Goal: Task Accomplishment & Management: Manage account settings

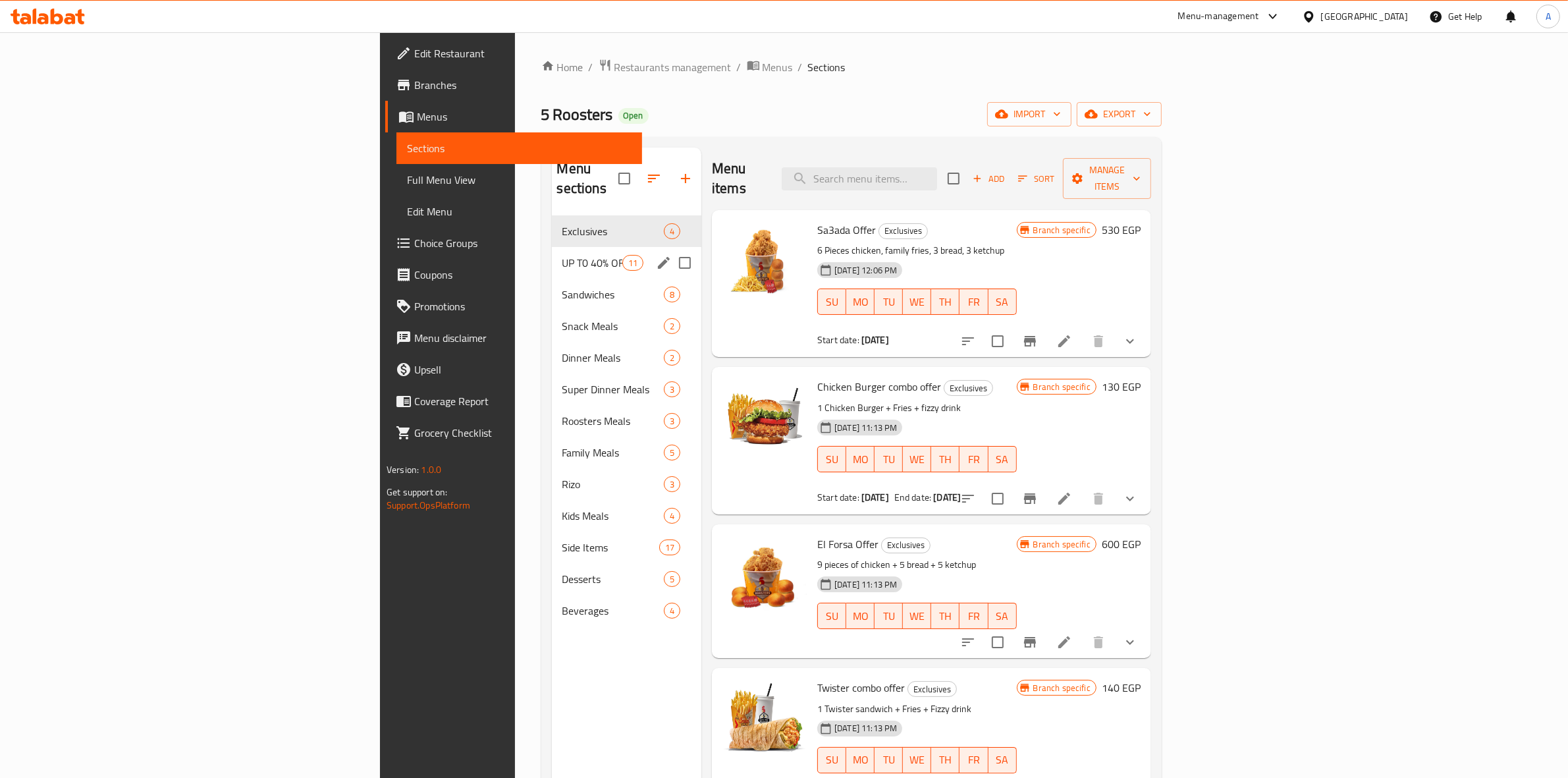
click at [552, 247] on div "UP T0 40% OFF 11" at bounding box center [627, 262] width 150 height 31
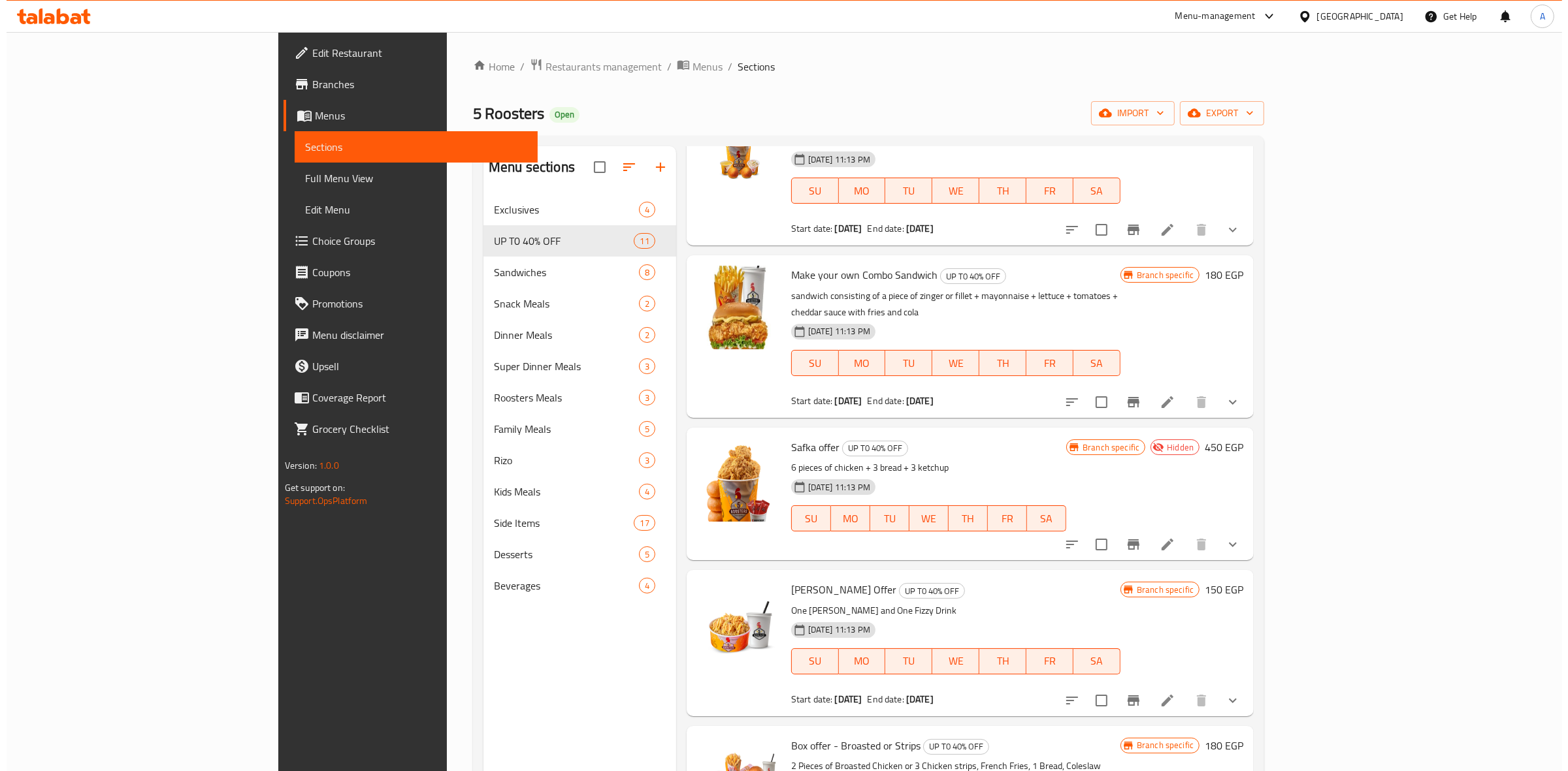
scroll to position [408, 0]
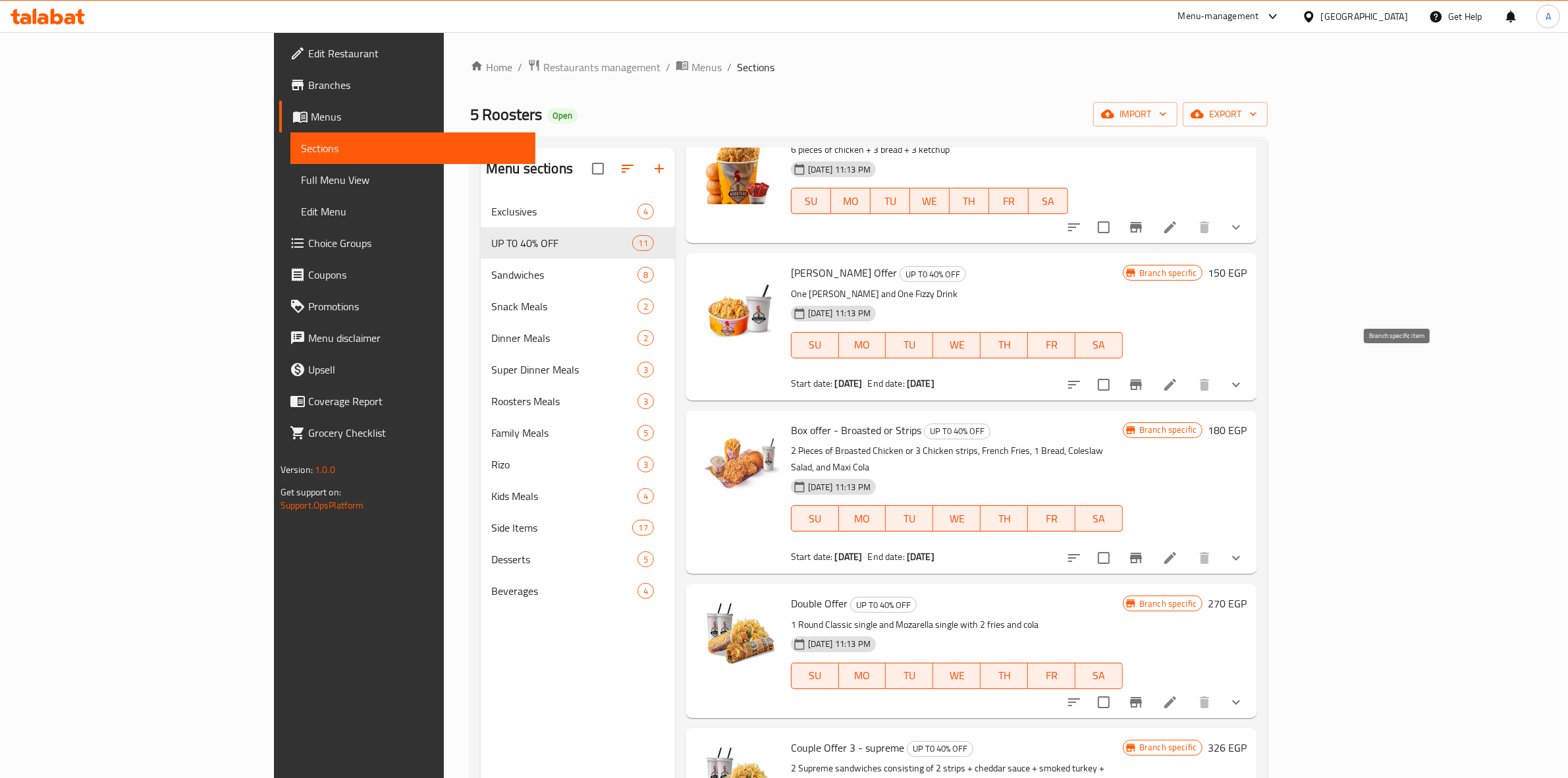
click at [1144, 377] on icon "Branch-specific-item" at bounding box center [1136, 385] width 16 height 16
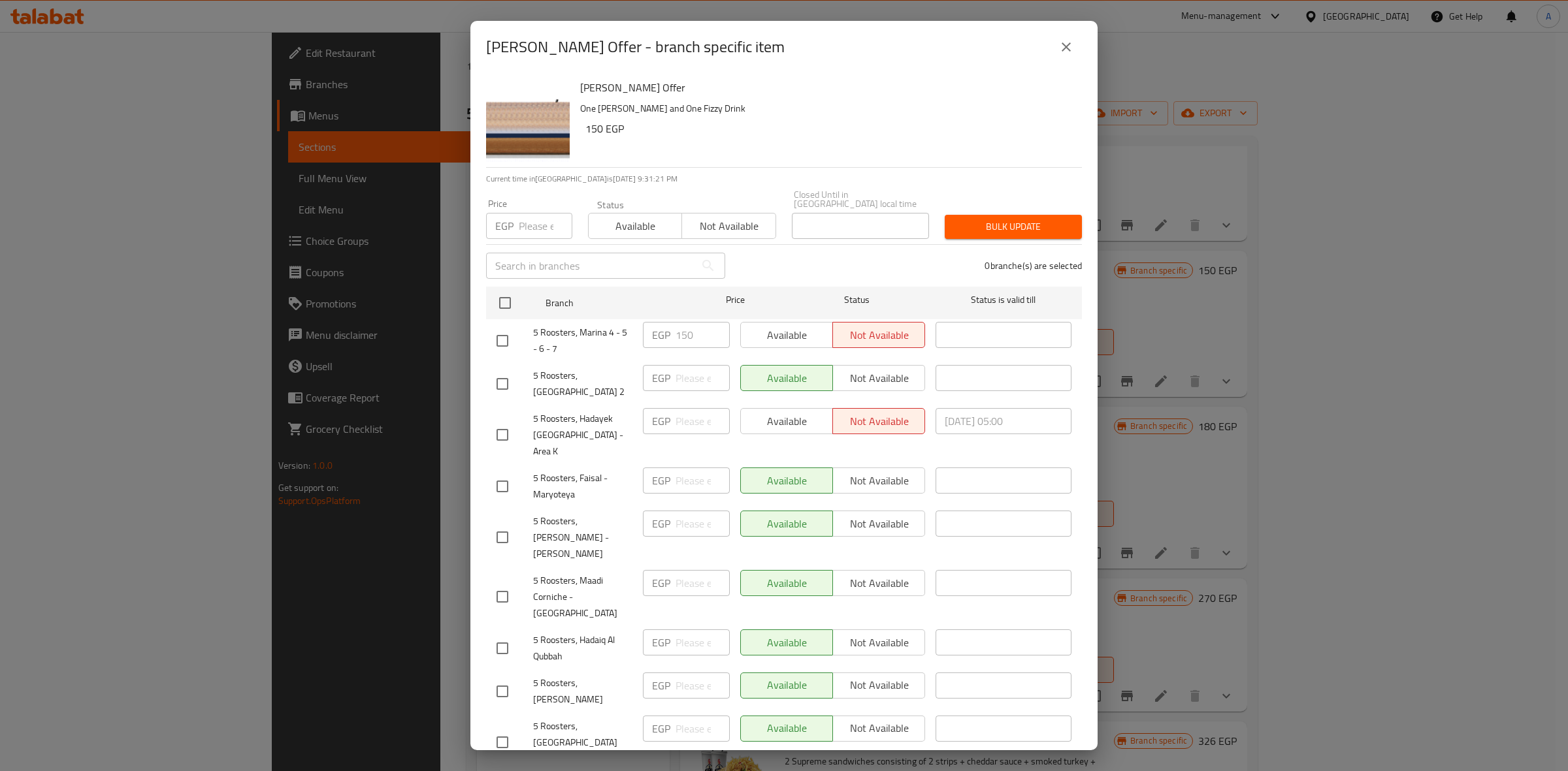
click at [503, 421] on input "checkbox" at bounding box center [502, 435] width 27 height 27
checkbox input "true"
click at [799, 413] on span "Available" at bounding box center [786, 422] width 82 height 19
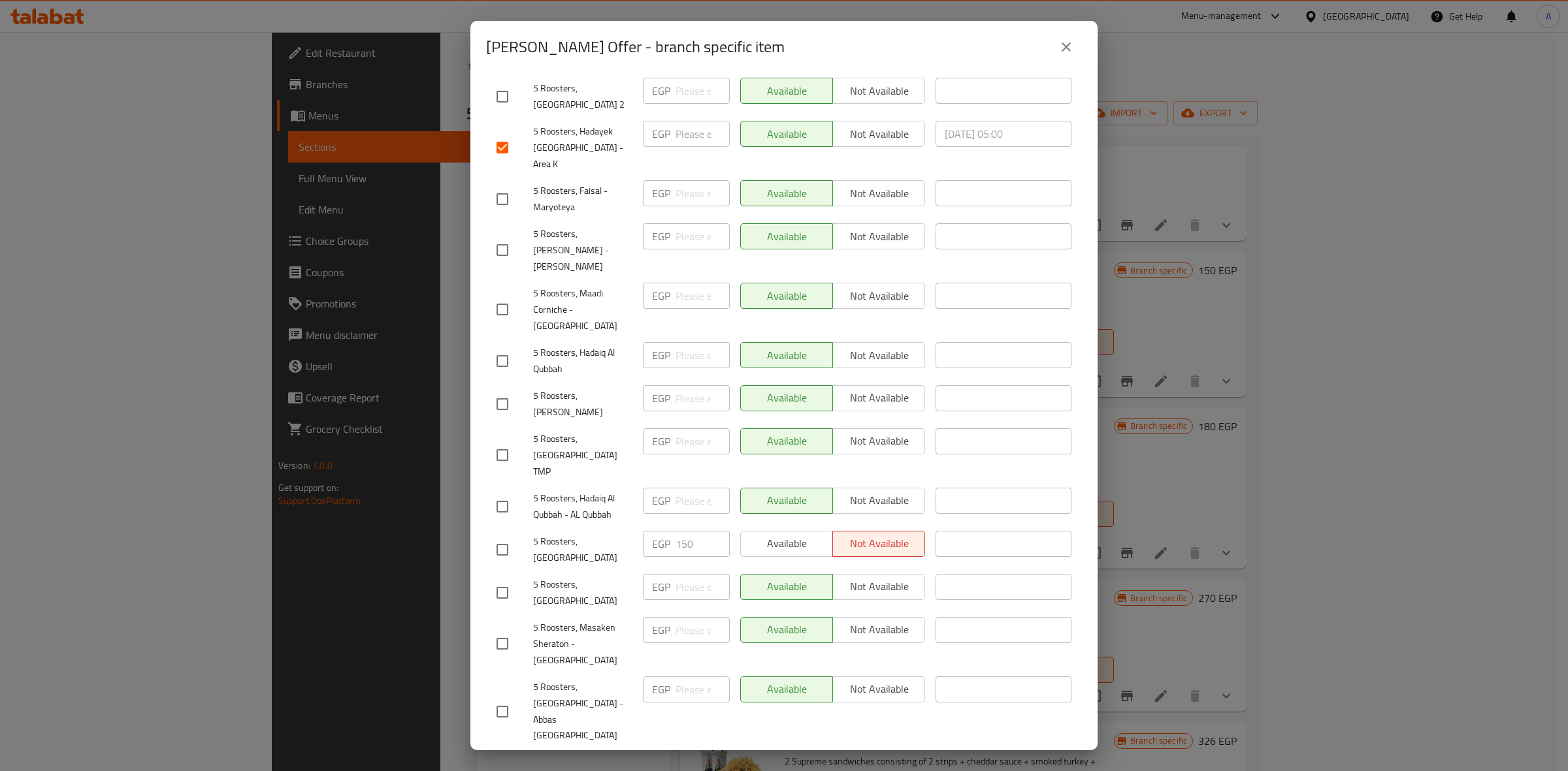
scroll to position [288, 0]
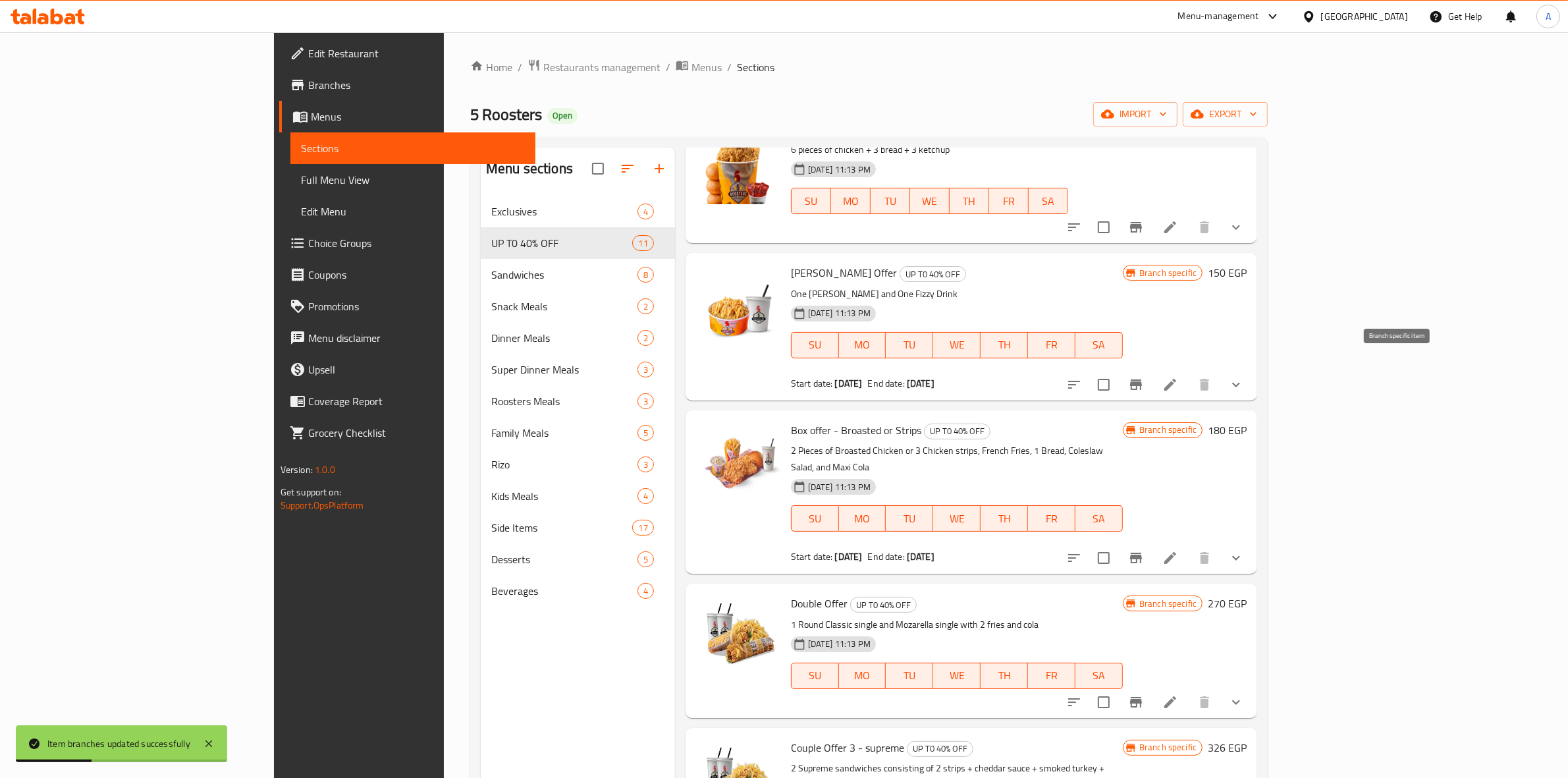
click at [1151, 369] on button "Branch-specific-item" at bounding box center [1135, 385] width 31 height 31
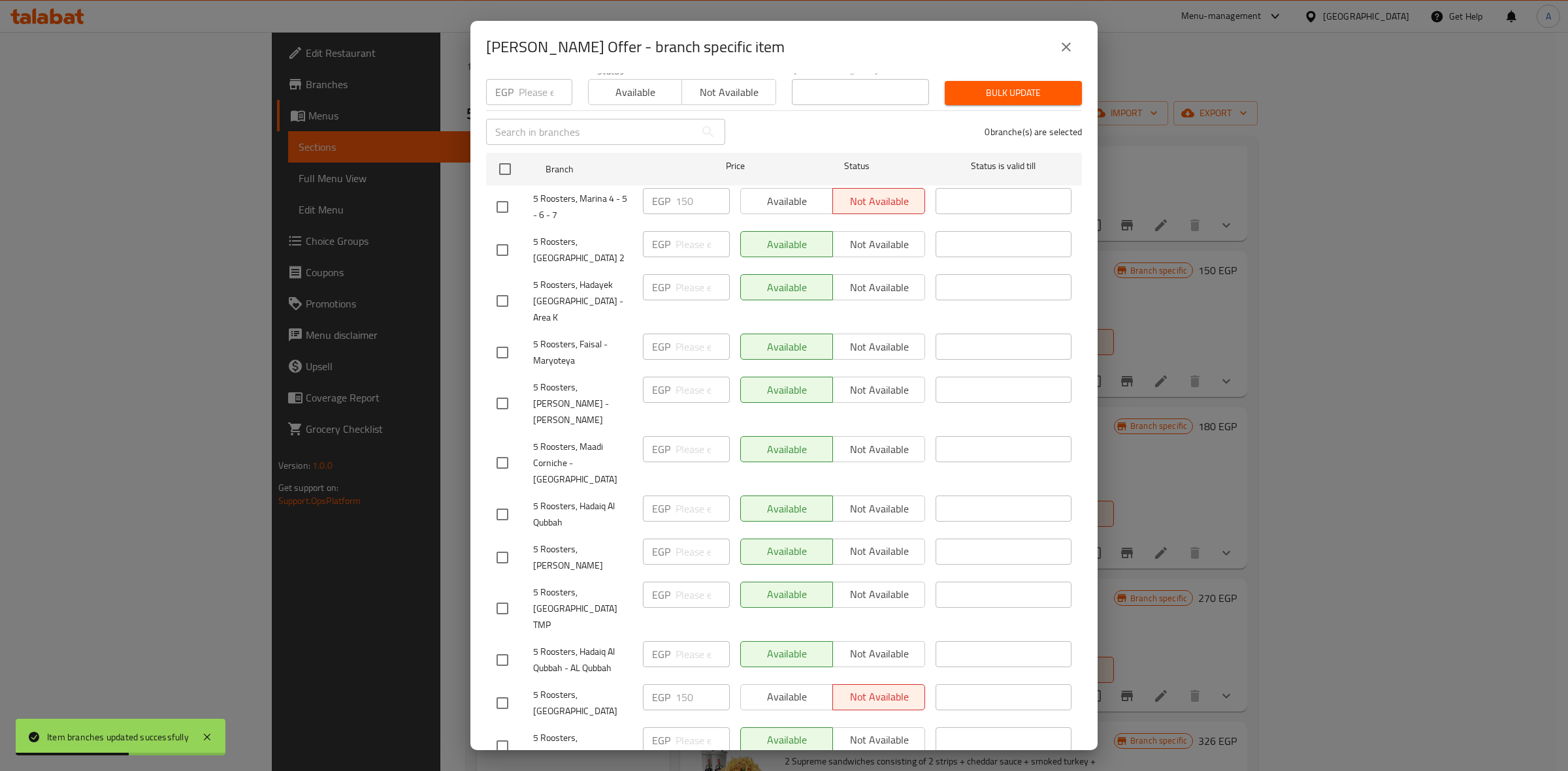
scroll to position [0, 0]
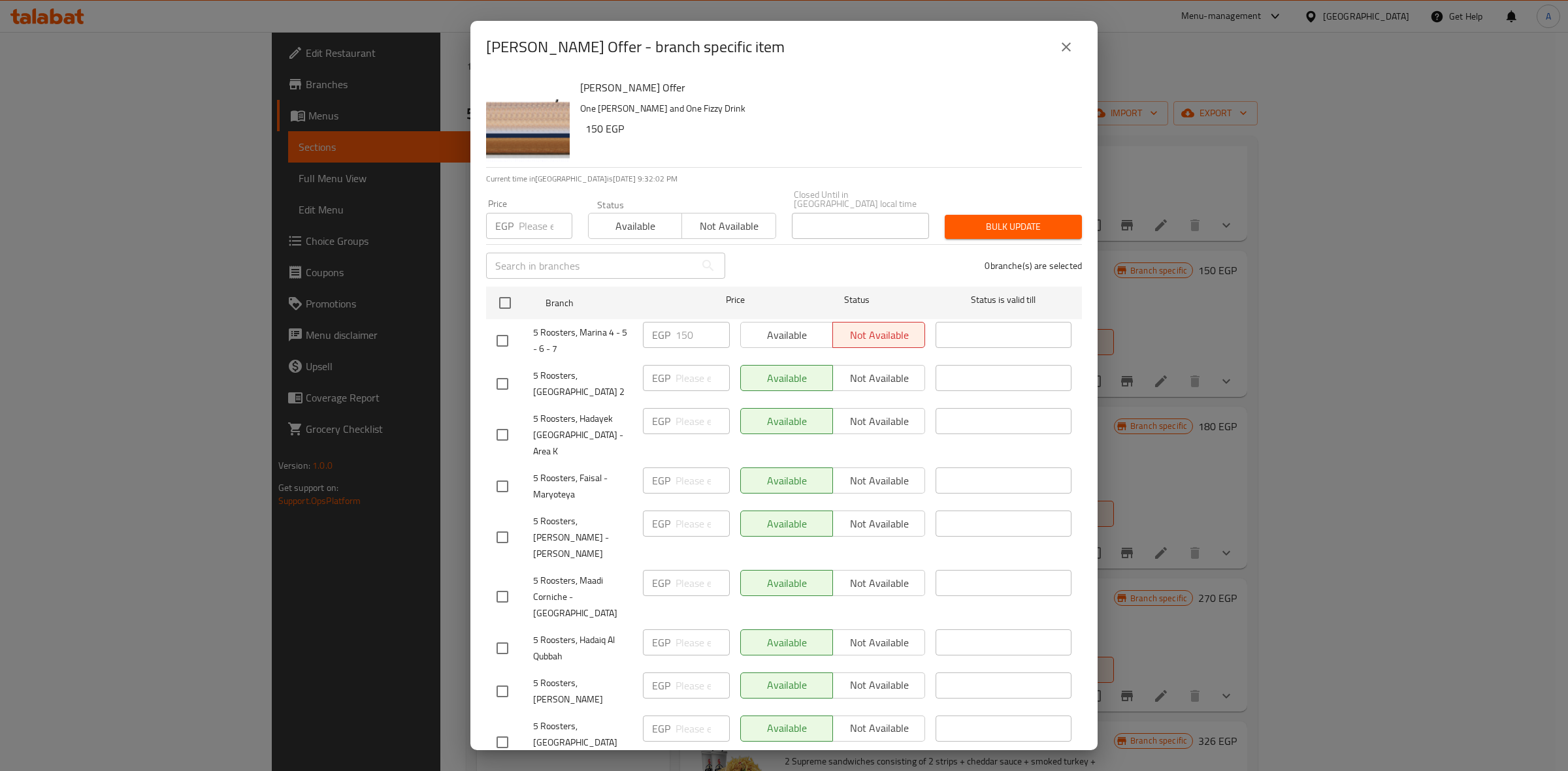
click at [499, 421] on input "checkbox" at bounding box center [502, 435] width 27 height 27
checkbox input "true"
click at [880, 412] on span "Not available" at bounding box center [879, 422] width 82 height 19
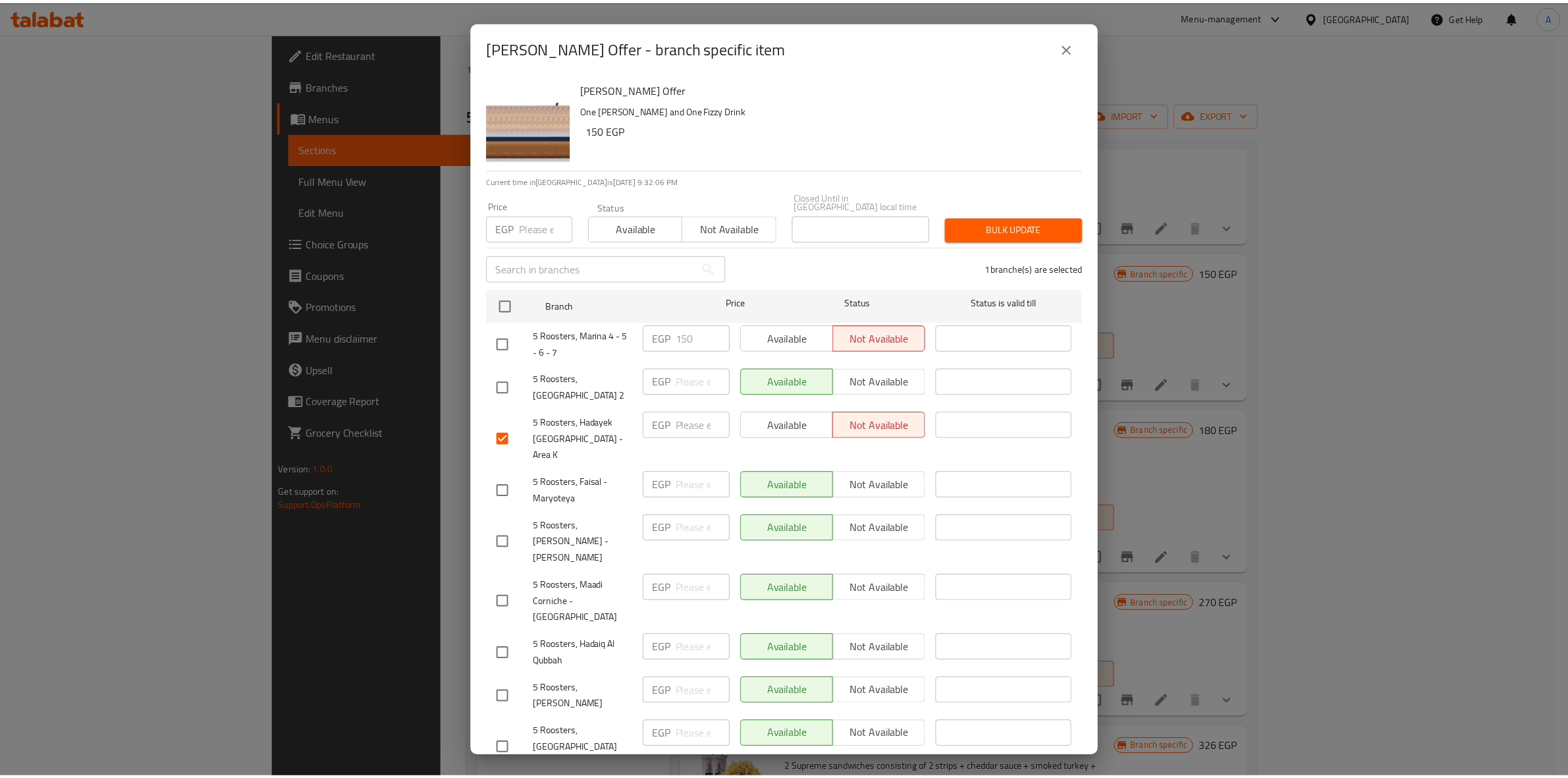
scroll to position [290, 0]
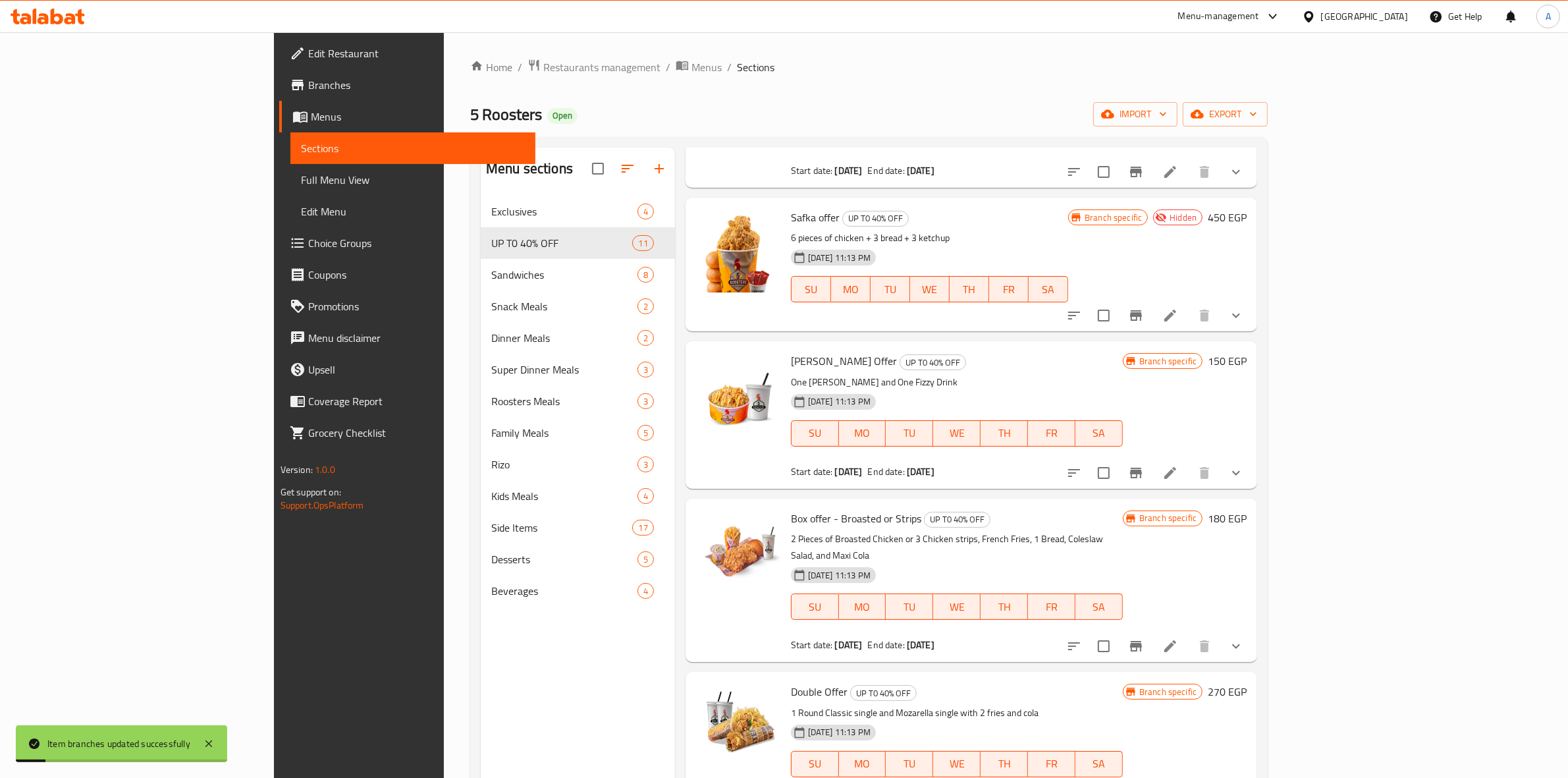
scroll to position [330, 0]
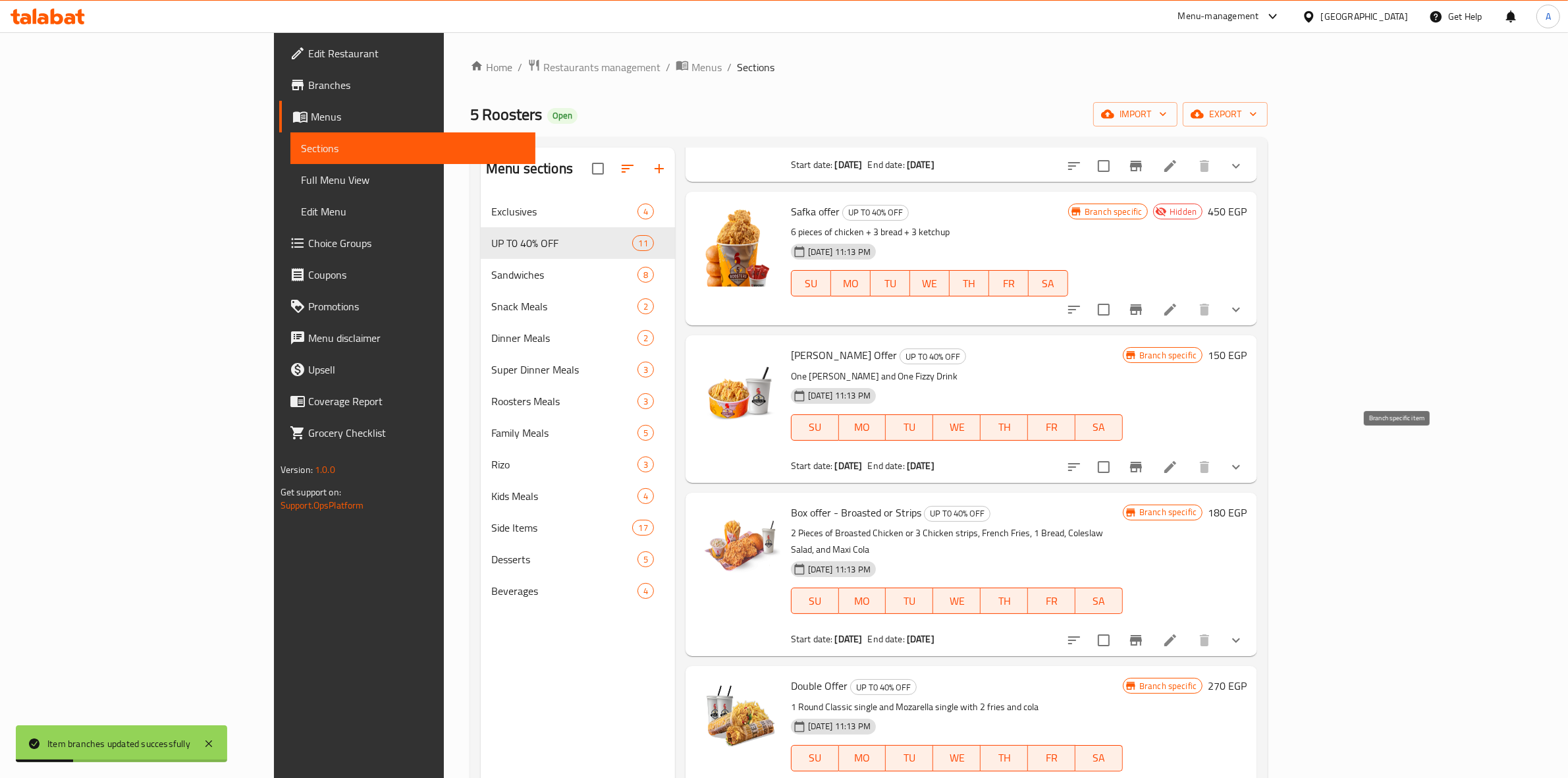
click at [1144, 460] on icon "Branch-specific-item" at bounding box center [1136, 468] width 16 height 16
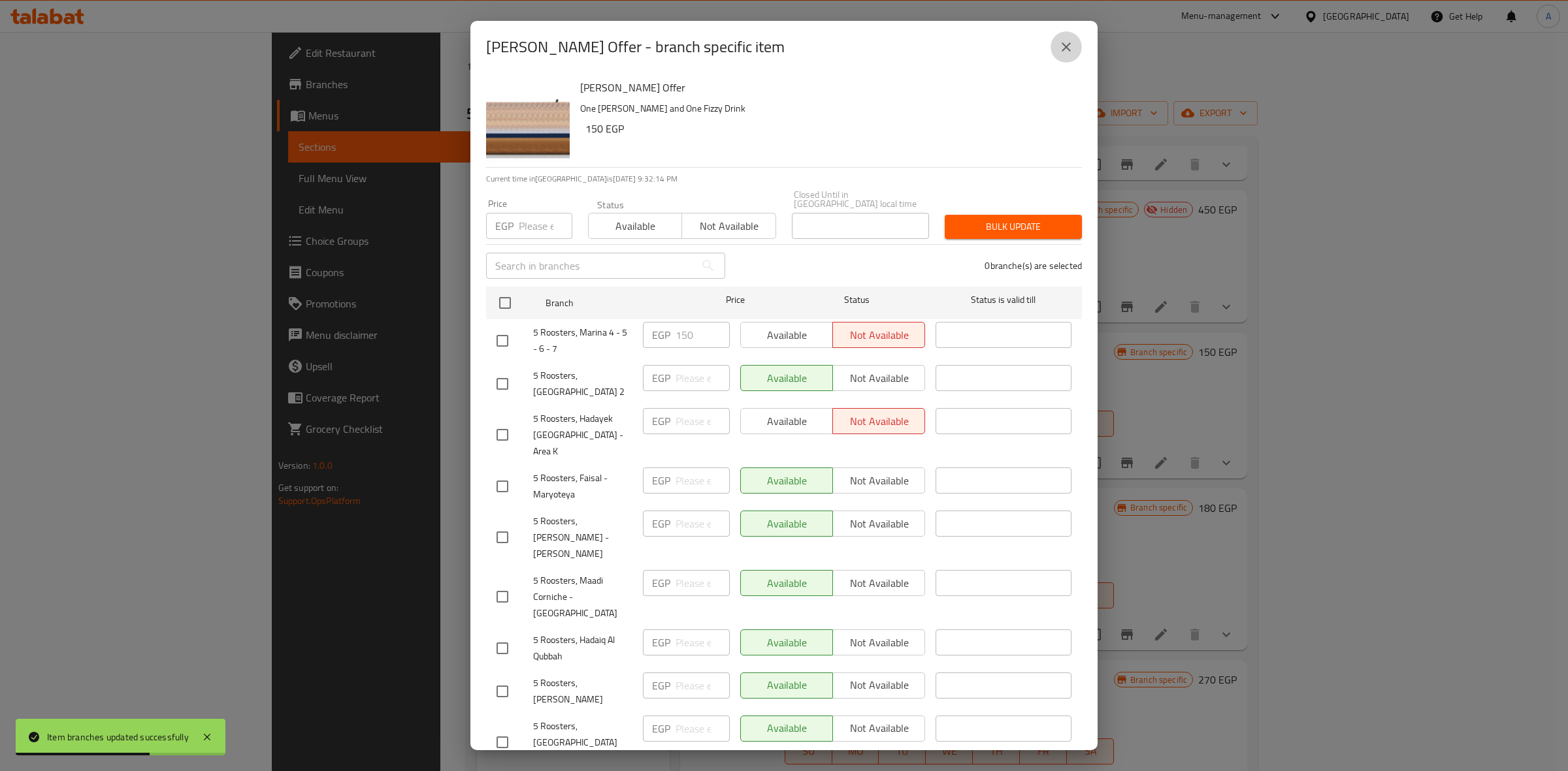
click at [1063, 50] on icon "close" at bounding box center [1065, 46] width 9 height 9
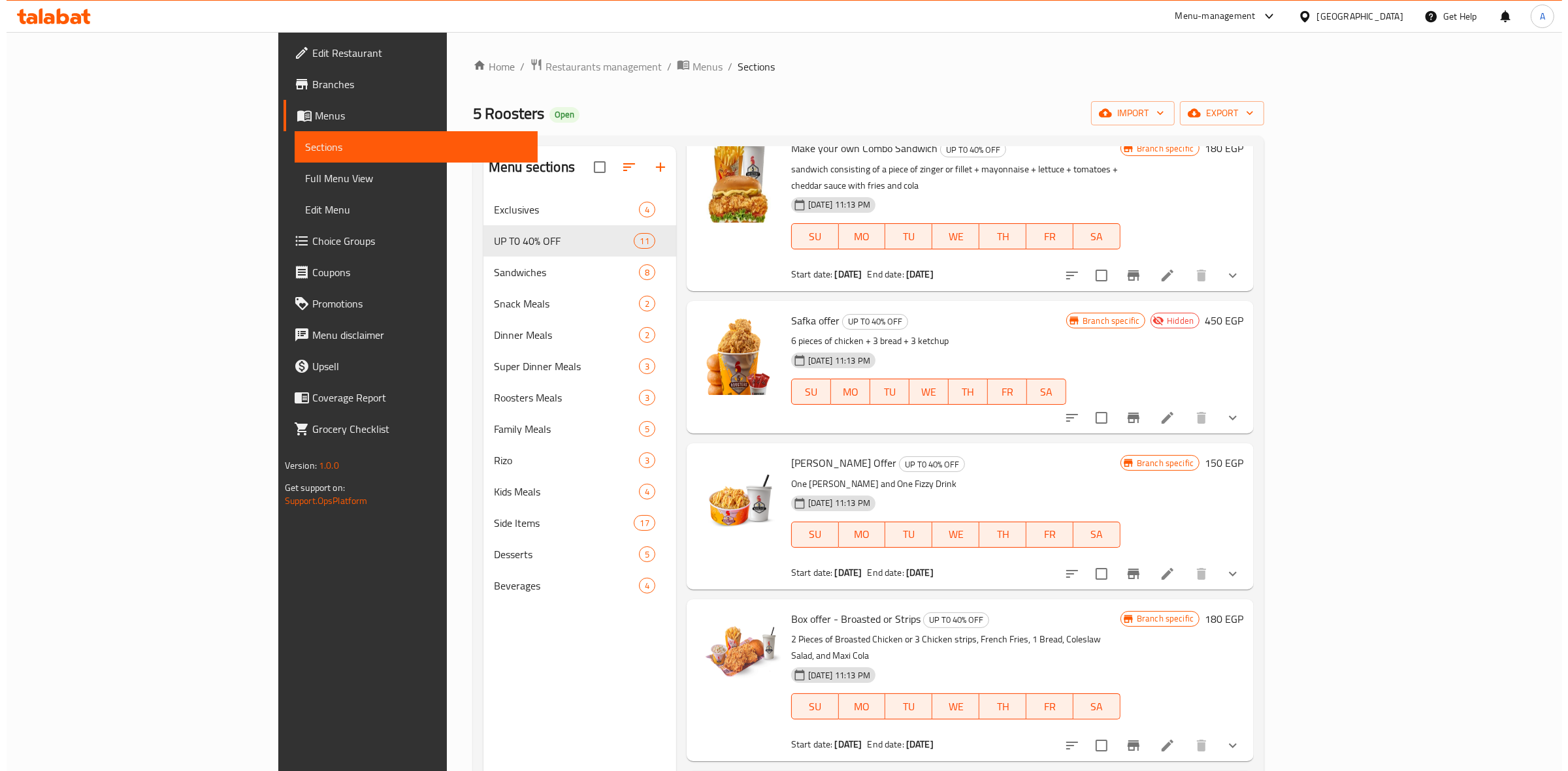
scroll to position [0, 0]
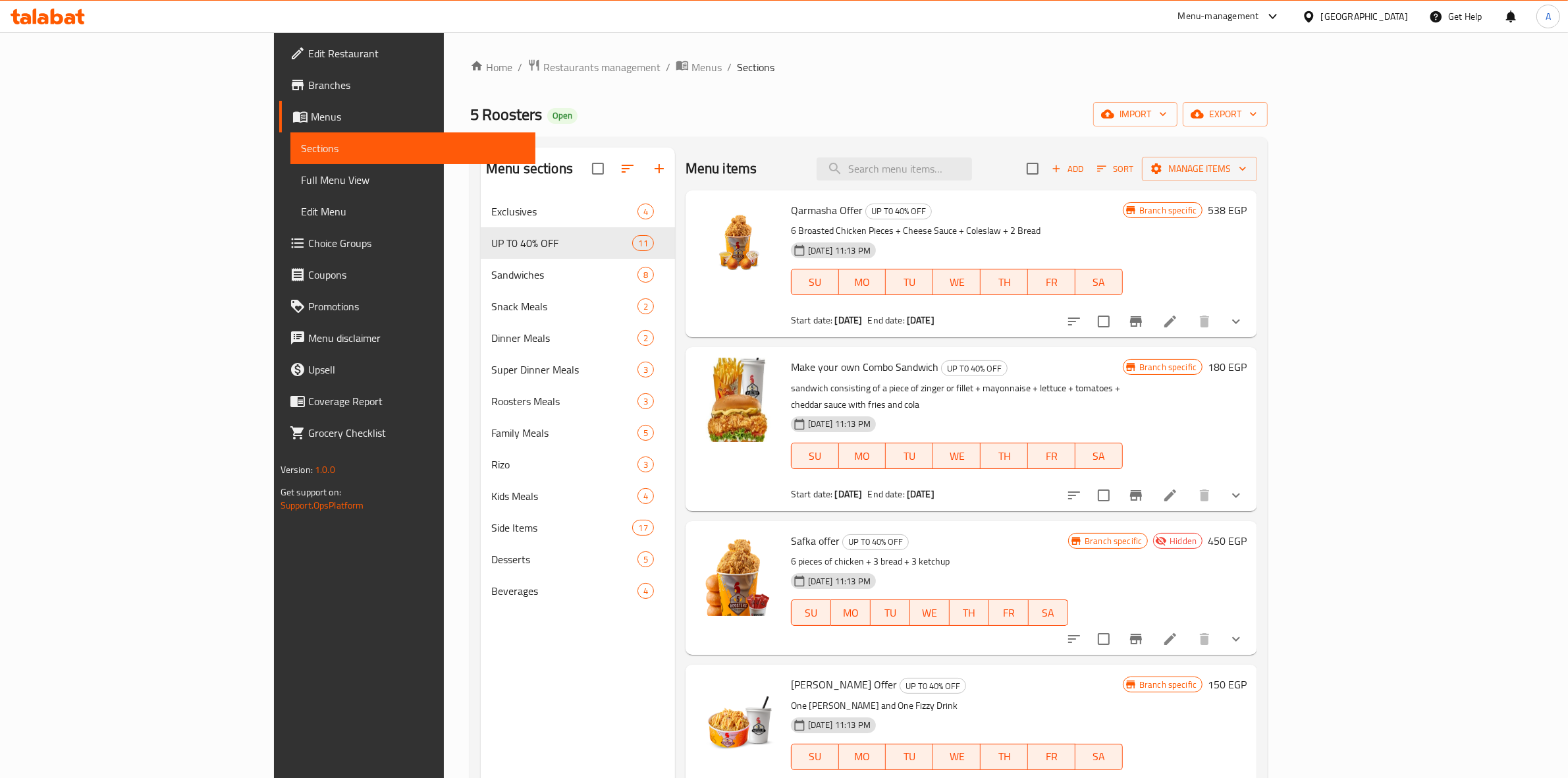
click at [982, 152] on div "Menu items Add Sort Manage items" at bounding box center [971, 168] width 571 height 43
click at [972, 169] on input "search" at bounding box center [894, 168] width 156 height 23
paste input "Box Offer"
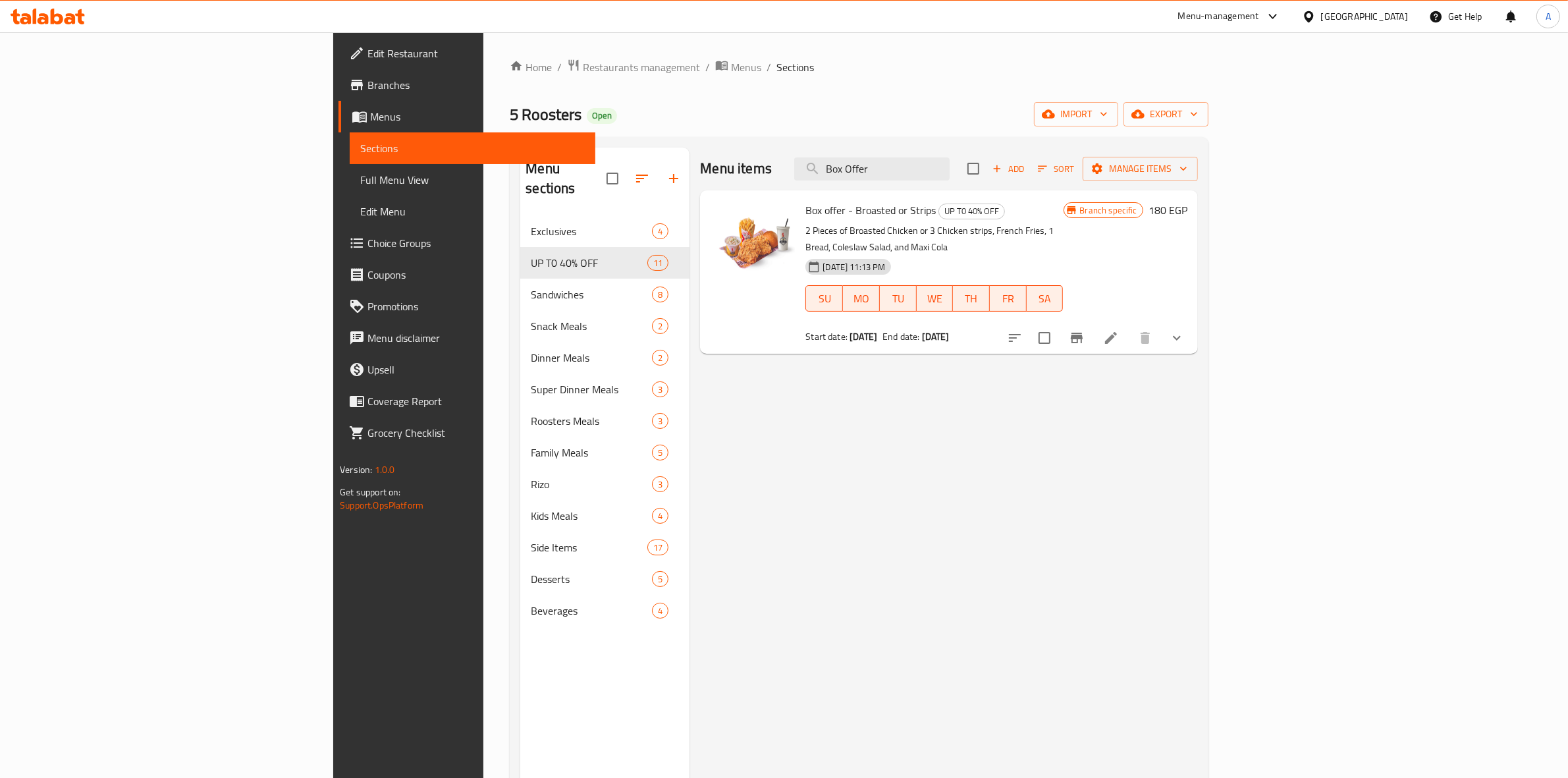
drag, startPoint x: 1006, startPoint y: 166, endPoint x: 777, endPoint y: 150, distance: 229.6
click at [769, 153] on div "Menu items Box Offer Add Sort Manage items" at bounding box center [948, 168] width 497 height 43
click at [950, 158] on input "Box Offer" at bounding box center [872, 168] width 156 height 23
drag, startPoint x: 1037, startPoint y: 168, endPoint x: 585, endPoint y: 143, distance: 452.7
click at [585, 143] on div "Menu sections Exclusives 4 UP T0 40% OFF 11 Sandwiches 8 Snack Meals 2 Dinner M…" at bounding box center [859, 536] width 698 height 799
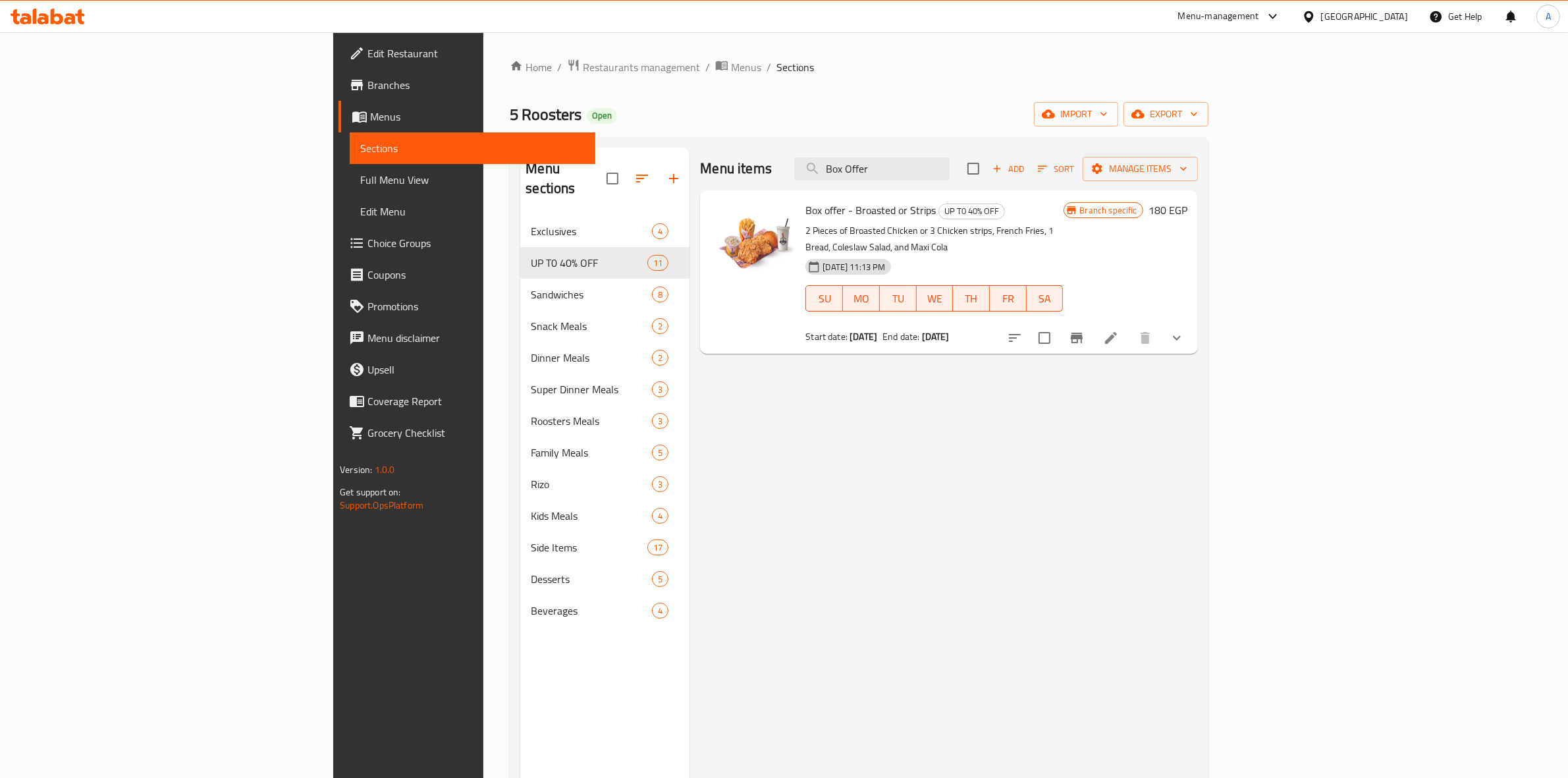
paste input "Couple"
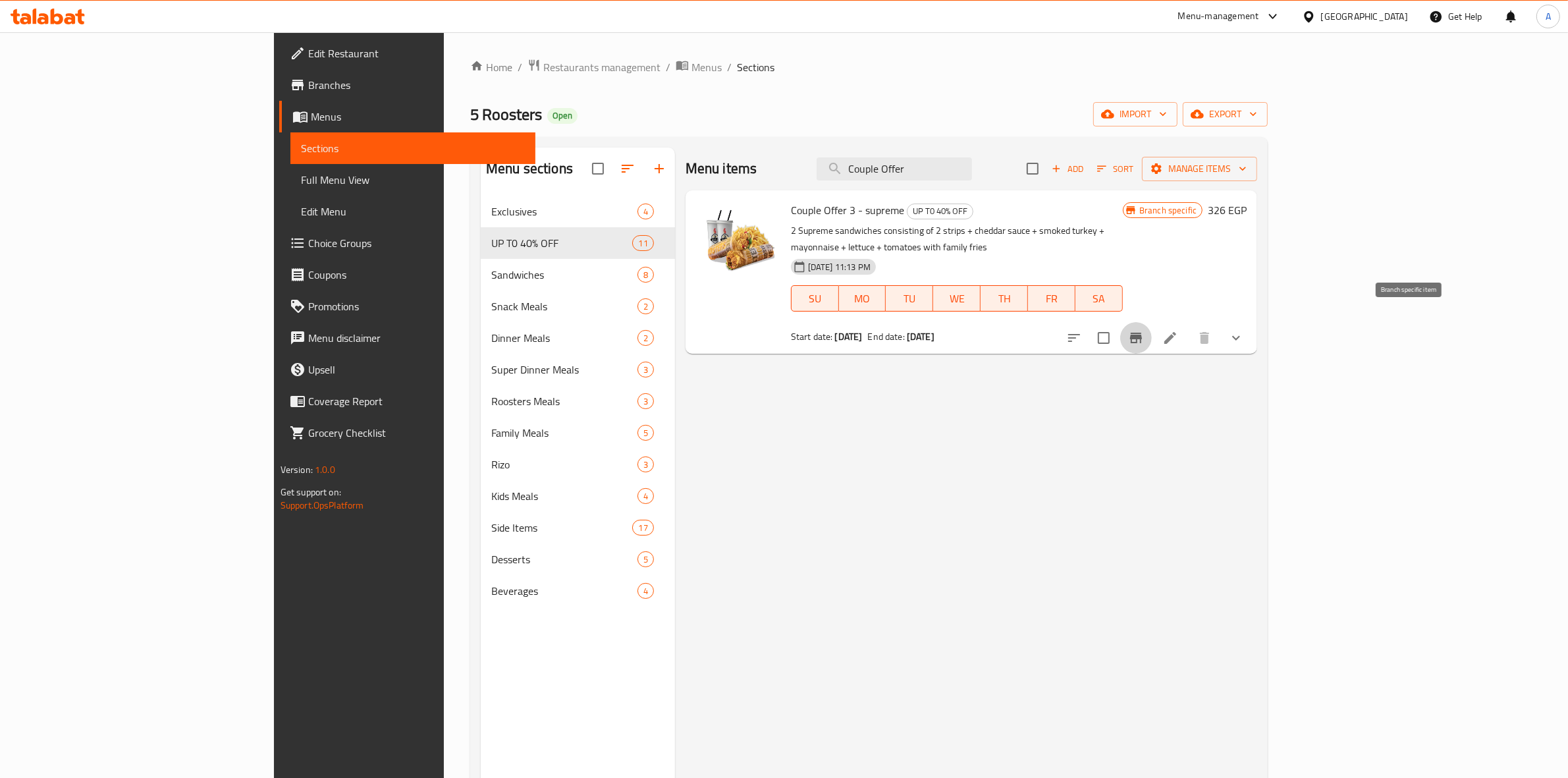
click at [1144, 330] on icon "Branch-specific-item" at bounding box center [1136, 338] width 16 height 16
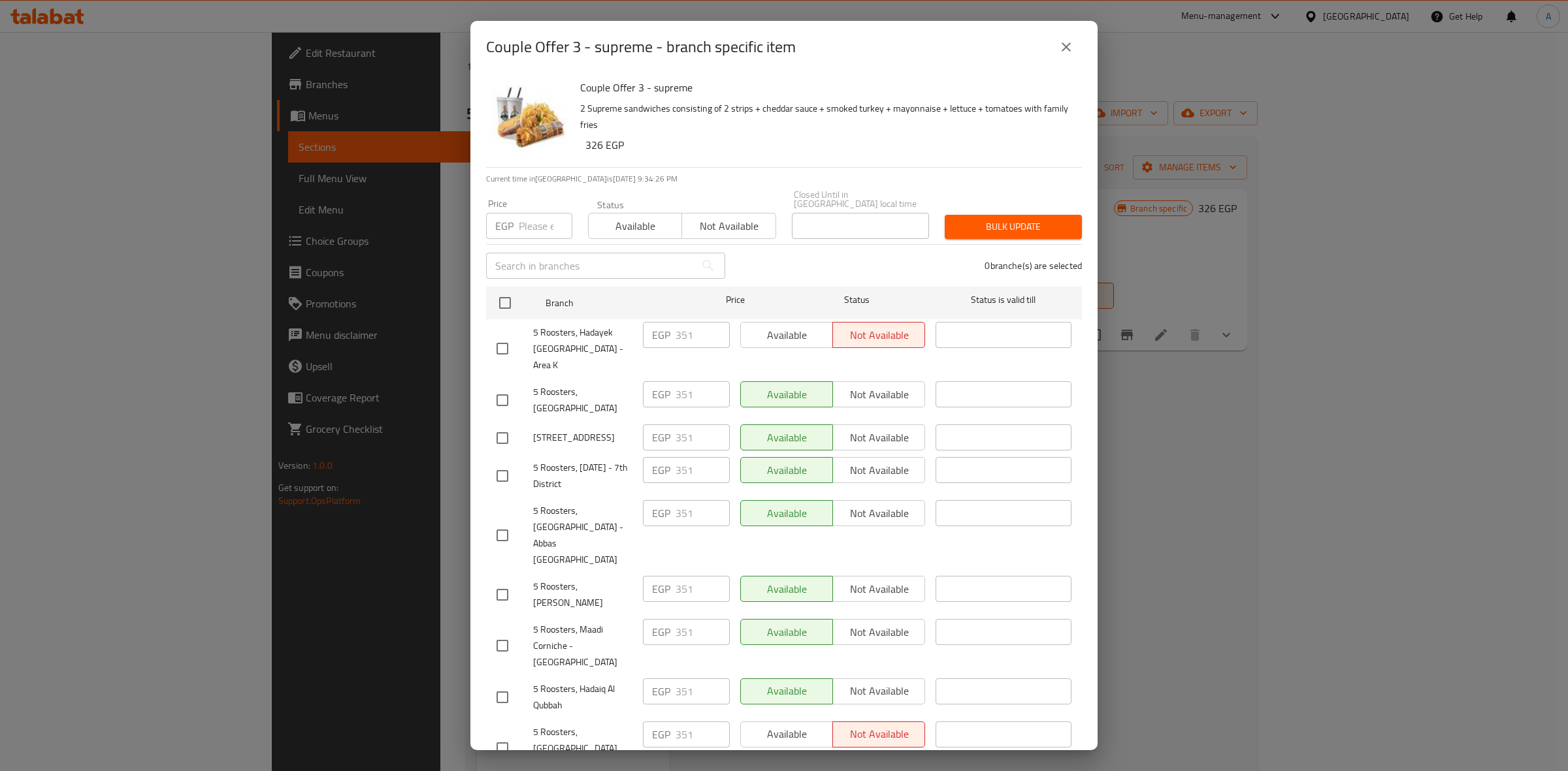
click at [1068, 48] on icon "close" at bounding box center [1065, 46] width 9 height 9
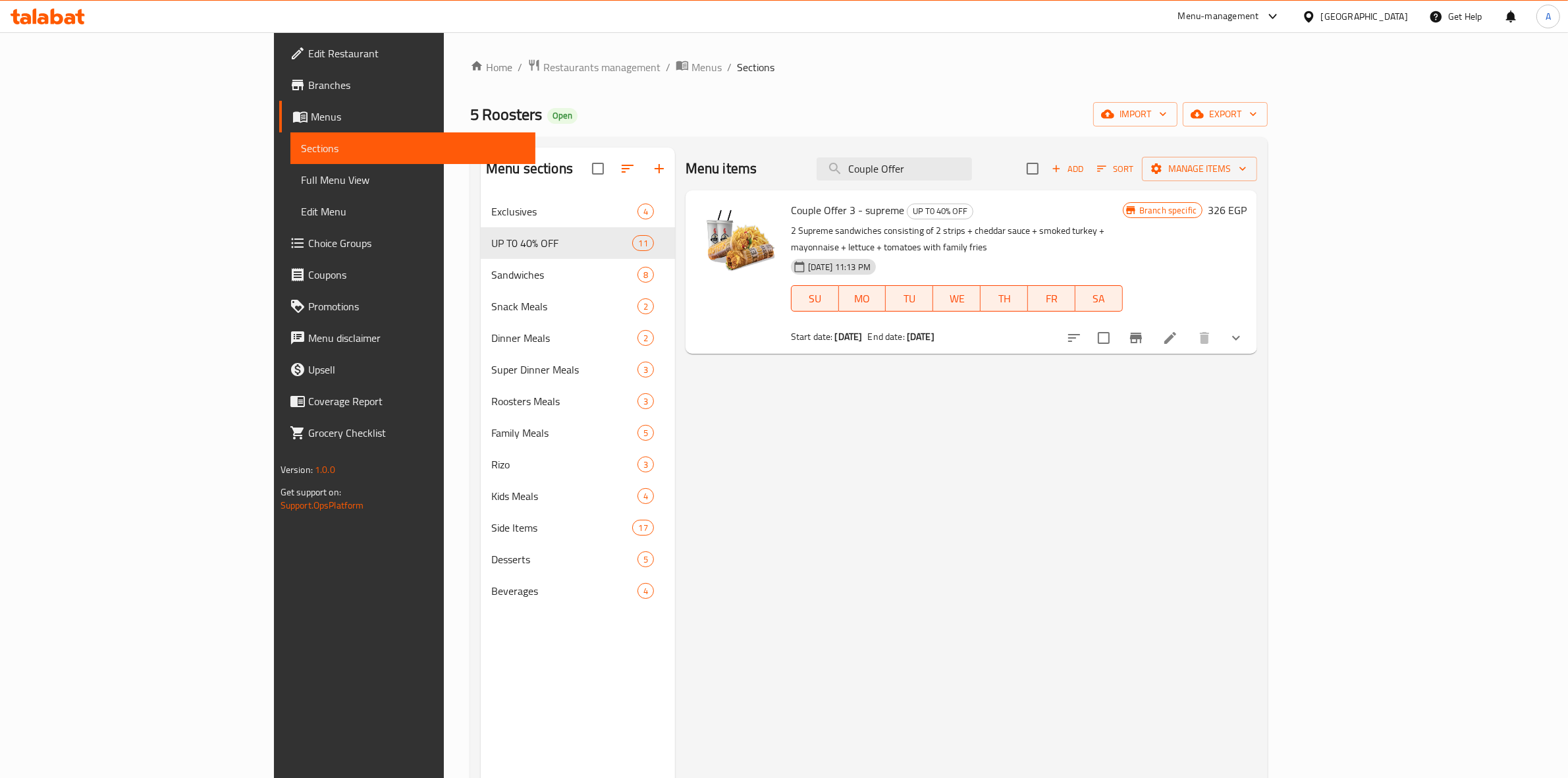
drag, startPoint x: 1027, startPoint y: 168, endPoint x: 869, endPoint y: 168, distance: 158.0
click at [869, 168] on div "Menu items Couple Offer Add Sort Manage items" at bounding box center [971, 168] width 571 height 43
click at [1210, 423] on div "Menu items Couple Offer Add Sort Manage items Couple Offer 3 - supreme UP T0 40…" at bounding box center [966, 536] width 582 height 778
drag, startPoint x: 1016, startPoint y: 167, endPoint x: 540, endPoint y: 119, distance: 478.4
click at [541, 123] on div "Home / Restaurants management / Menus / Sections 5 Roosters Open import export …" at bounding box center [869, 497] width 798 height 878
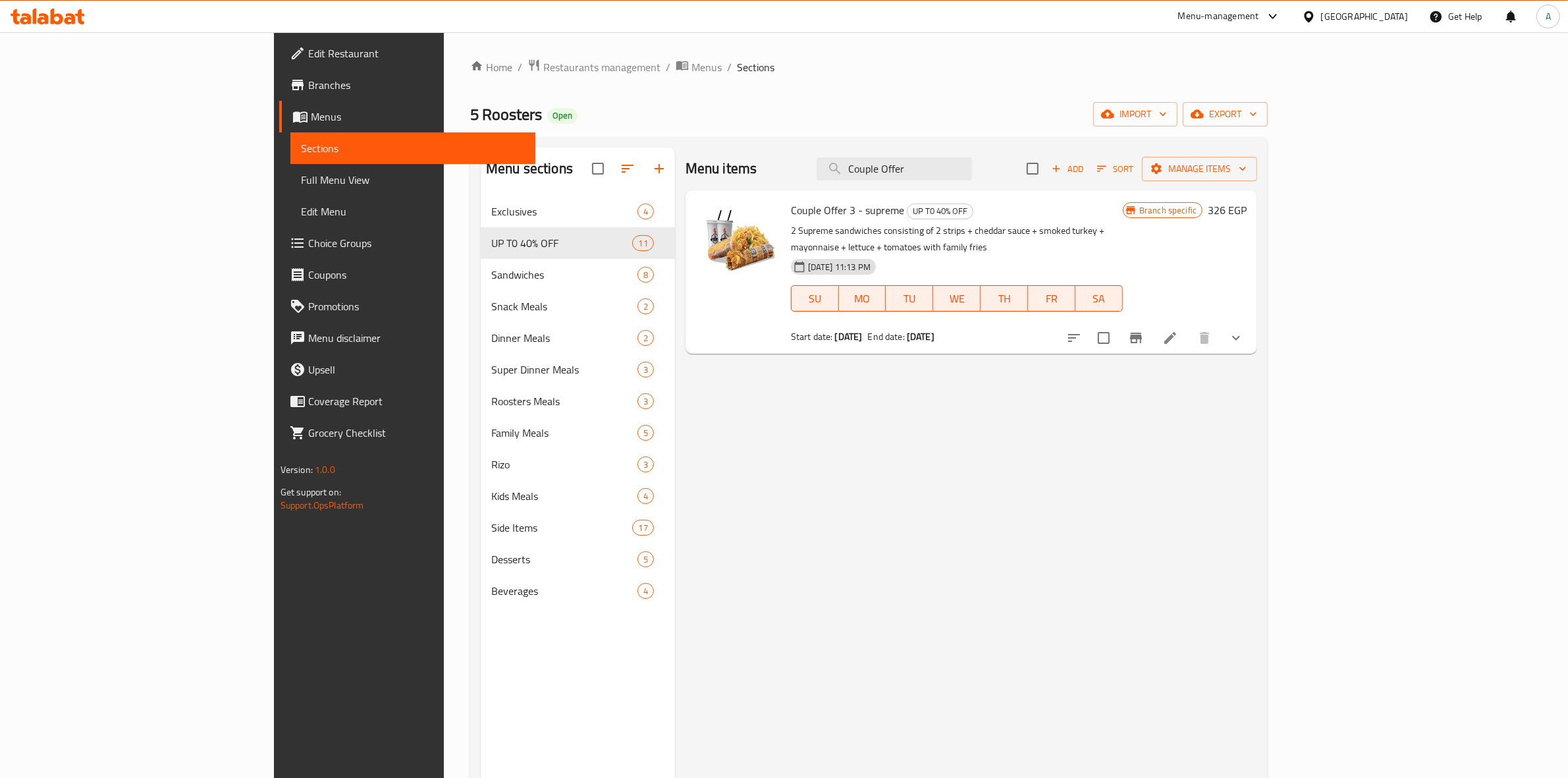
paste input "Mix"
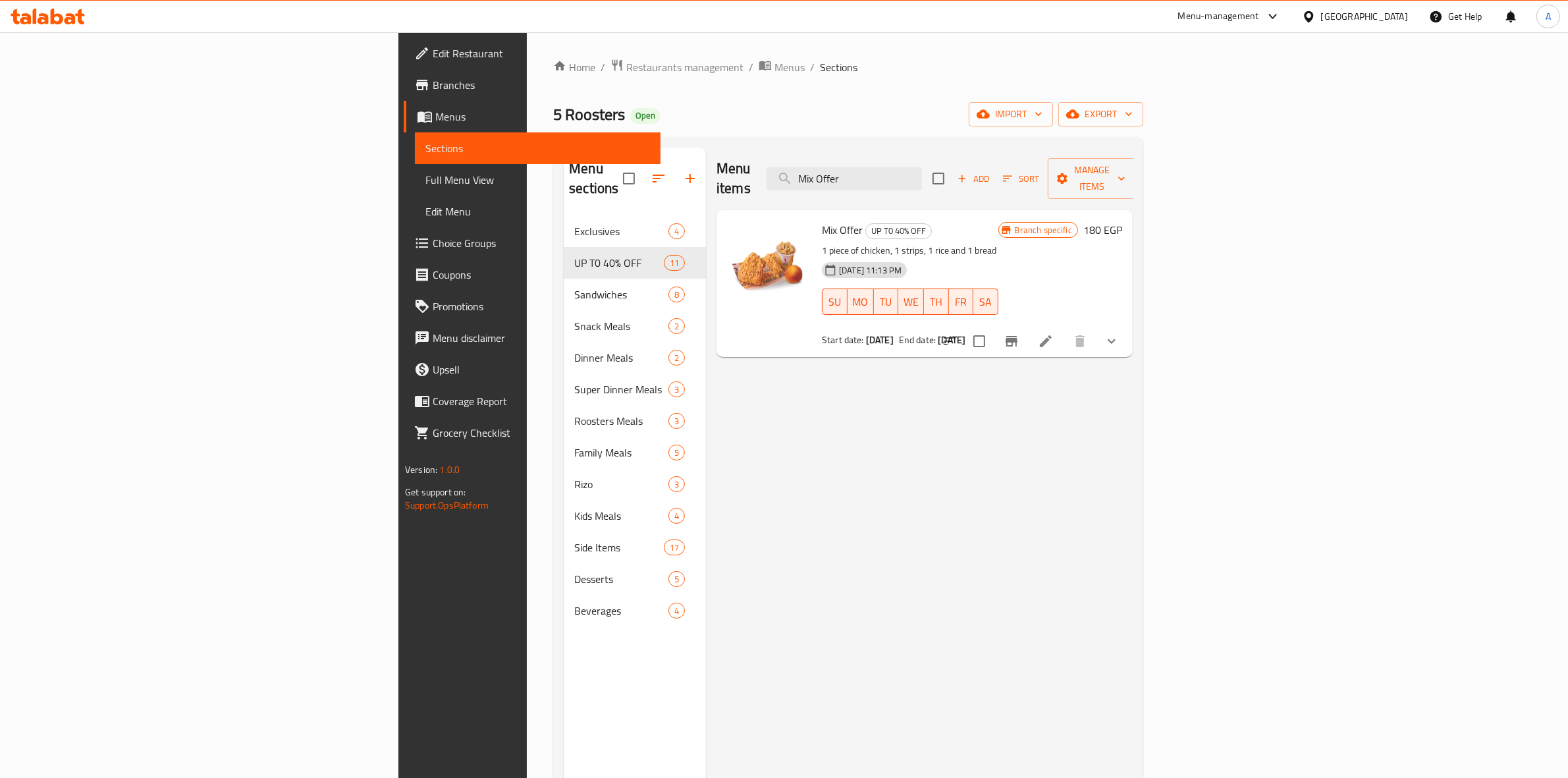
drag, startPoint x: 1010, startPoint y: 169, endPoint x: 438, endPoint y: 94, distance: 576.9
click at [554, 127] on div "Home / Restaurants management / Menus / Sections 5 Roosters Open import export …" at bounding box center [848, 497] width 590 height 878
paste input "El Lamma"
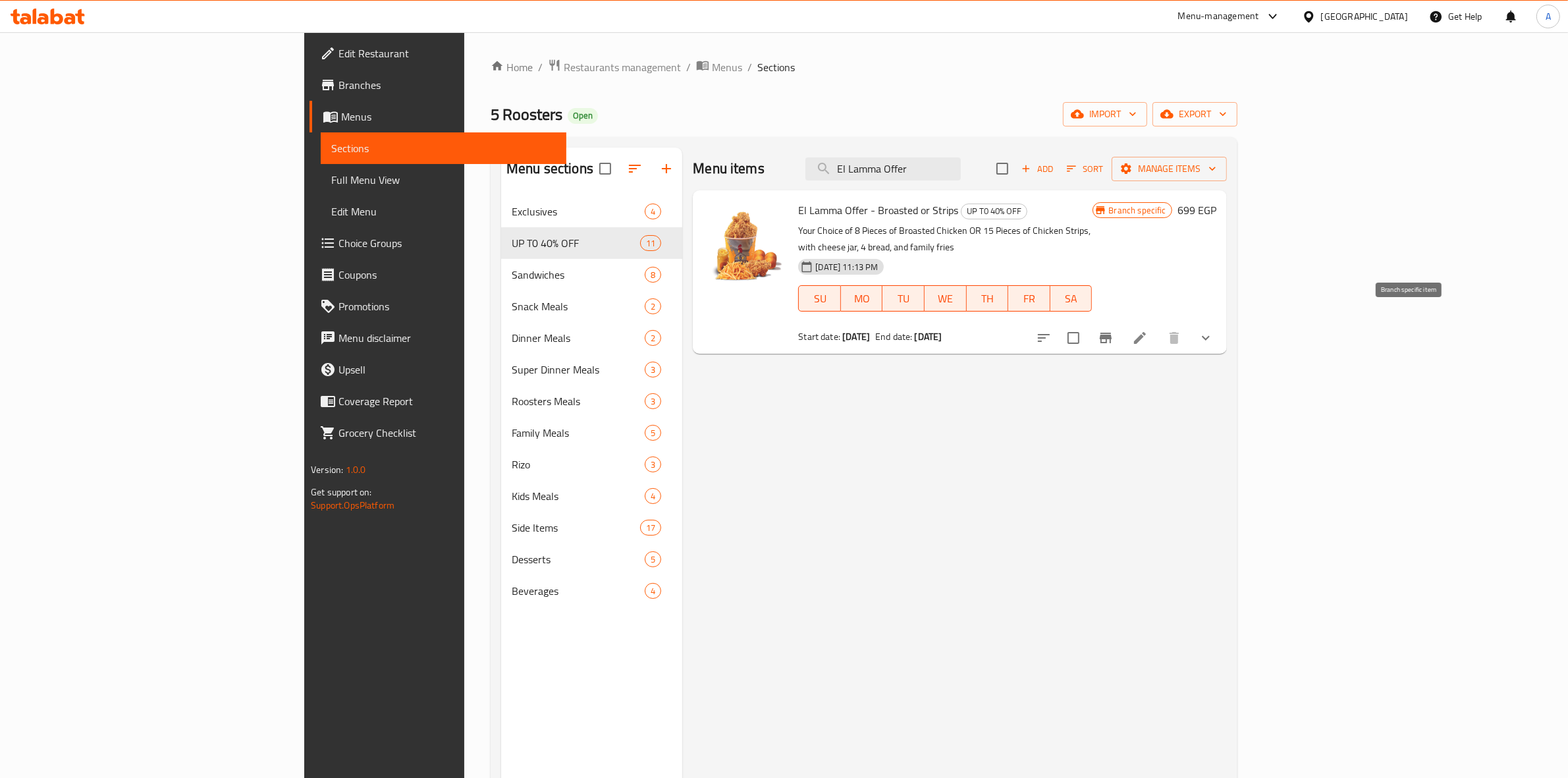
click at [1112, 333] on icon "Branch-specific-item" at bounding box center [1105, 338] width 12 height 10
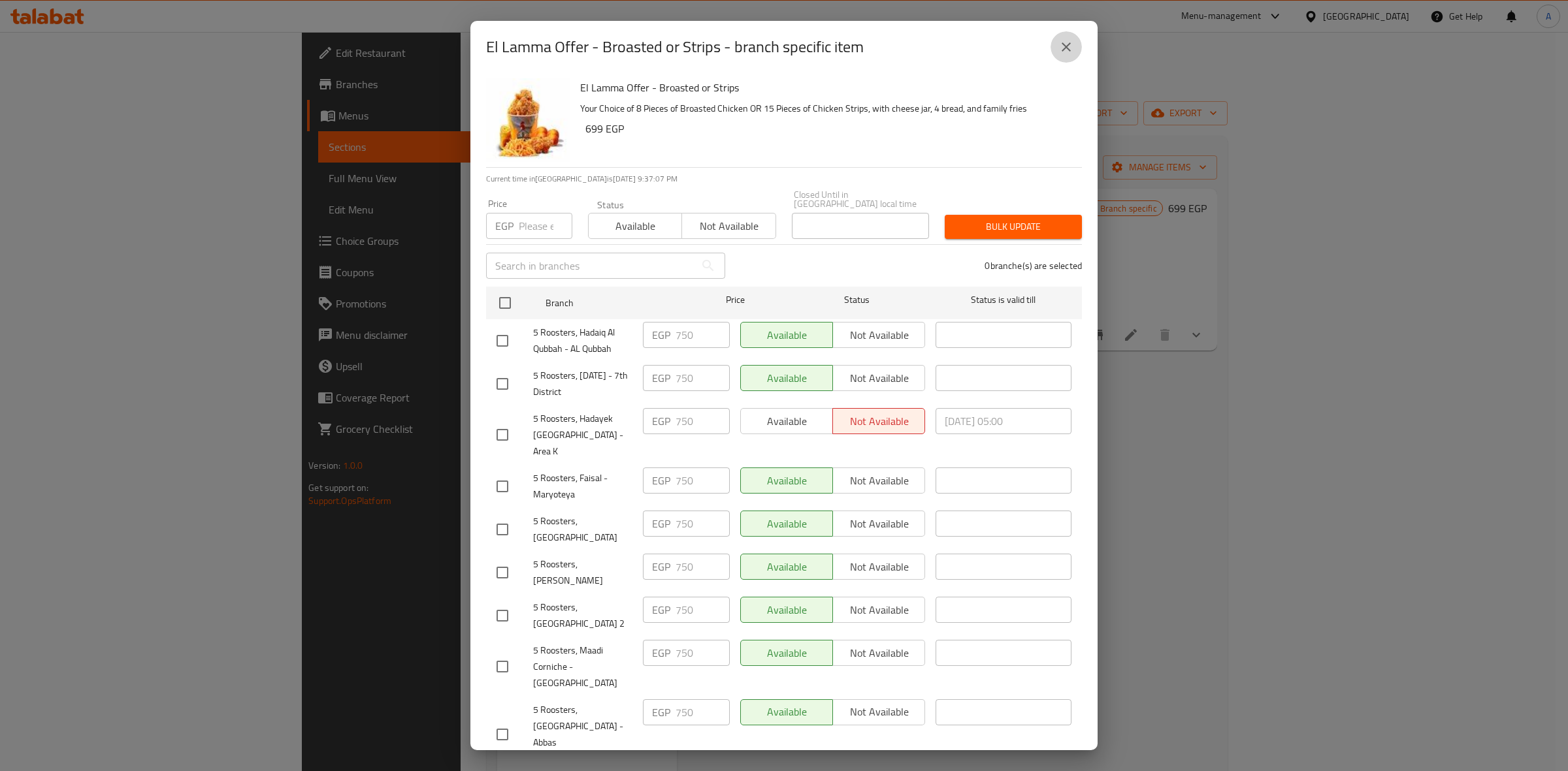
click at [1060, 46] on icon "close" at bounding box center [1066, 47] width 16 height 16
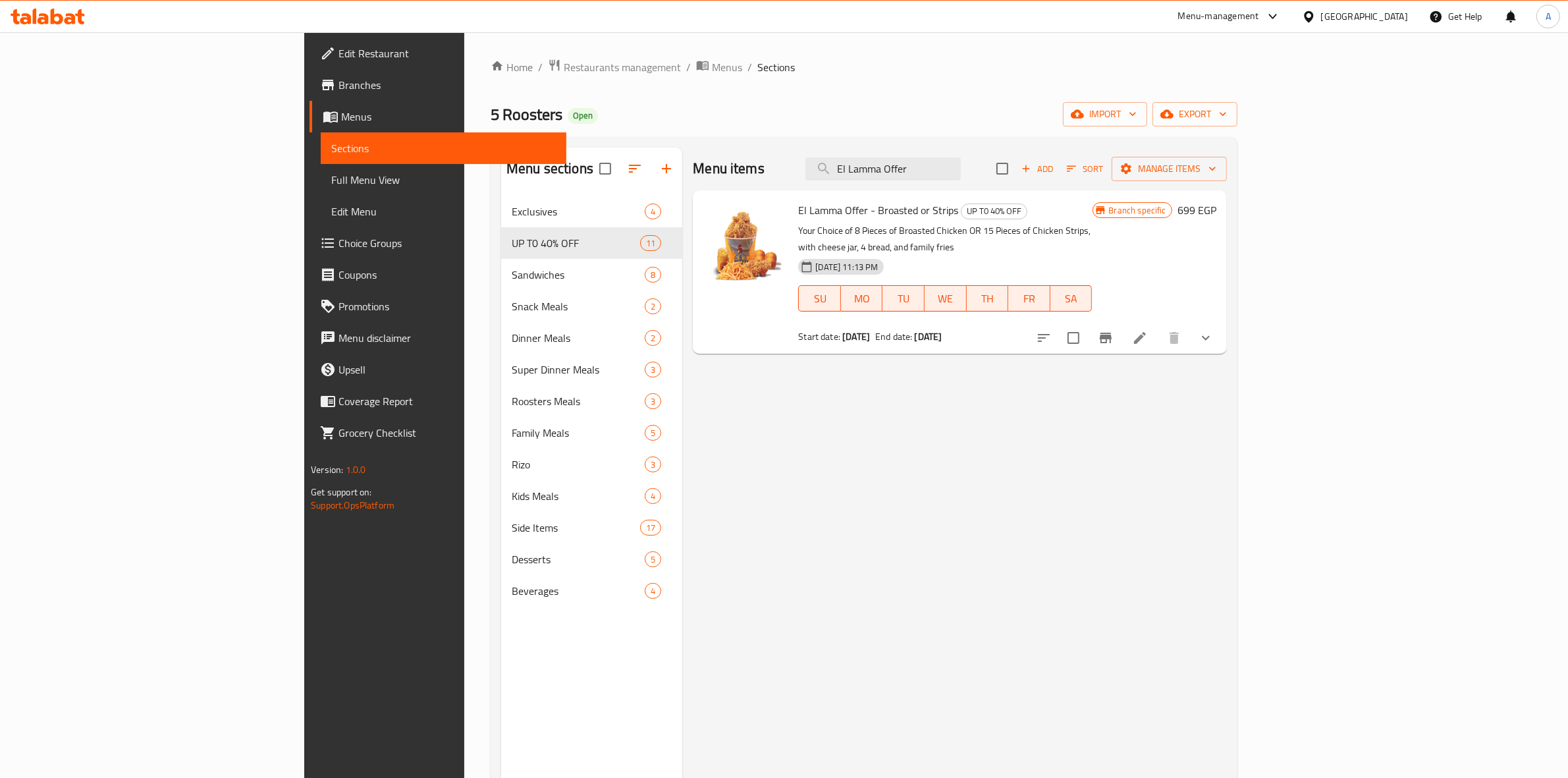
drag, startPoint x: 1039, startPoint y: 166, endPoint x: 665, endPoint y: 107, distance: 378.6
click at [665, 107] on div "Home / Restaurants management / Menus / Sections 5 Roosters Open import export …" at bounding box center [864, 497] width 747 height 878
paste input "Family Offer 2 (Strips)"
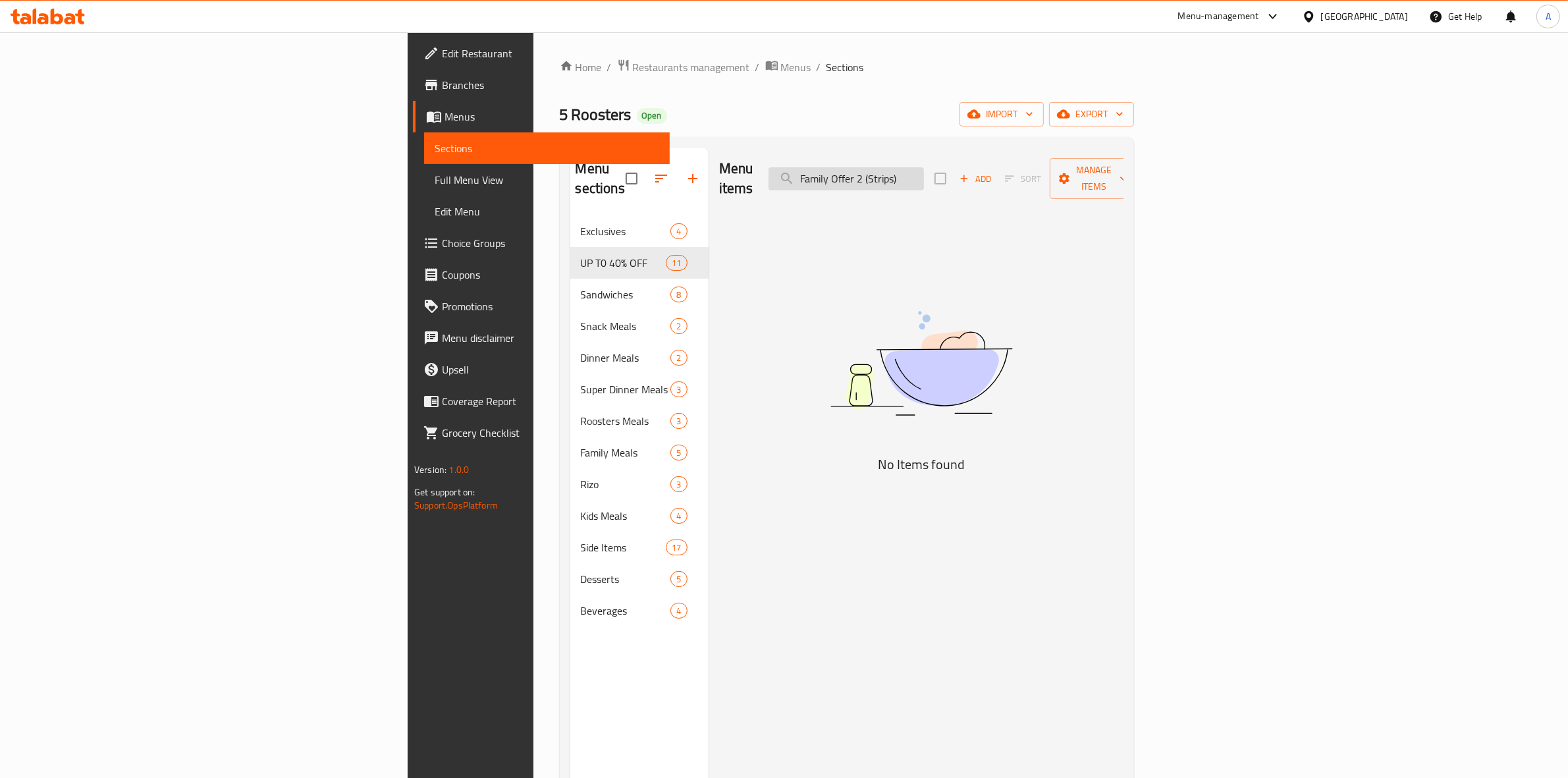
drag, startPoint x: 1054, startPoint y: 173, endPoint x: 1014, endPoint y: 176, distance: 40.1
click at [924, 176] on input "Family Offer 2 (Strips)" at bounding box center [846, 179] width 156 height 23
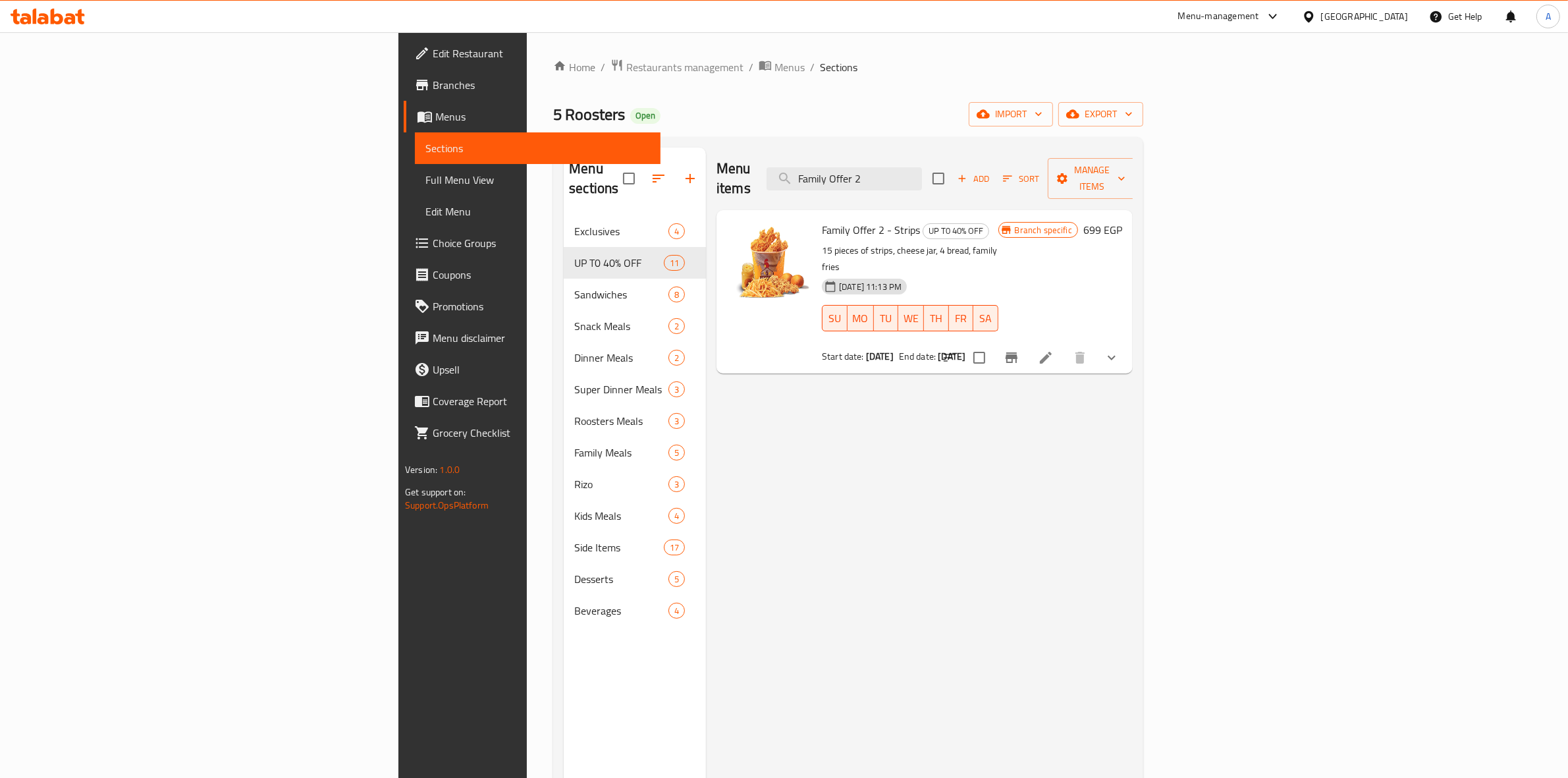
type input "Family Offer 2"
click at [1027, 342] on button "Branch-specific-item" at bounding box center [1011, 357] width 31 height 31
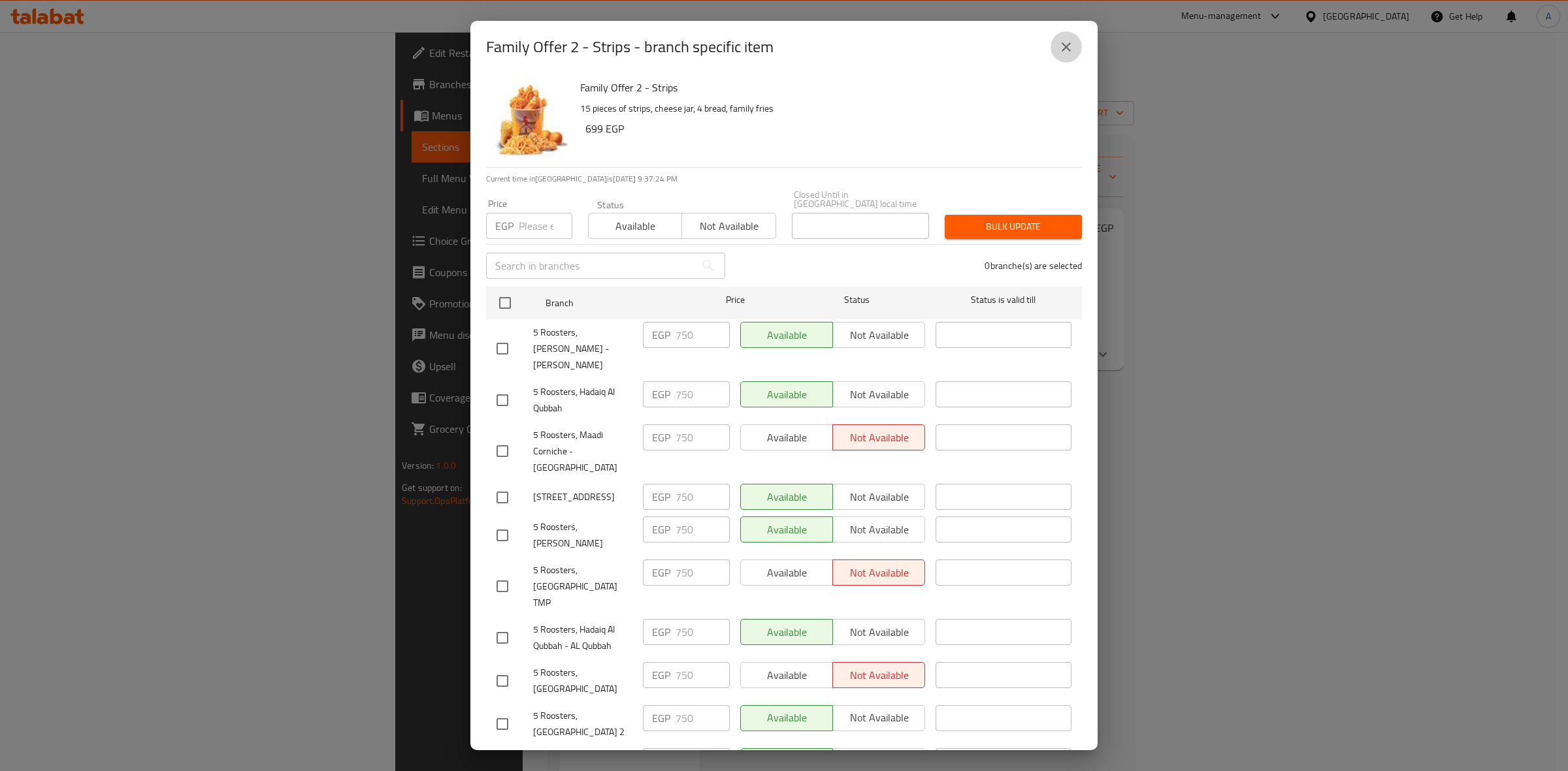
click at [1063, 46] on icon "close" at bounding box center [1066, 47] width 16 height 16
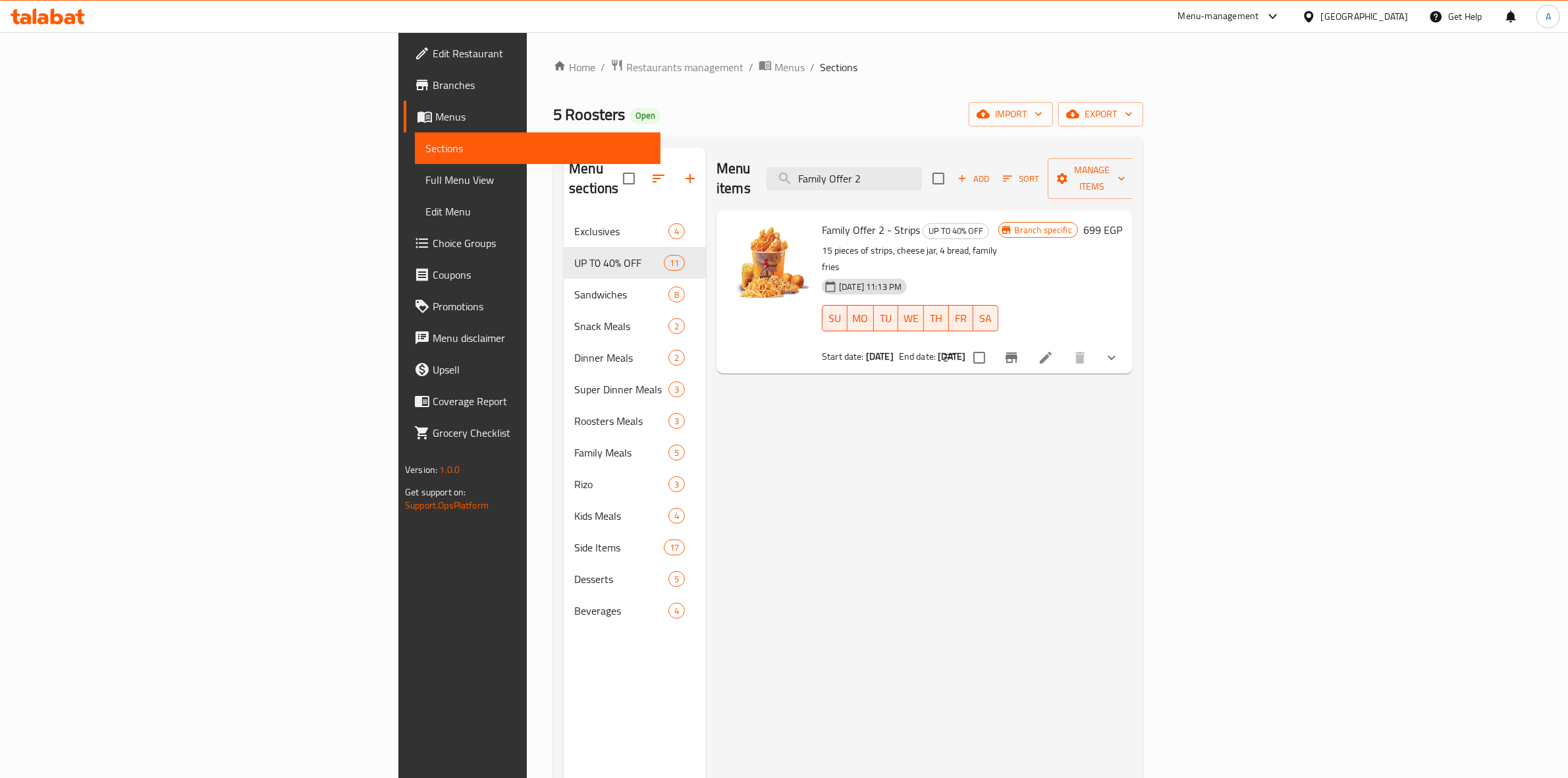
click at [848, 422] on div "Menu items Family Offer 2 Add Sort Manage items Family Offer 2 - Strips UP T0 4…" at bounding box center [919, 536] width 427 height 778
click at [433, 81] on span "Branches" at bounding box center [541, 85] width 218 height 16
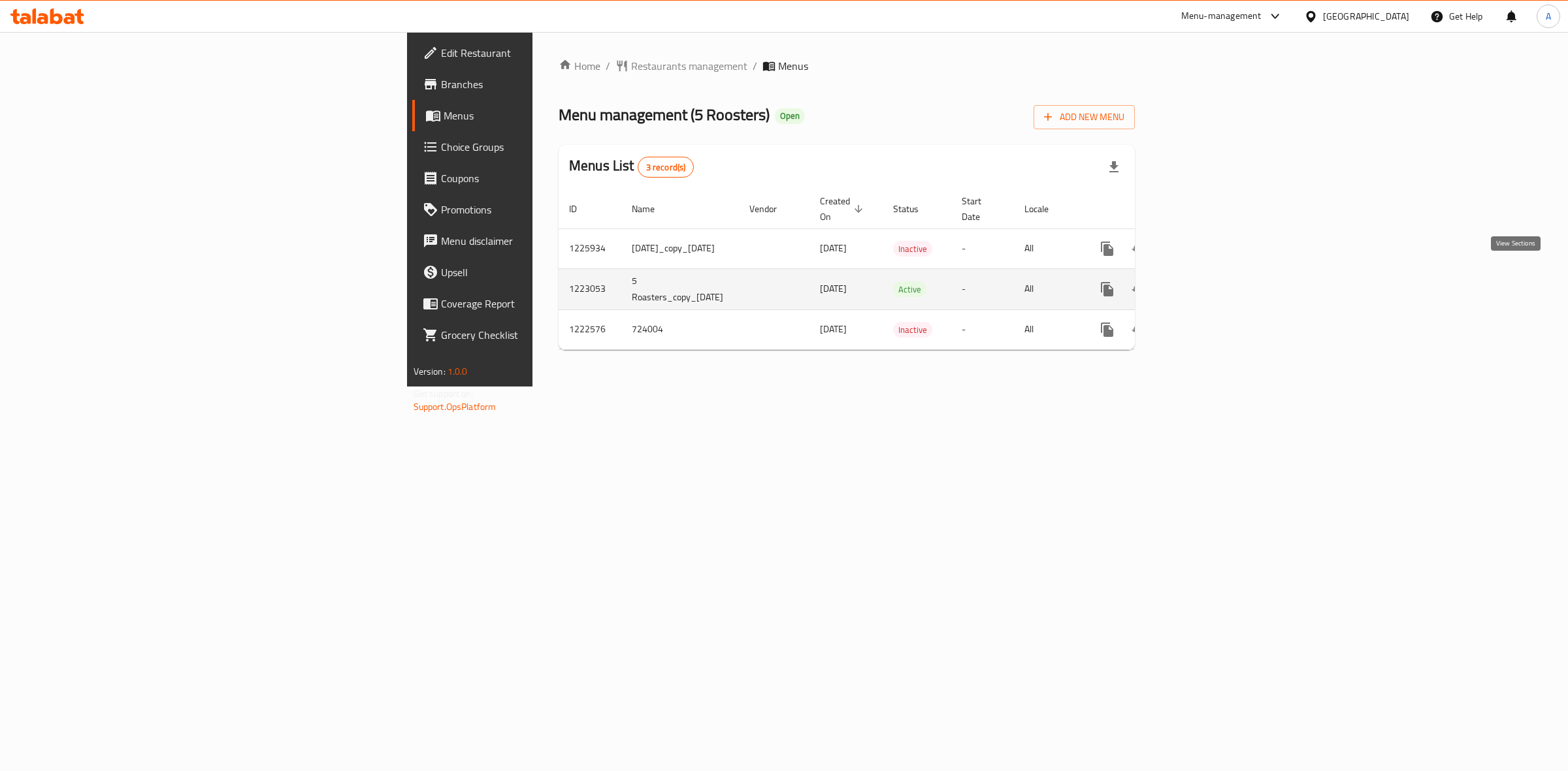
click at [1209, 281] on icon "enhanced table" at bounding box center [1201, 289] width 16 height 16
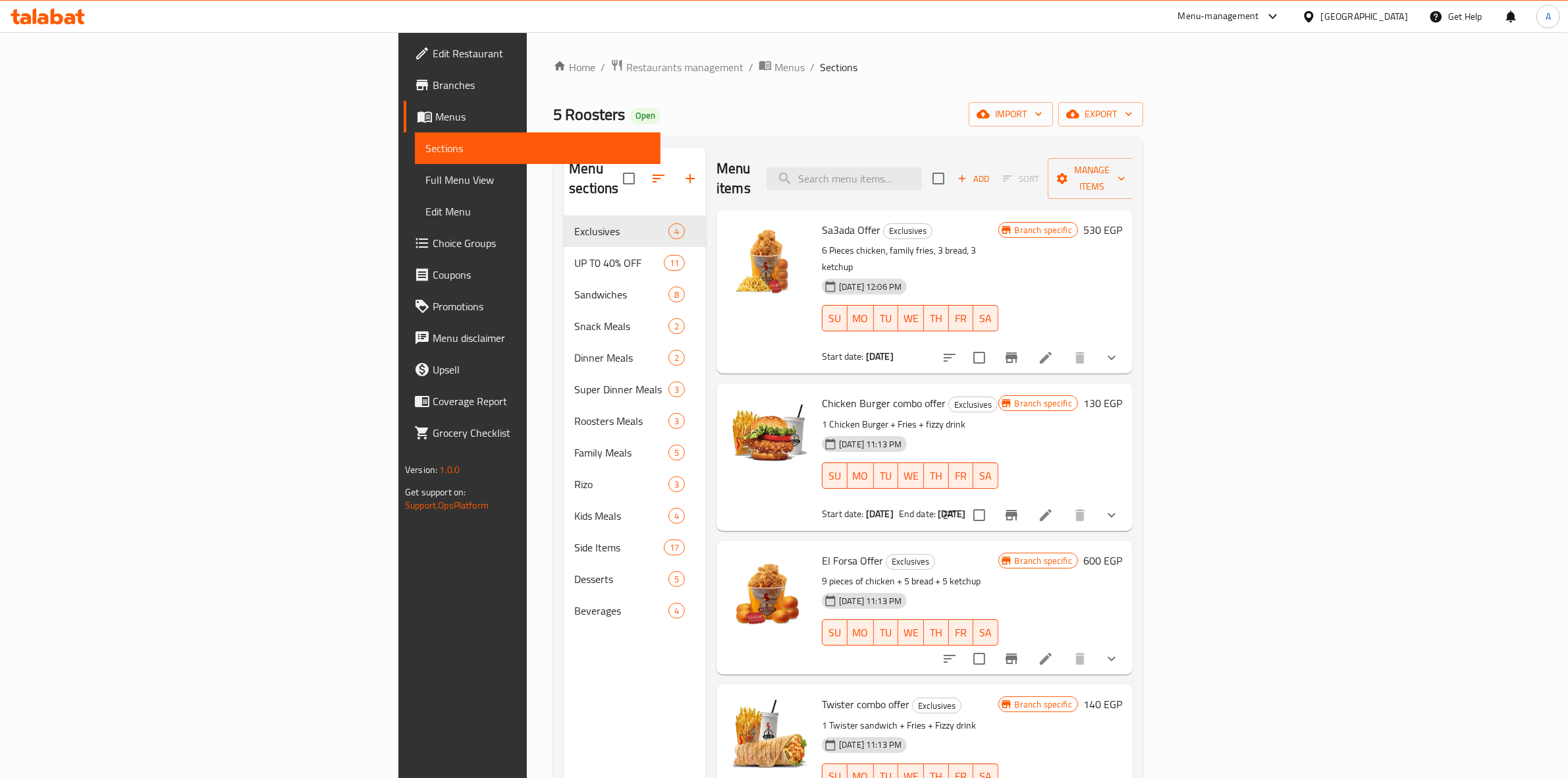
click at [973, 182] on div "Menu items Add Sort Manage items" at bounding box center [924, 179] width 417 height 63
click at [922, 173] on input "search" at bounding box center [844, 179] width 156 height 23
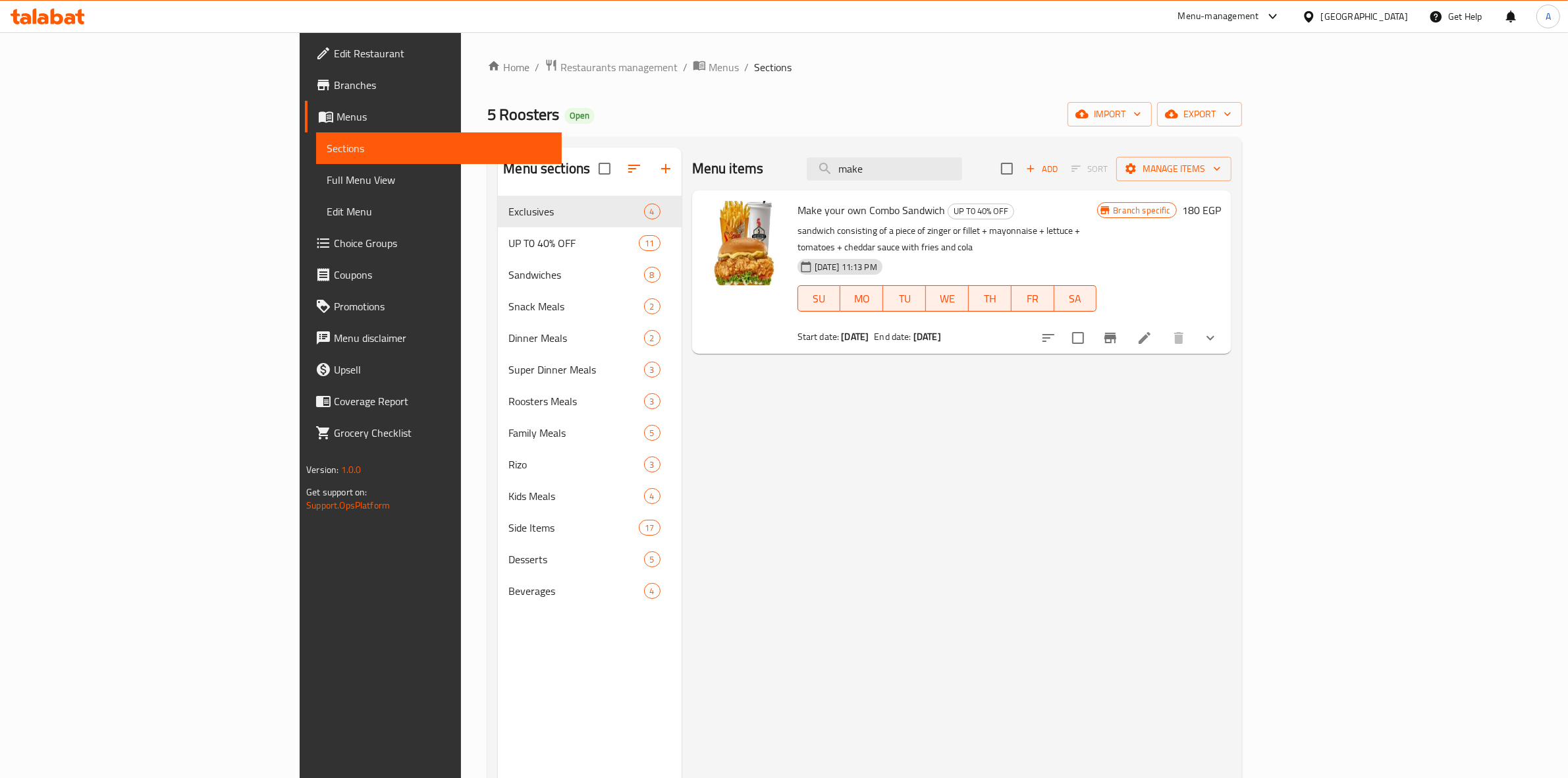
type input "make"
click at [1118, 330] on icon "Branch-specific-item" at bounding box center [1110, 338] width 16 height 16
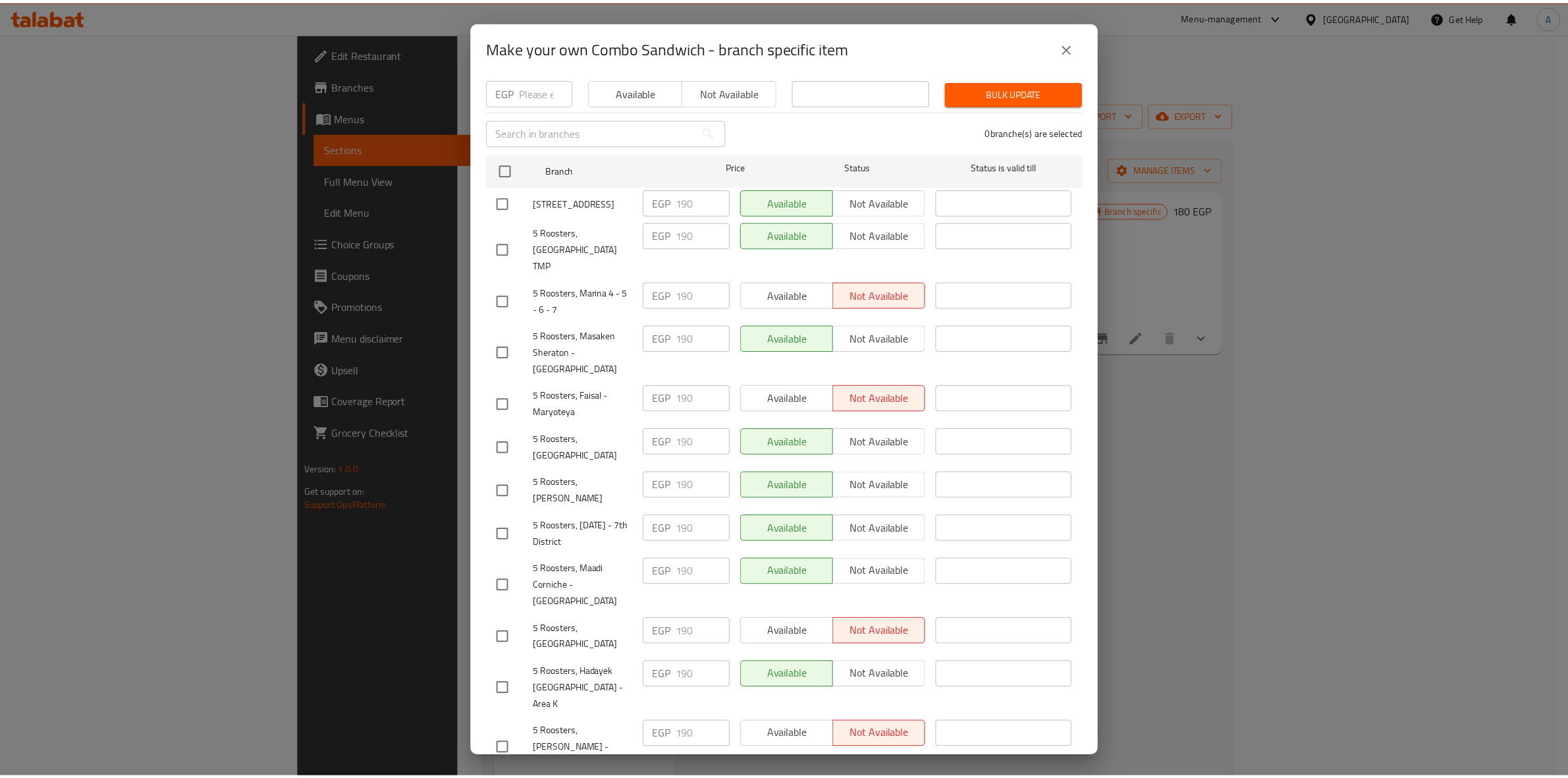
scroll to position [164, 0]
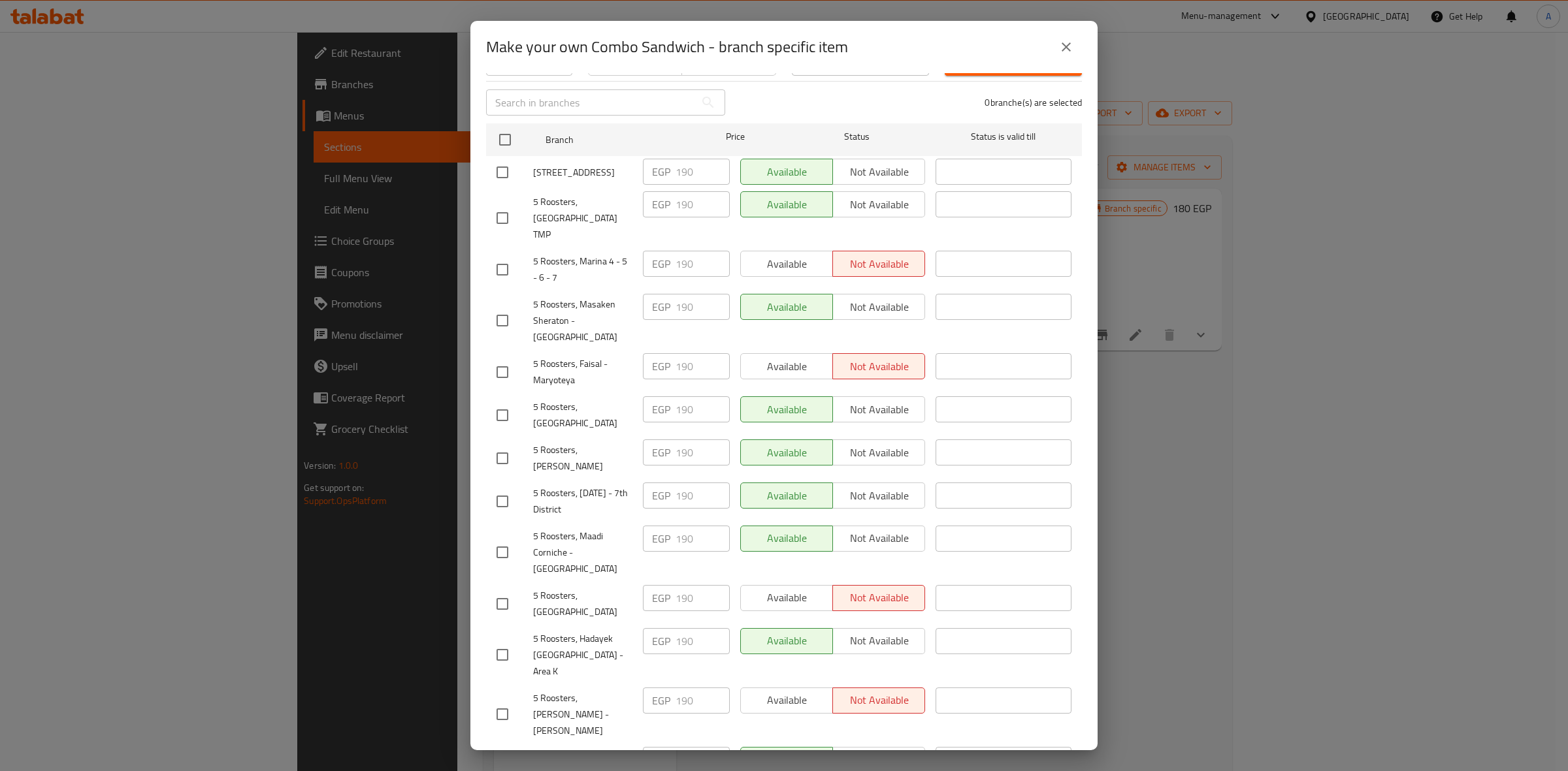
click at [1064, 46] on icon "close" at bounding box center [1065, 46] width 9 height 9
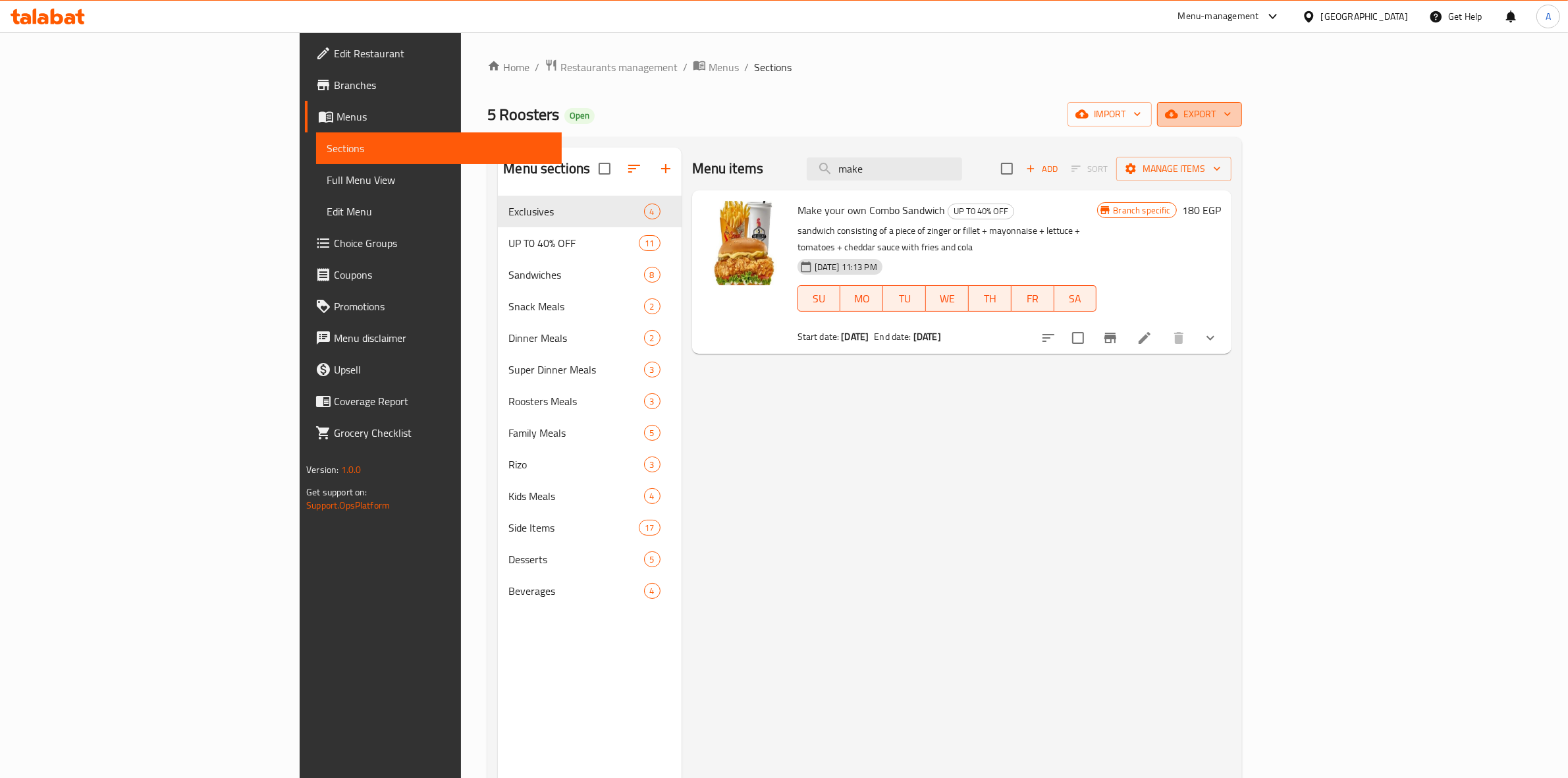
click at [1231, 121] on span "export" at bounding box center [1199, 114] width 64 height 16
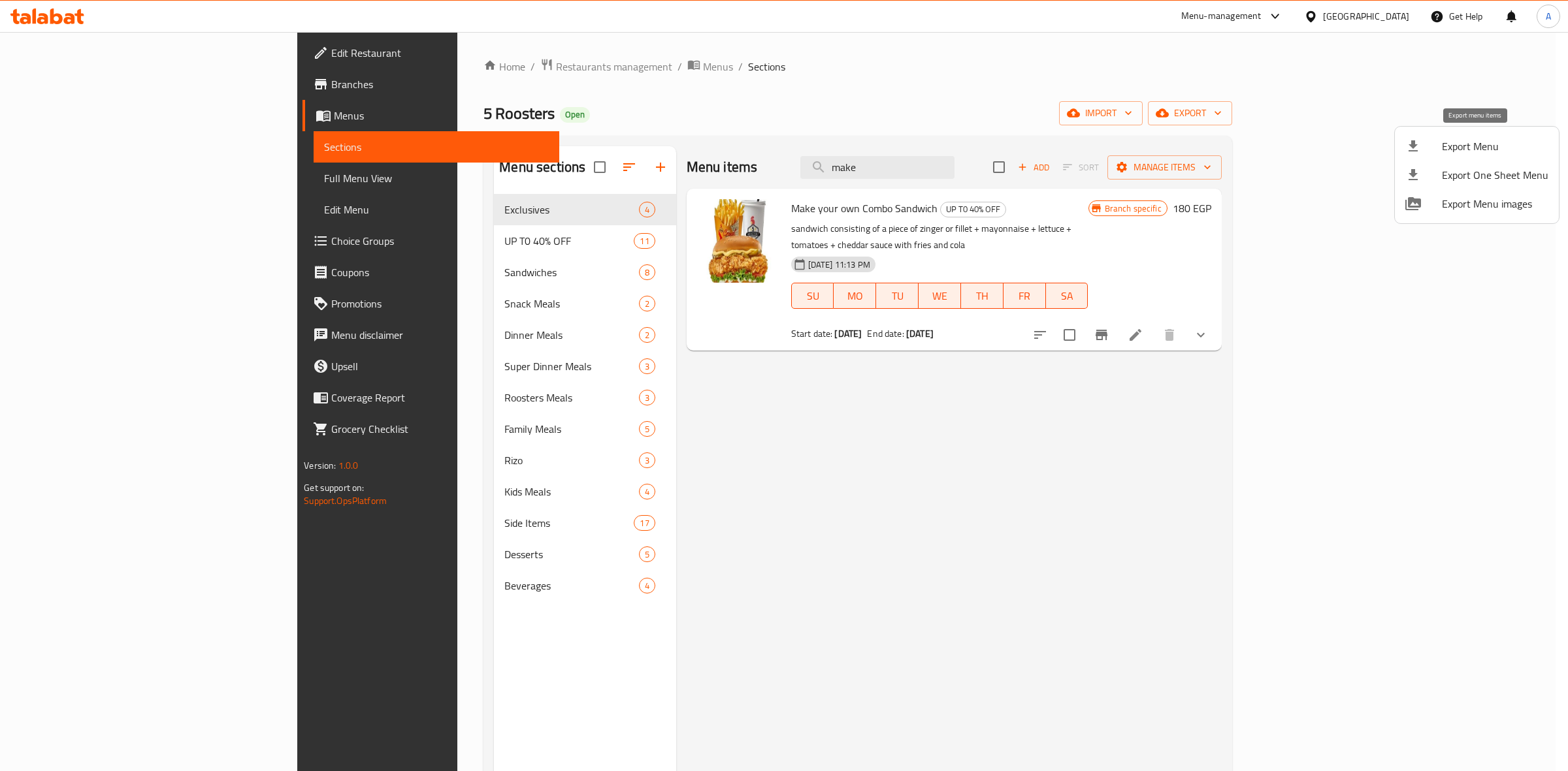
click at [1479, 142] on span "Export Menu" at bounding box center [1494, 146] width 106 height 16
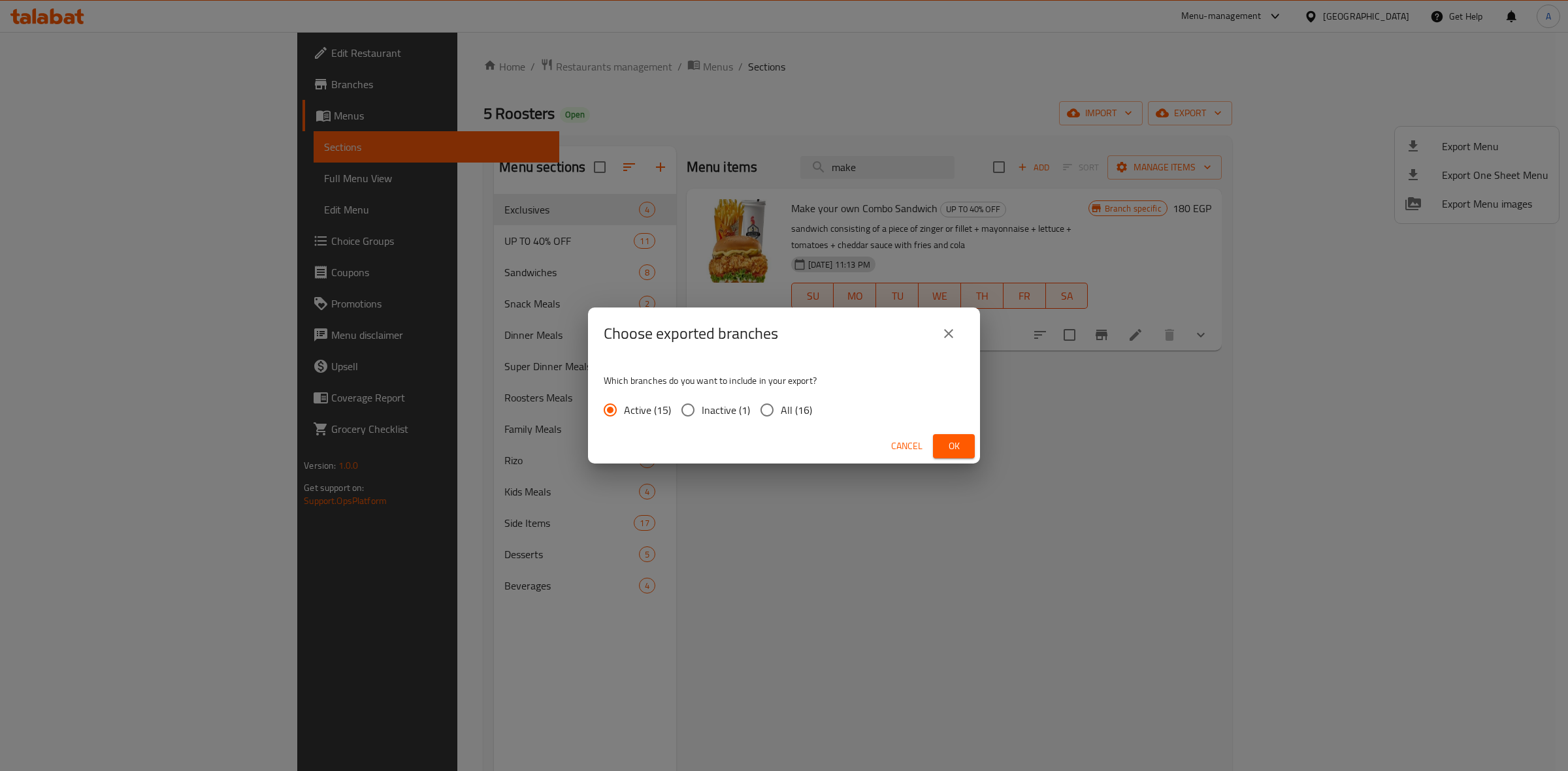
click at [778, 406] on input "All (16)" at bounding box center [766, 410] width 27 height 27
radio input "true"
click at [941, 441] on button "Ok" at bounding box center [953, 447] width 42 height 24
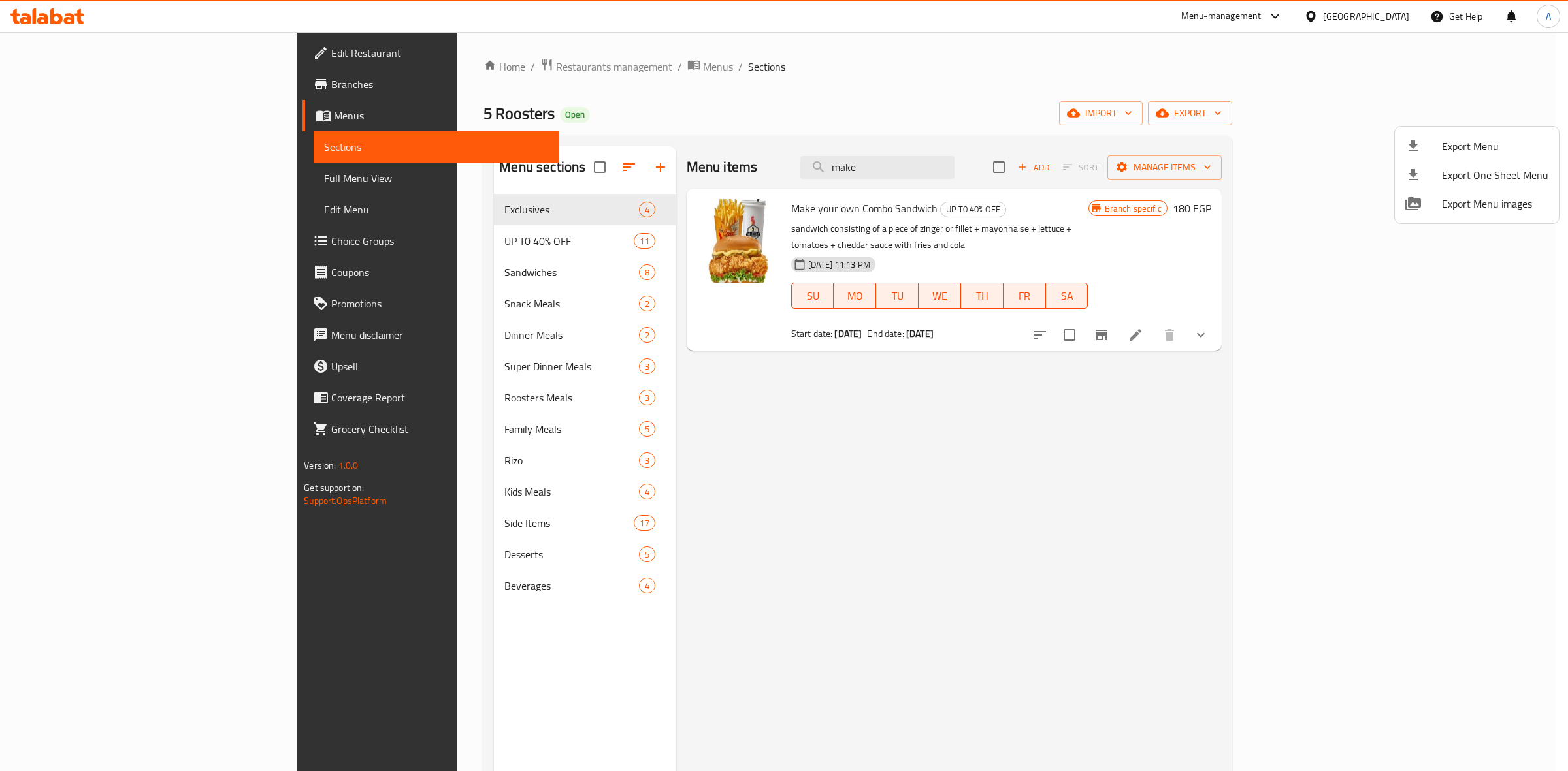
click at [858, 463] on div at bounding box center [784, 385] width 1568 height 771
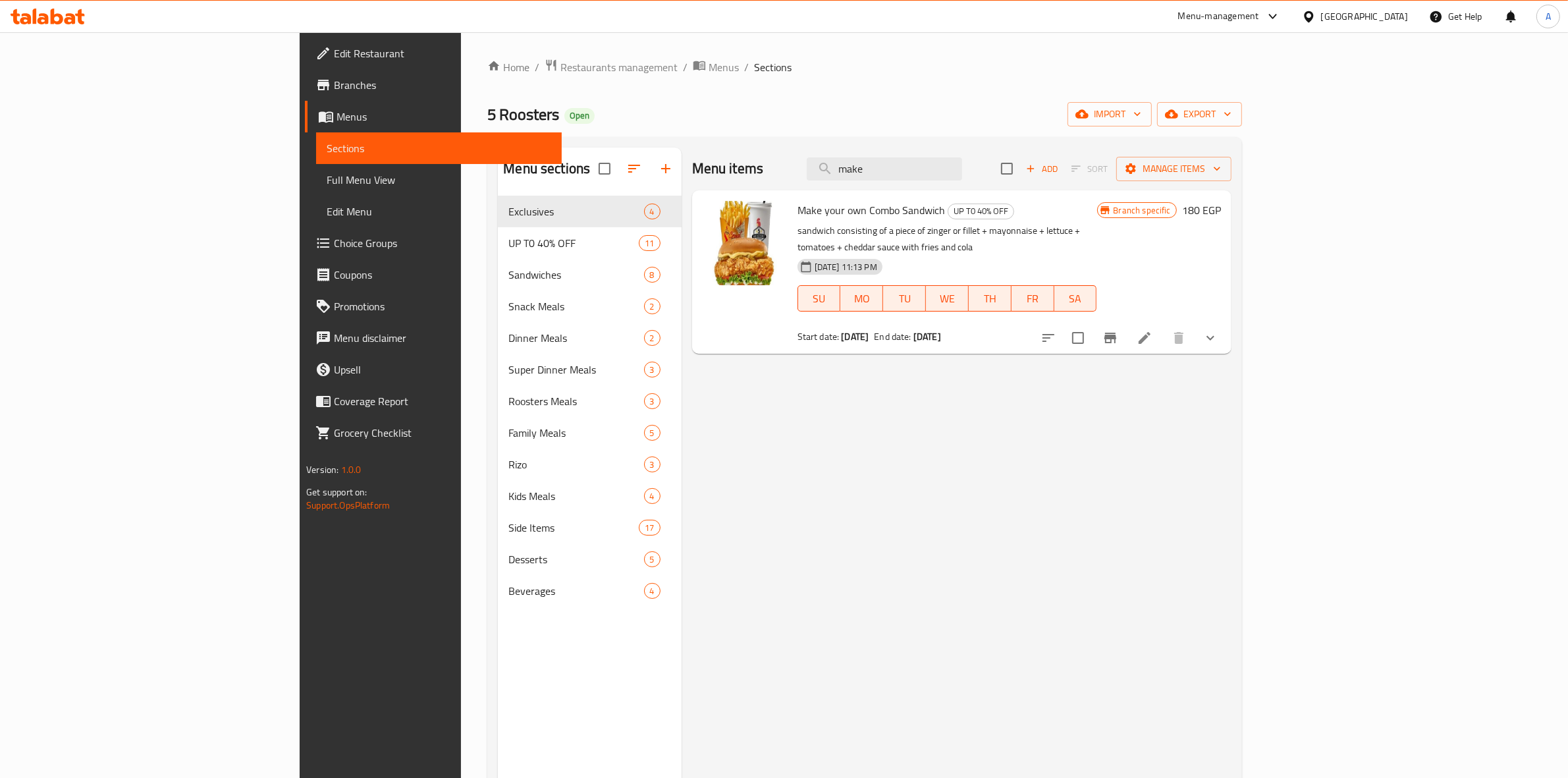
click at [1152, 330] on icon at bounding box center [1145, 338] width 16 height 16
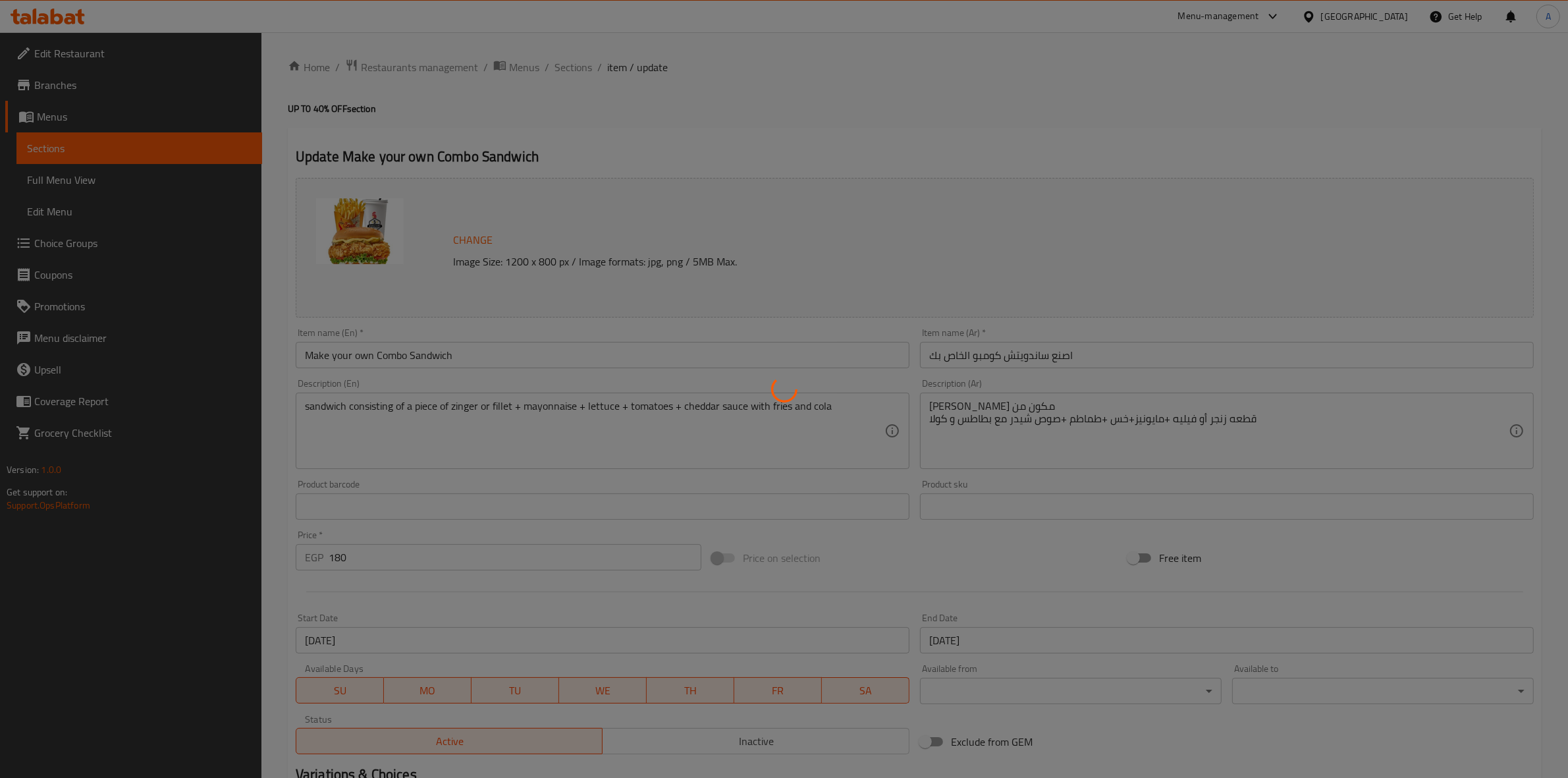
type input "اختيارك من"
type input "1"
type input "اختار الساندوتش الخاص بك"
type input "1"
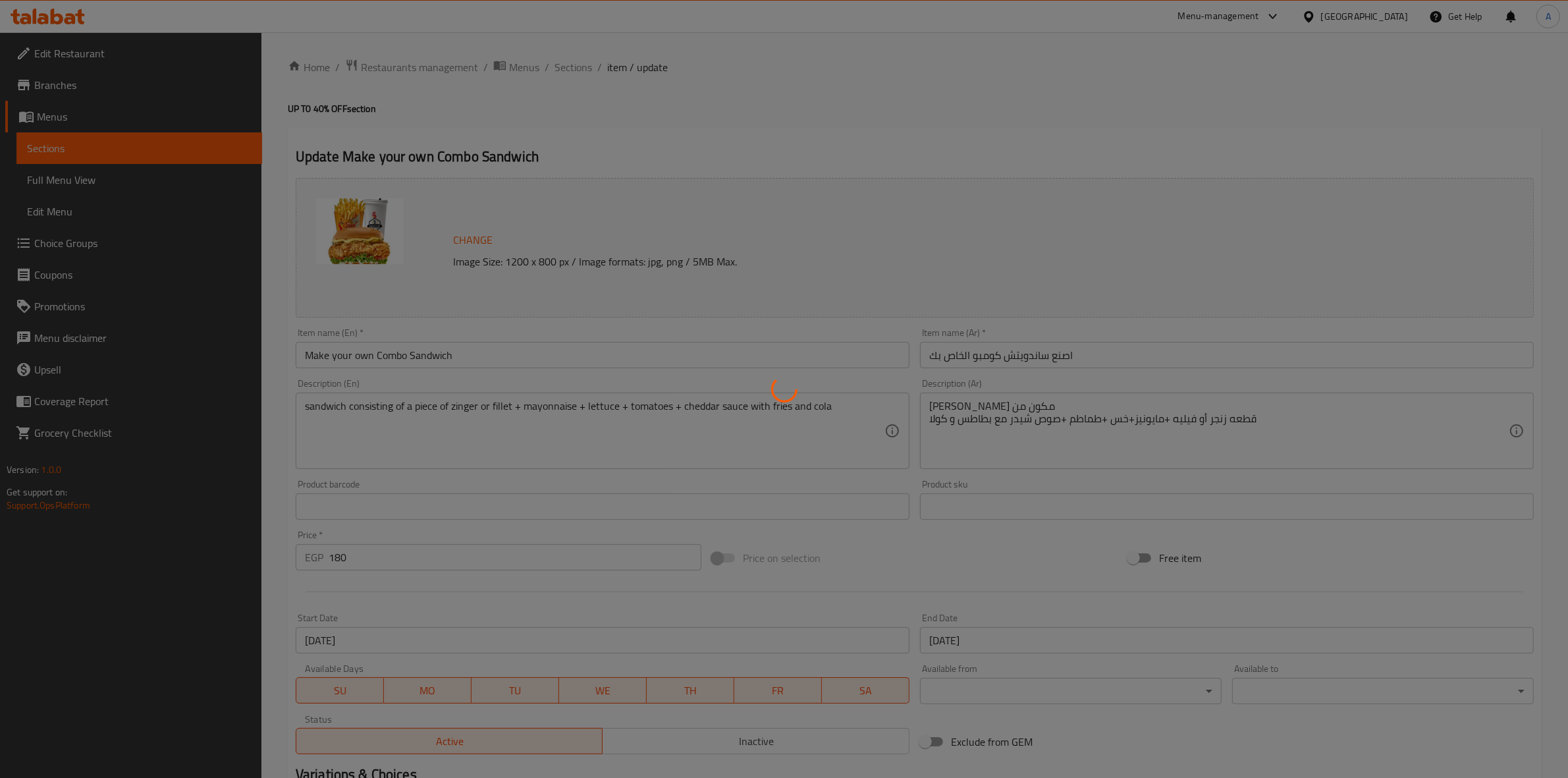
type input "1"
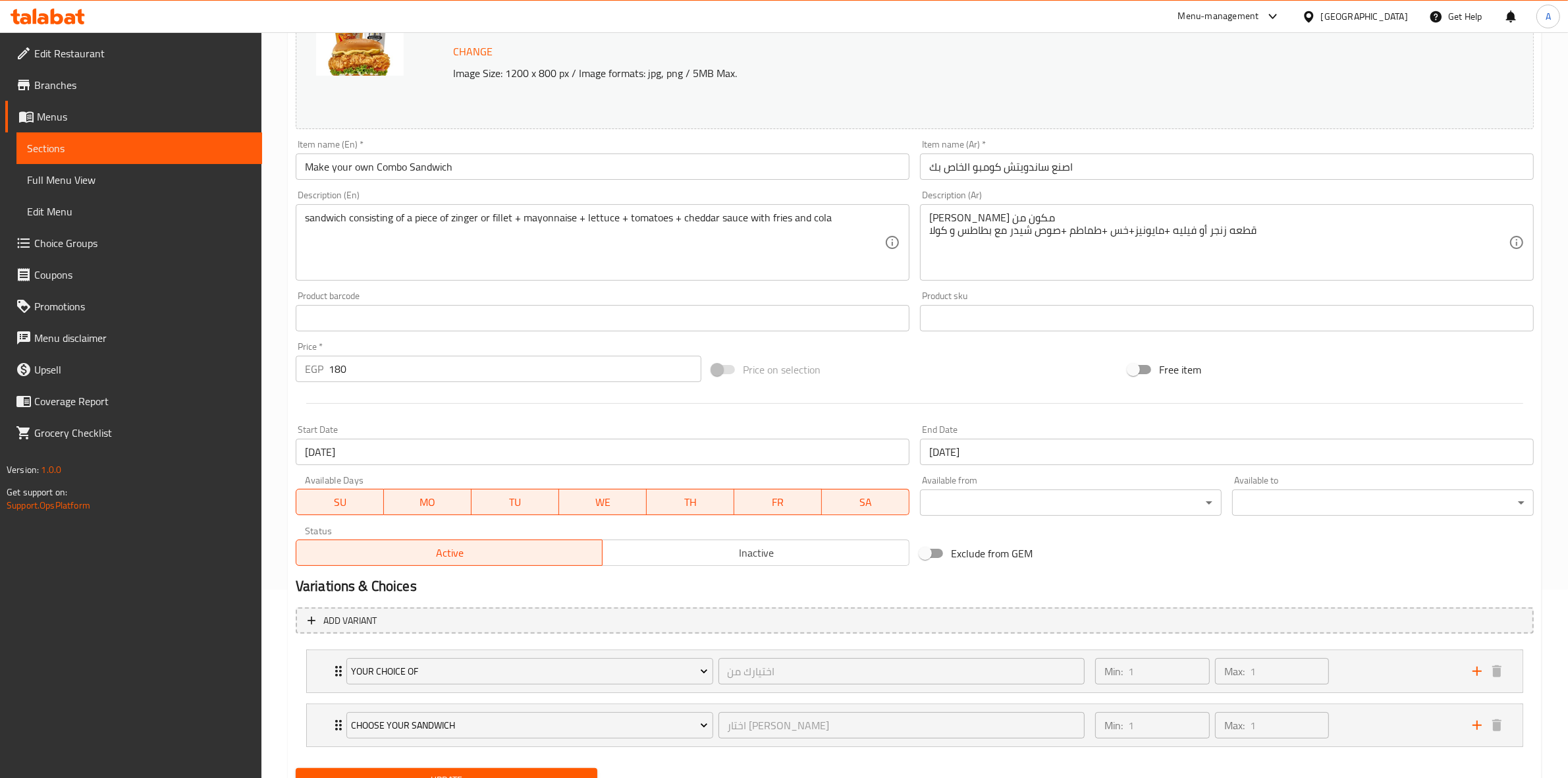
scroll to position [248, 0]
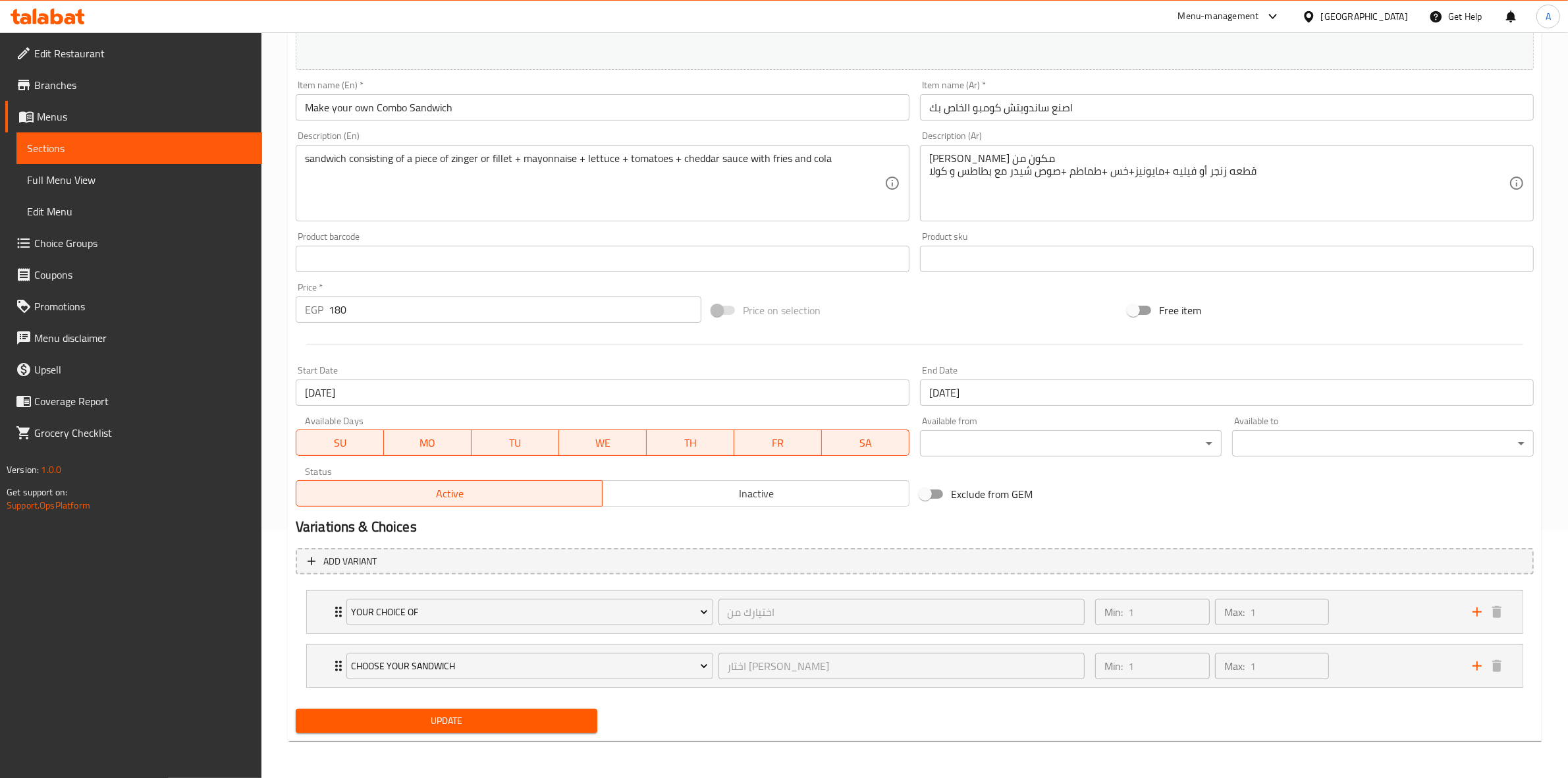
click at [776, 489] on span "Inactive" at bounding box center [756, 494] width 297 height 19
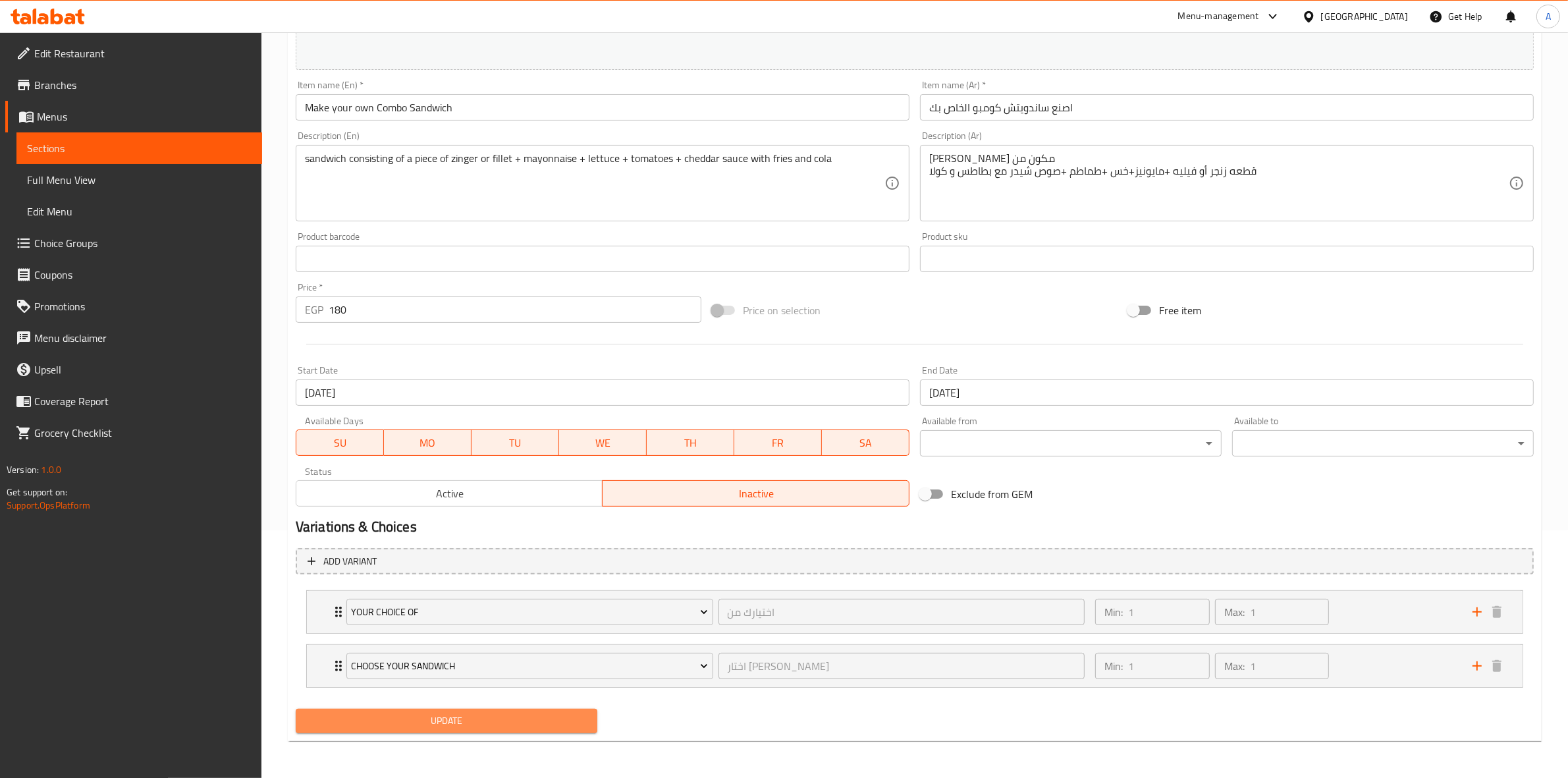
click at [479, 713] on span "Update" at bounding box center [446, 721] width 280 height 16
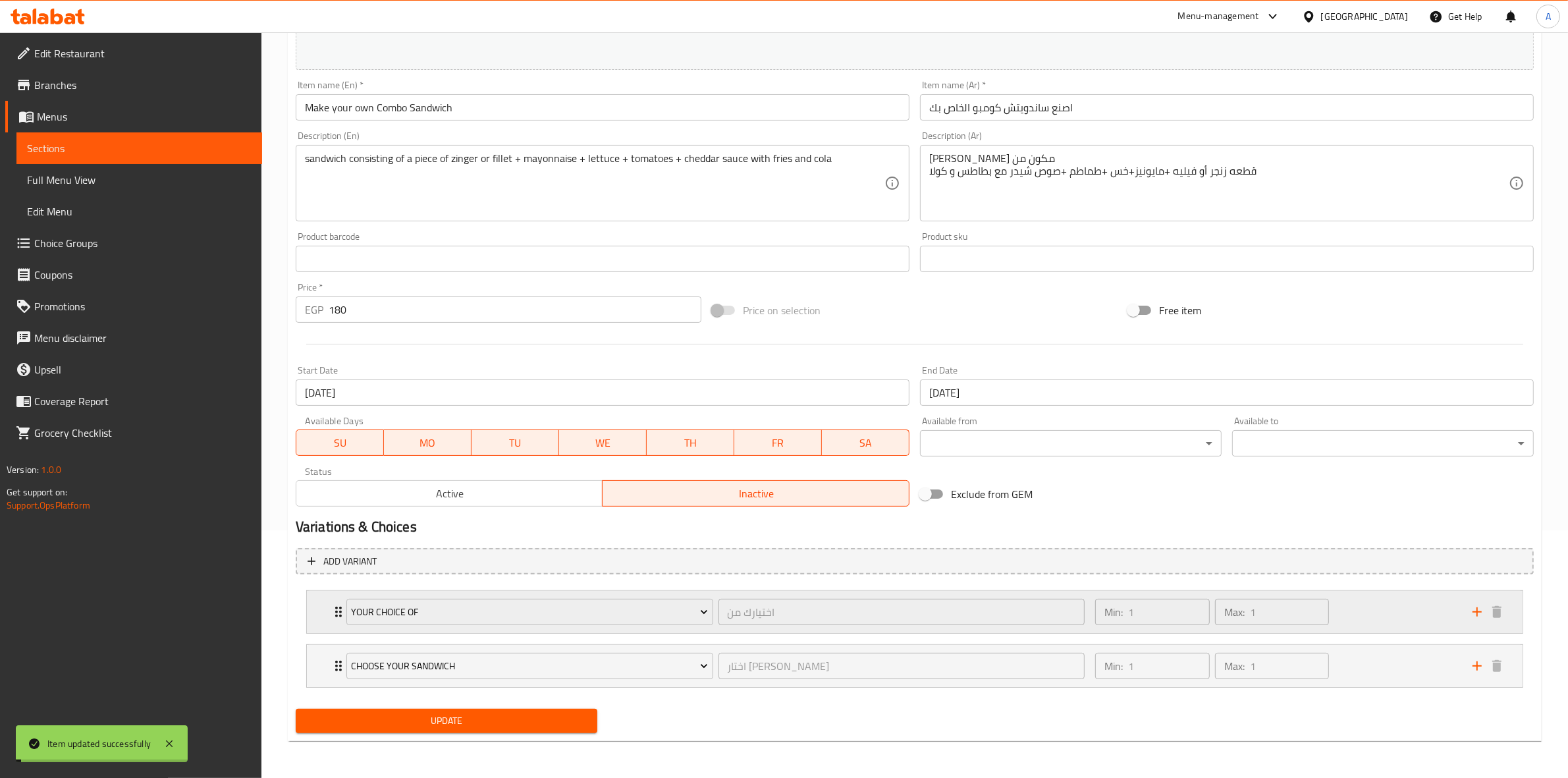
click at [1371, 618] on div "Min: 1 ​ Max: 1 ​" at bounding box center [1276, 612] width 377 height 42
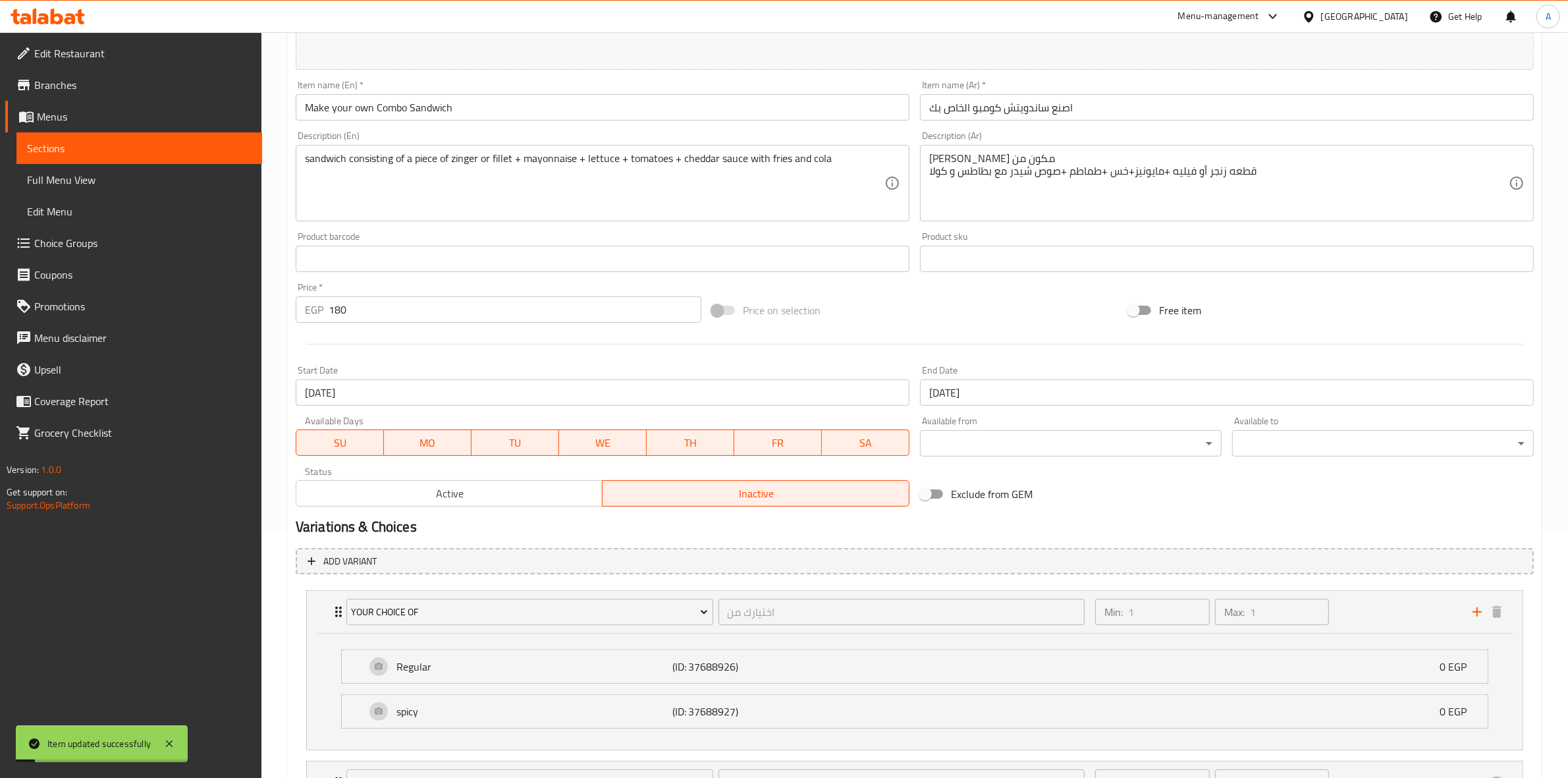
scroll to position [366, 0]
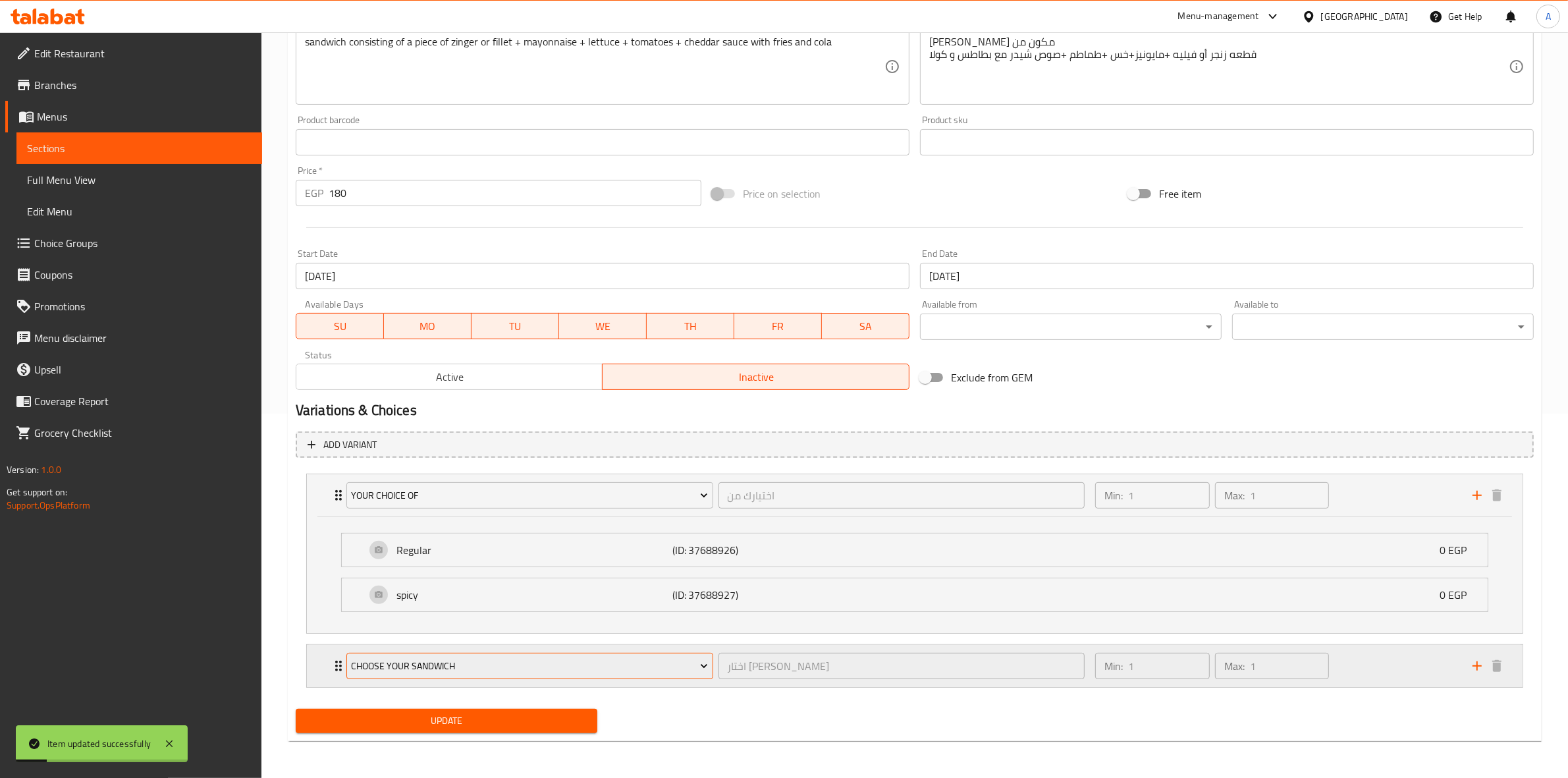
click at [678, 674] on button "Choose your Sandwich" at bounding box center [529, 666] width 367 height 27
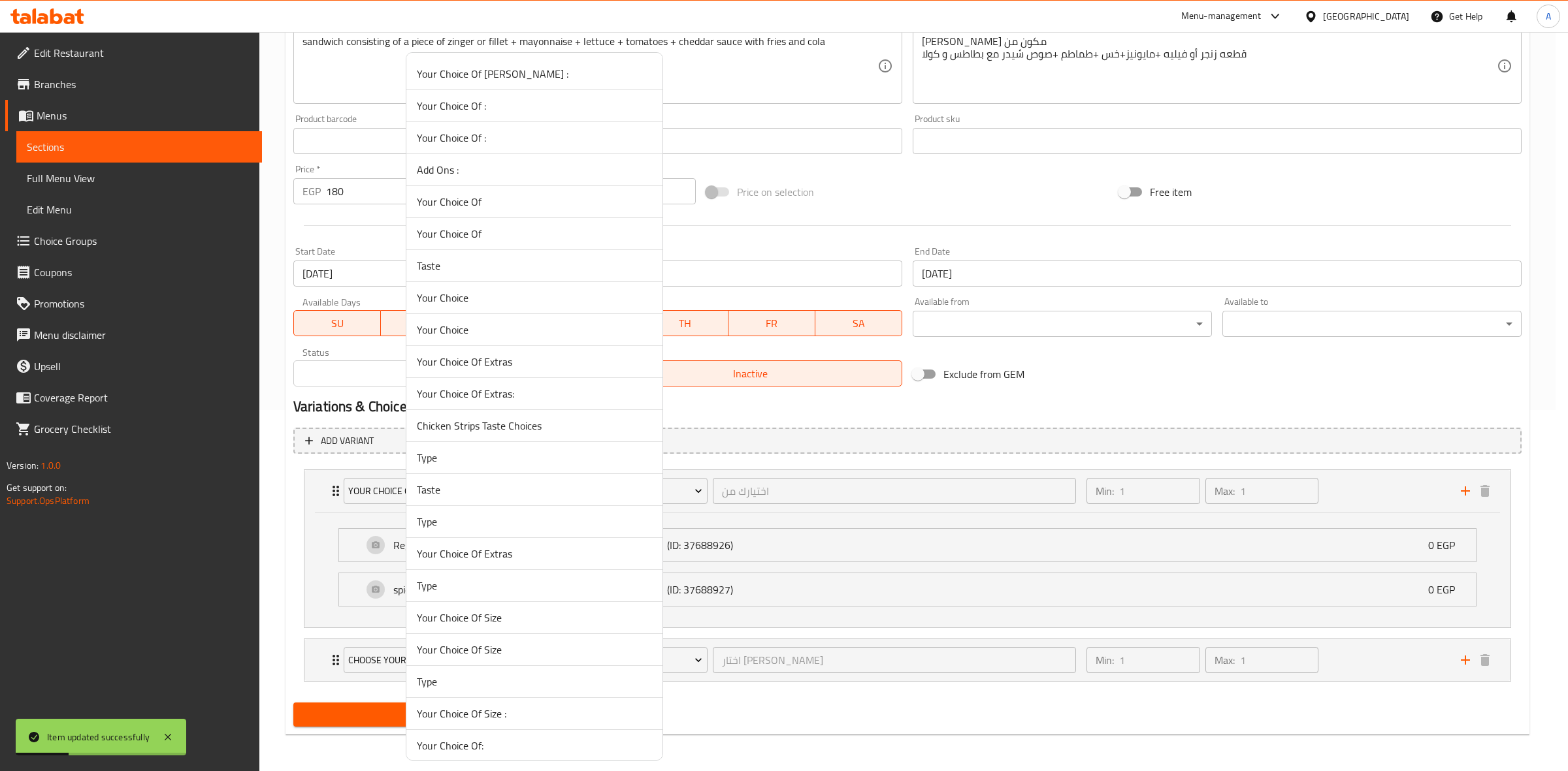
click at [496, 648] on span "Your Choice Of Size" at bounding box center [534, 650] width 235 height 16
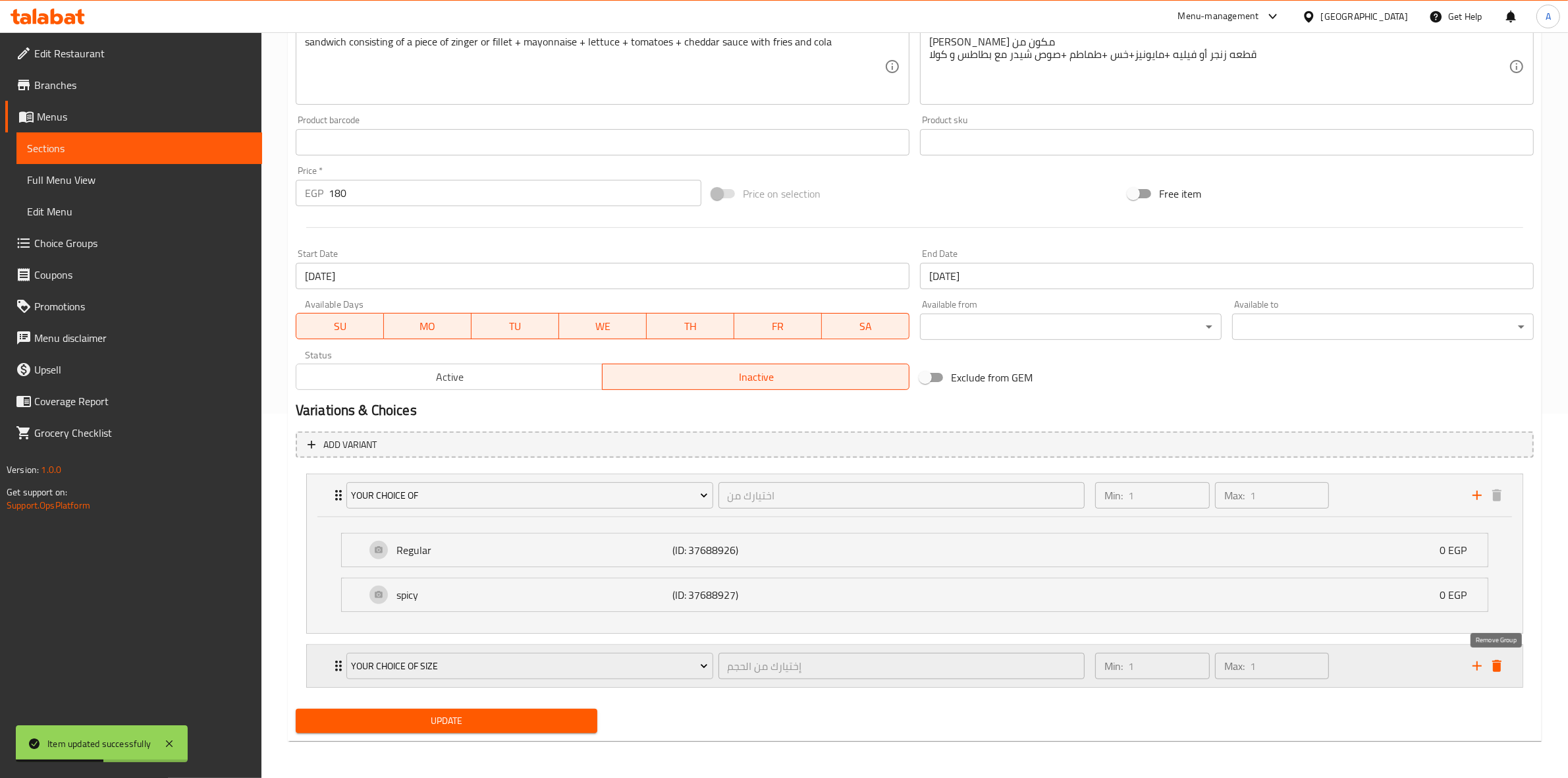
click at [1500, 664] on icon "delete" at bounding box center [1496, 666] width 9 height 12
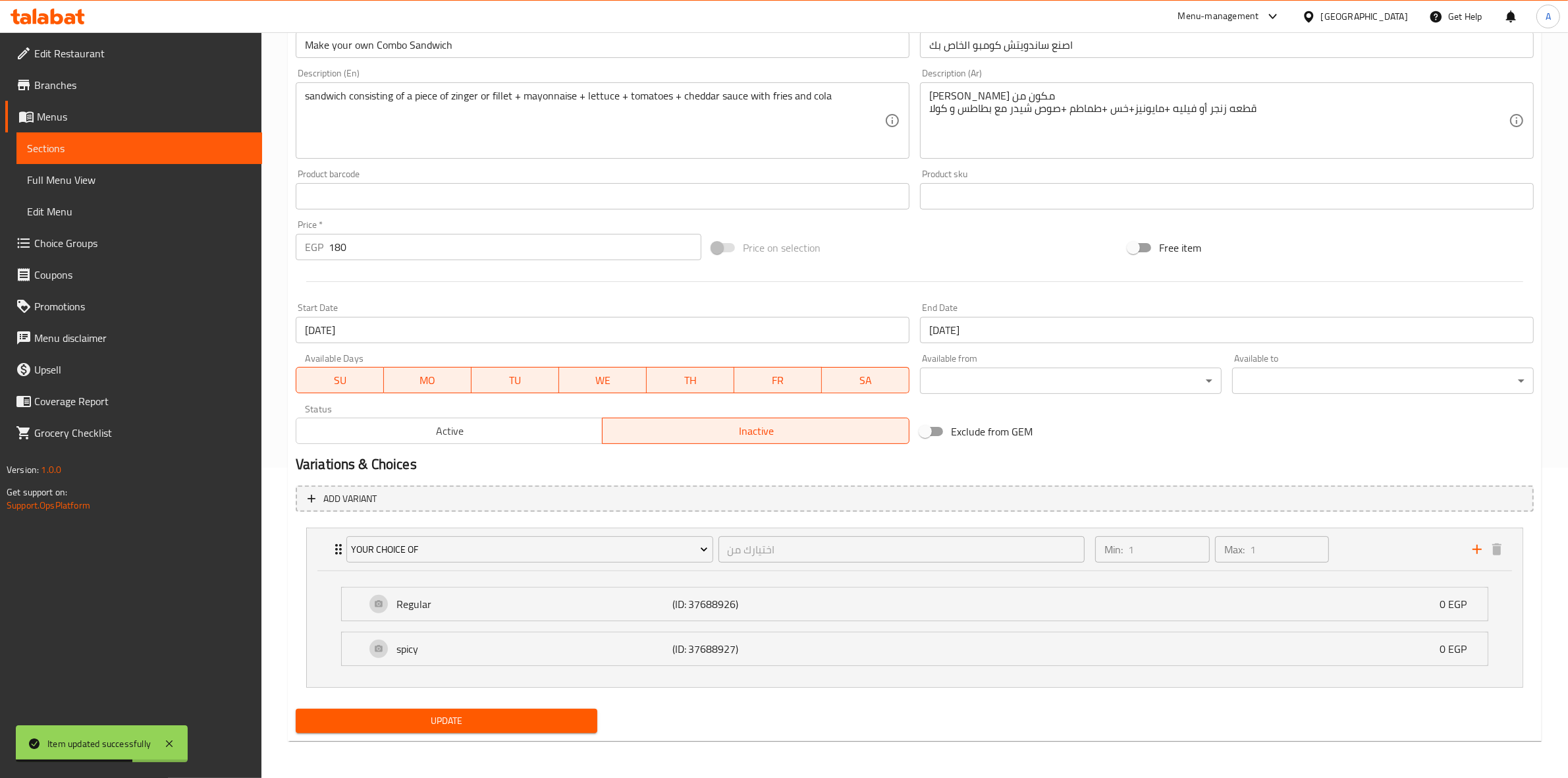
click at [430, 722] on span "Update" at bounding box center [446, 721] width 280 height 16
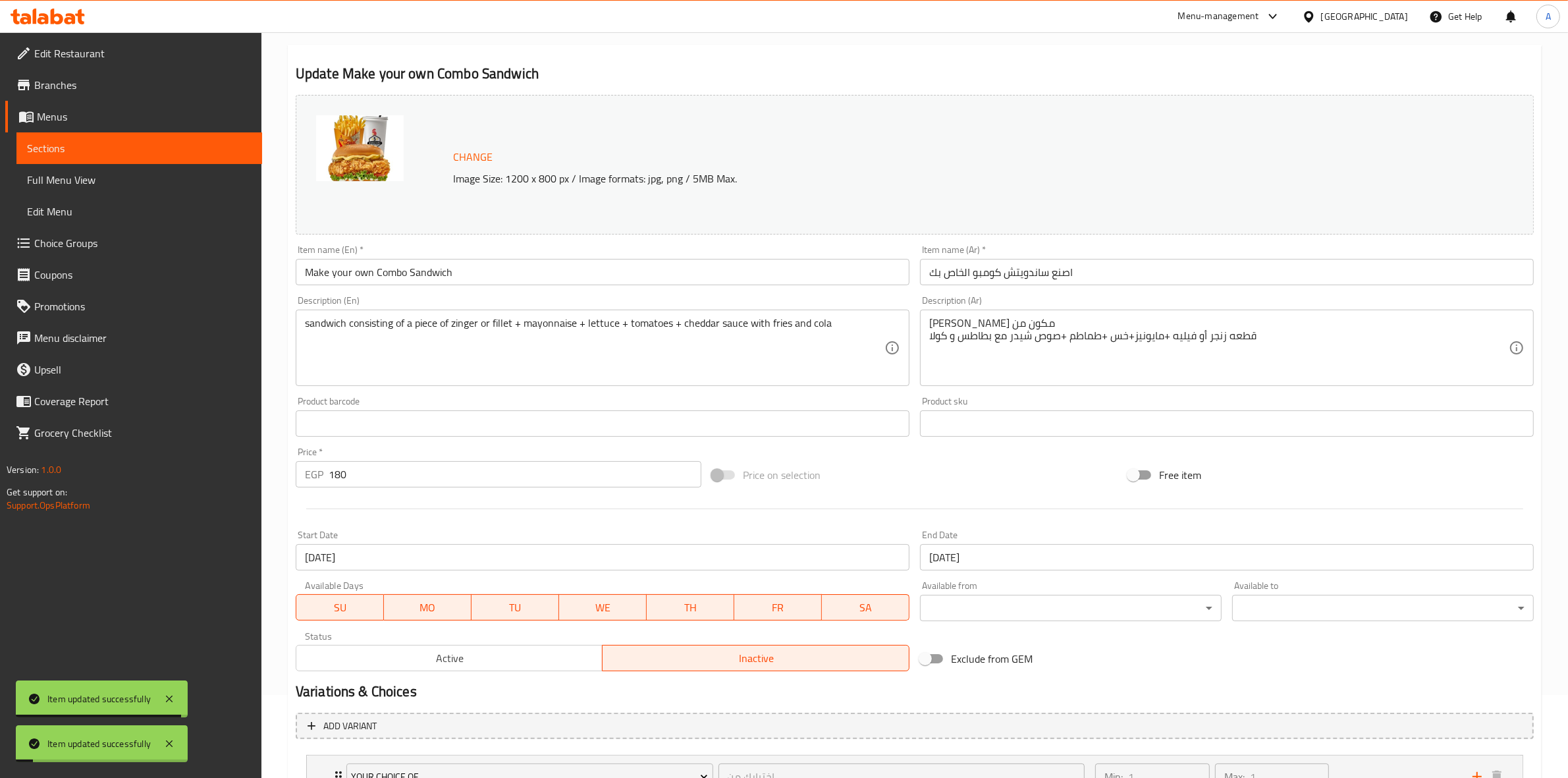
scroll to position [0, 0]
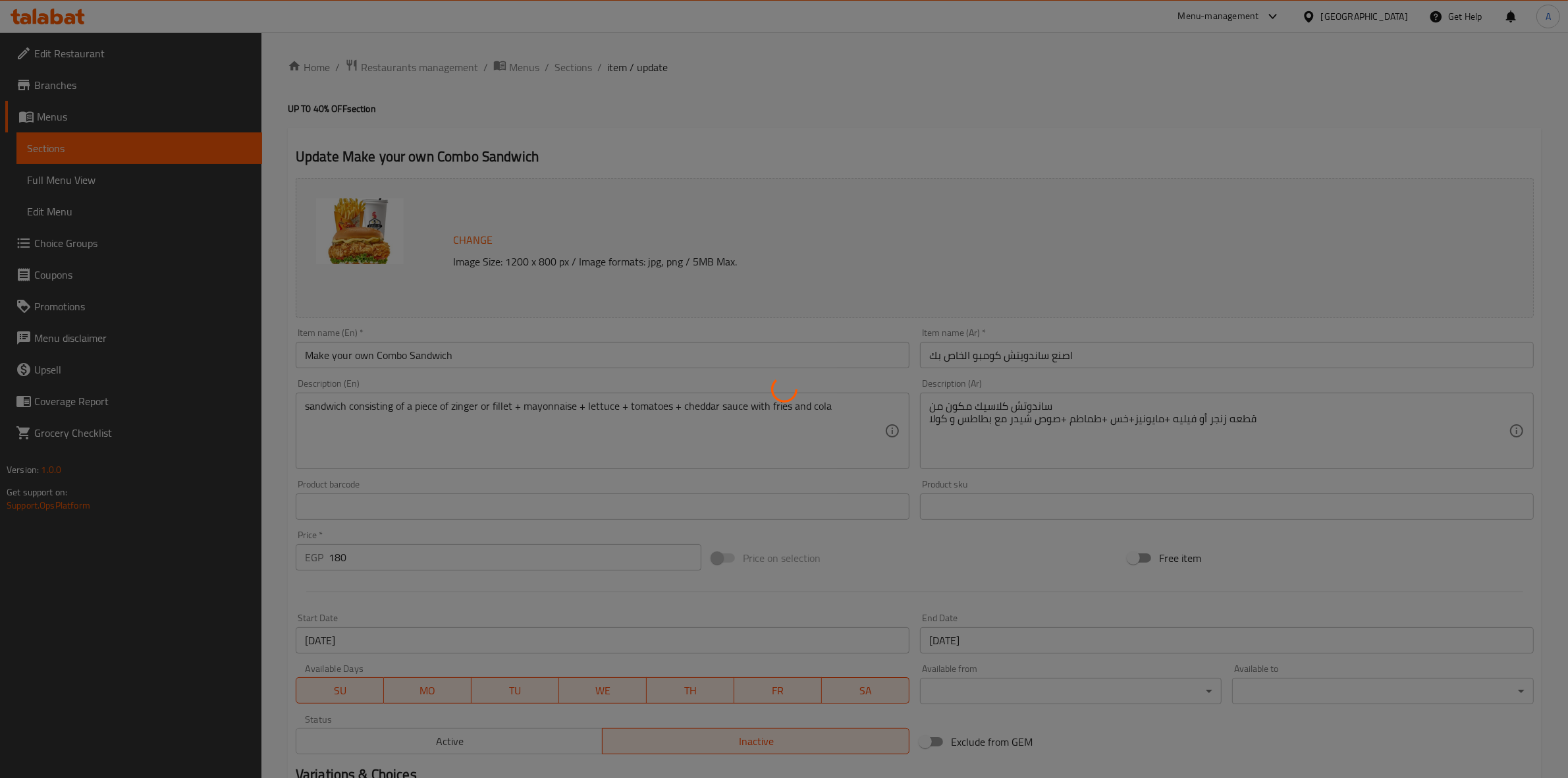
type input "اختيارك من"
type input "1"
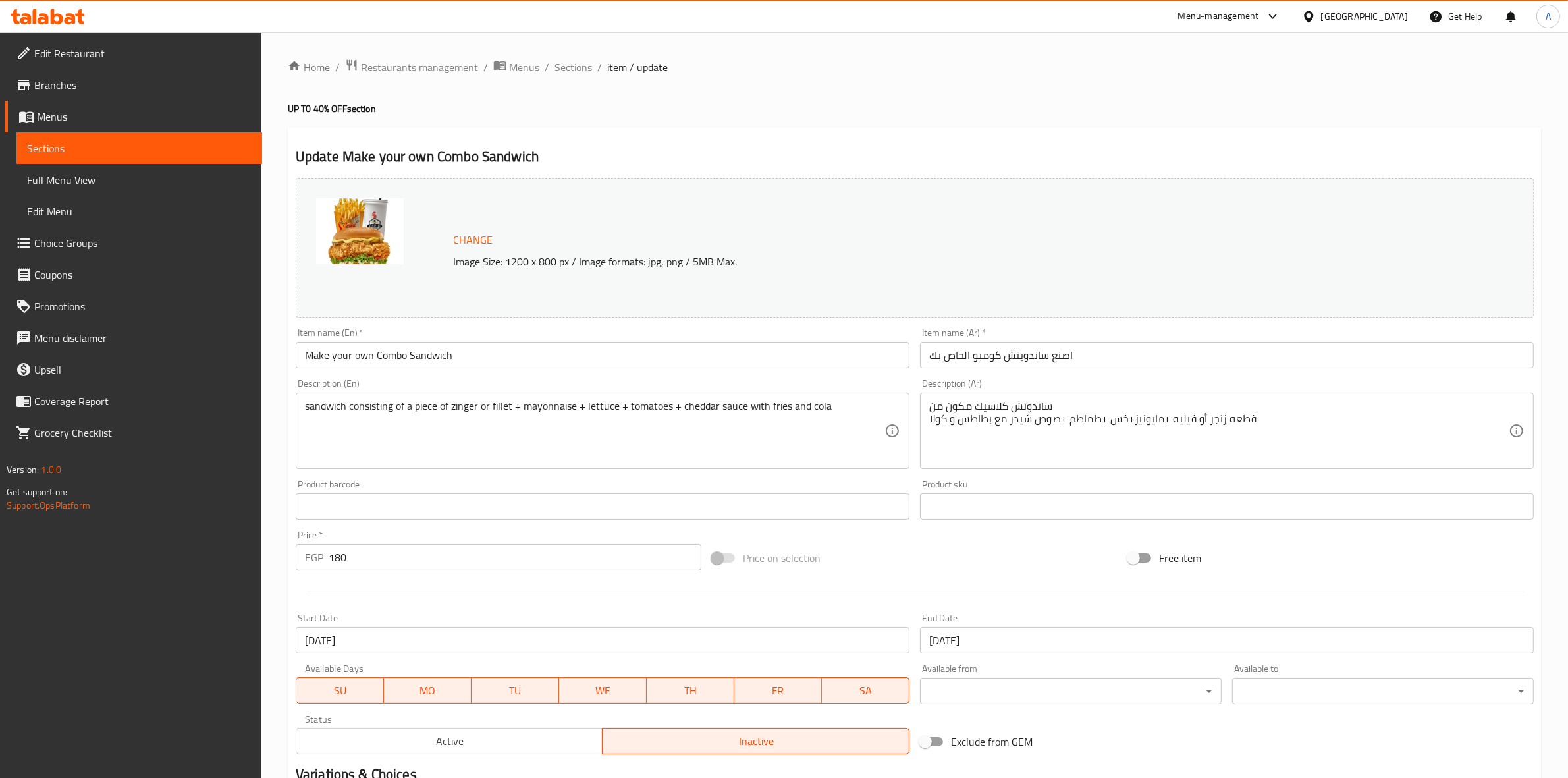
click at [571, 73] on span "Sections" at bounding box center [573, 68] width 38 height 16
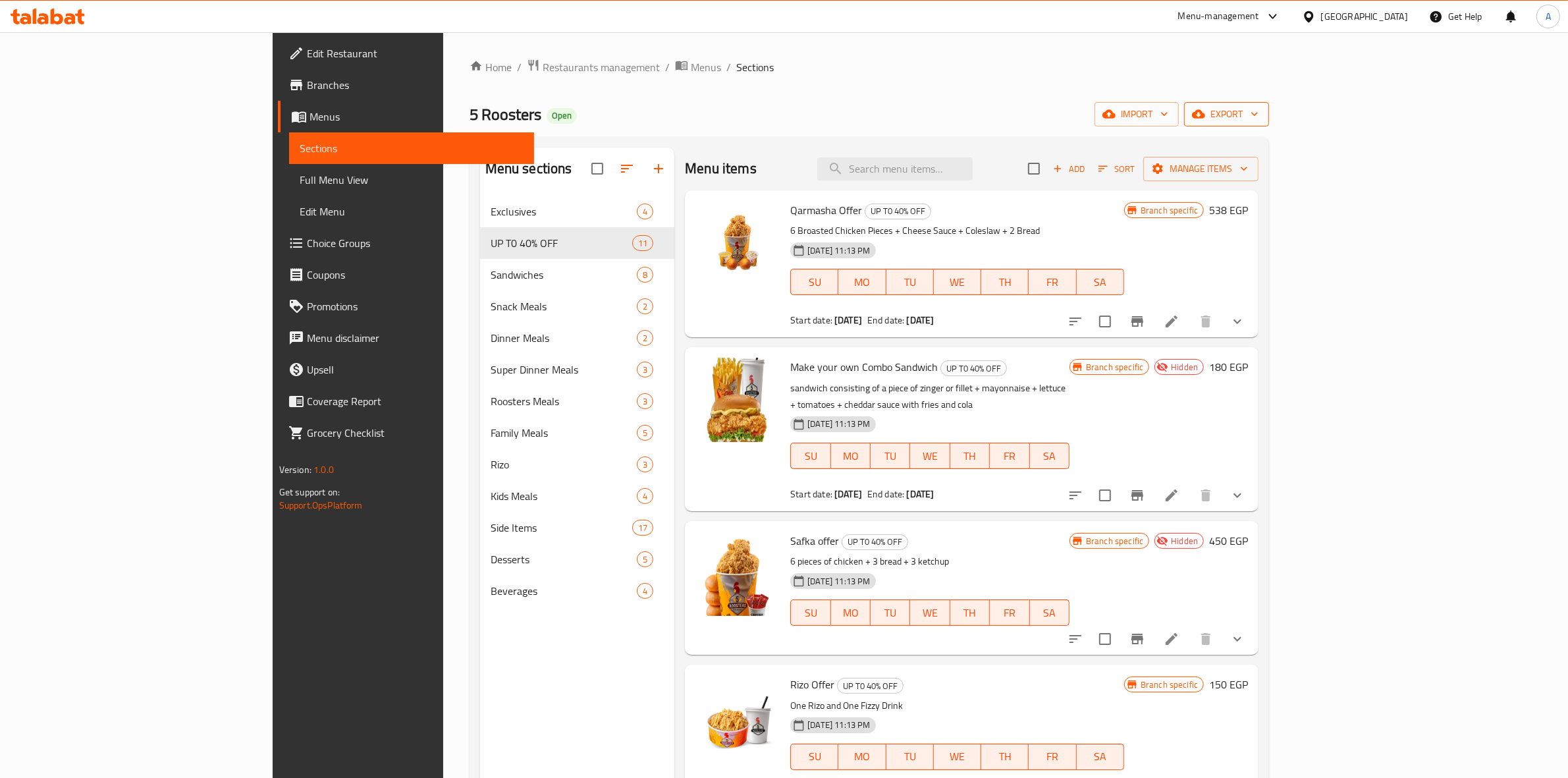
click at [1205, 114] on icon "button" at bounding box center [1198, 114] width 13 height 9
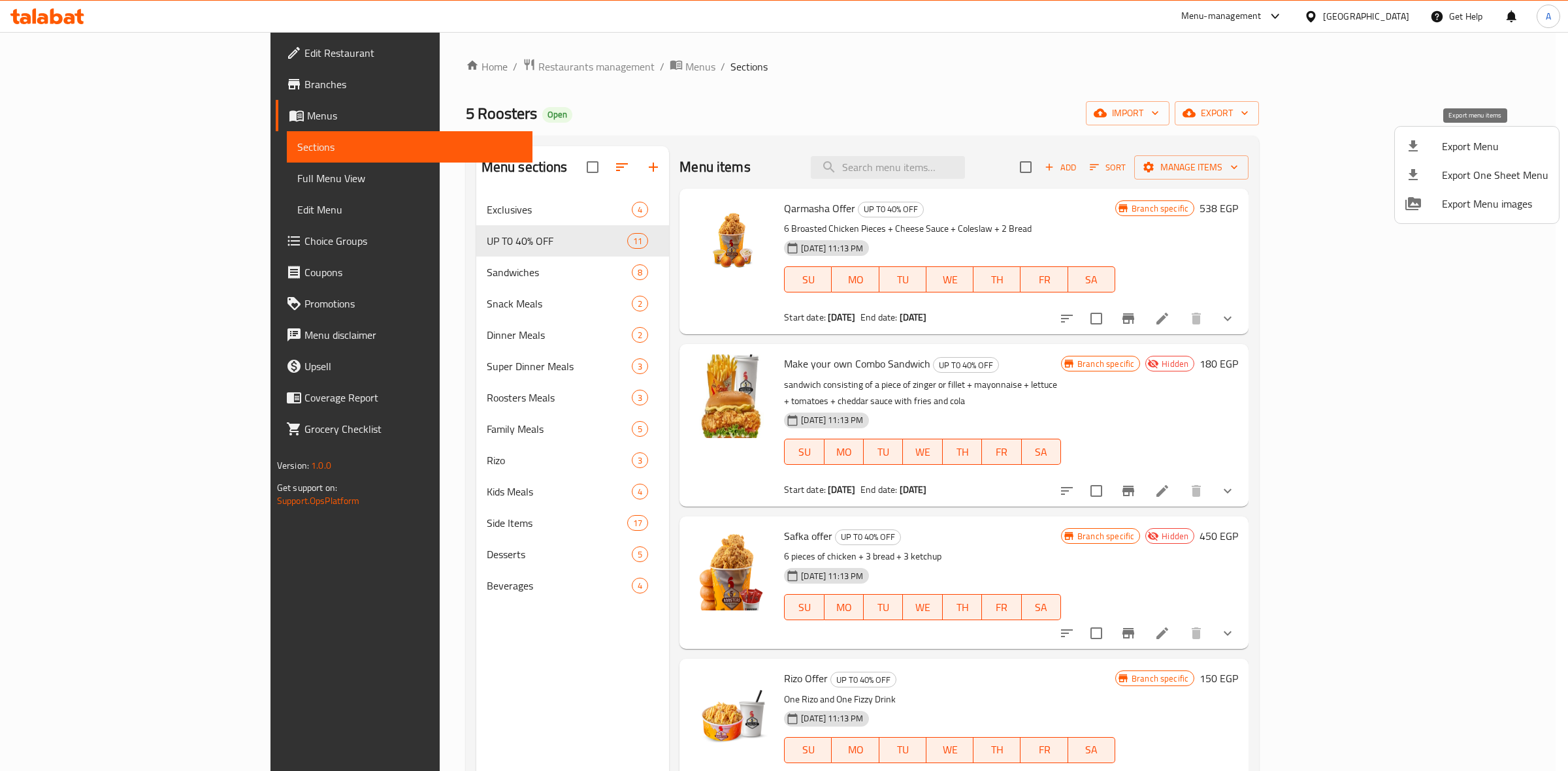
click at [1446, 154] on span "Export Menu" at bounding box center [1494, 146] width 106 height 16
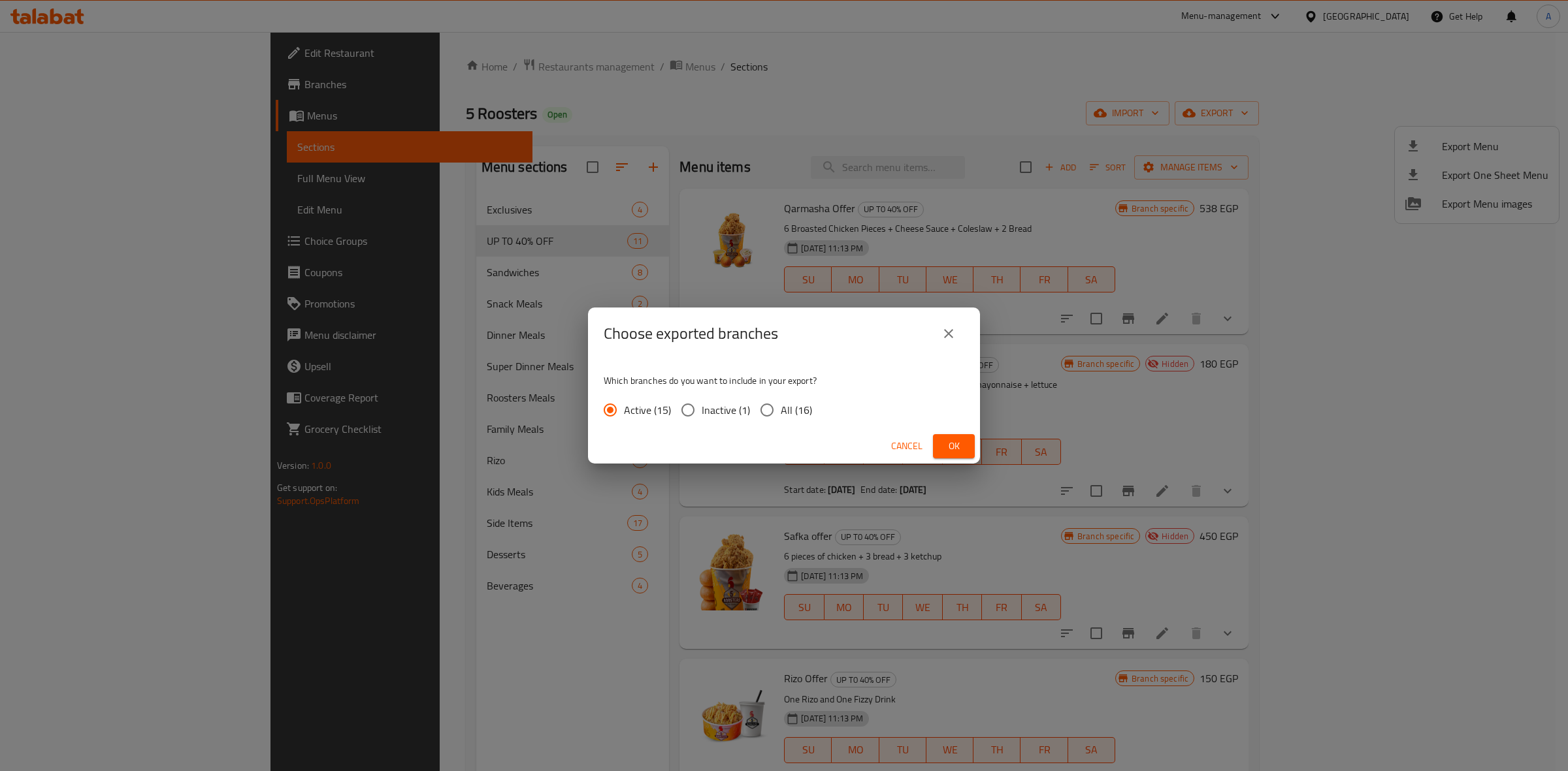
click at [774, 415] on input "All (16)" at bounding box center [766, 410] width 27 height 27
radio input "true"
click at [941, 447] on button "Ok" at bounding box center [953, 447] width 42 height 24
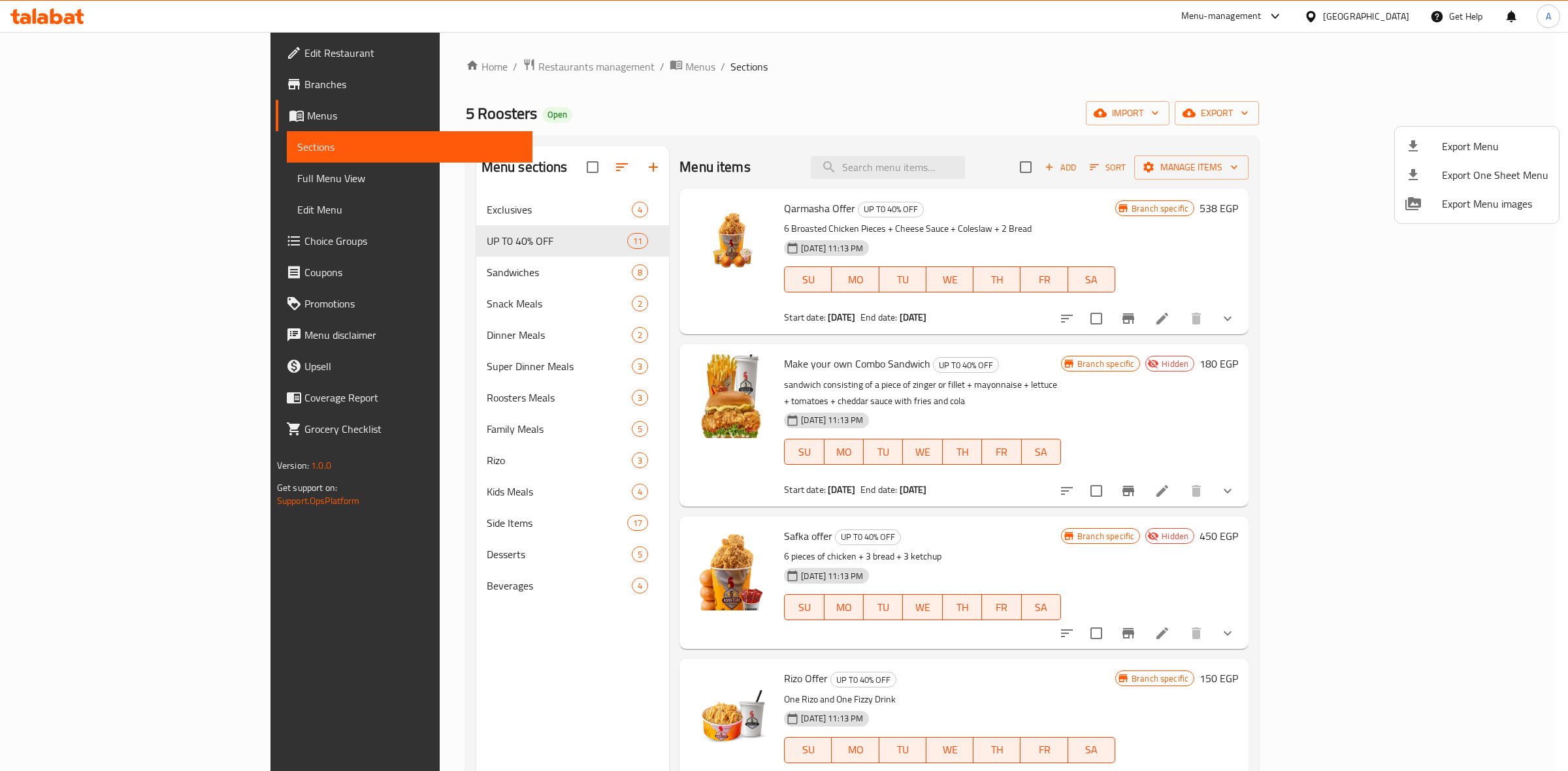
click at [965, 70] on div at bounding box center [784, 385] width 1568 height 771
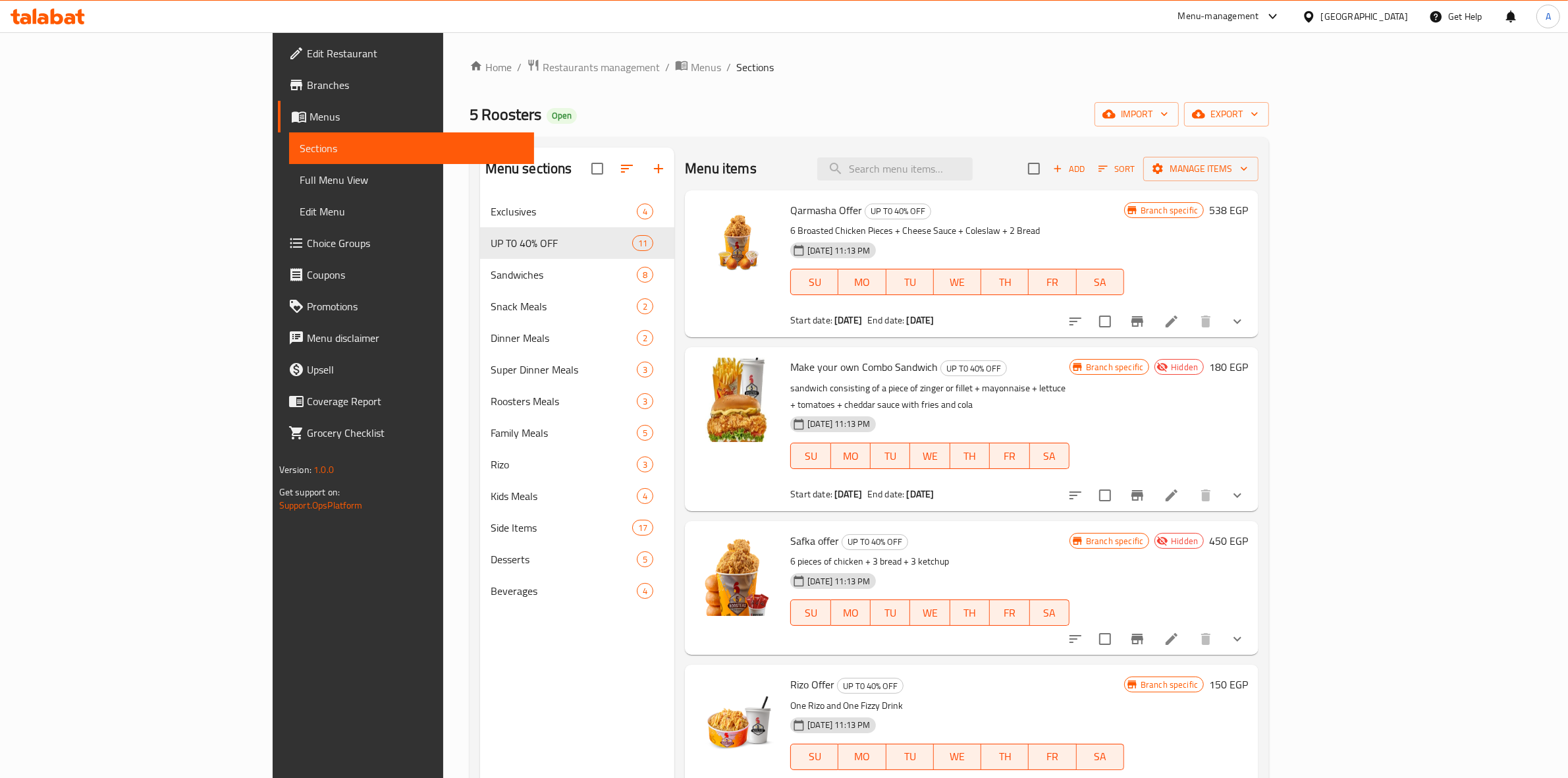
click at [591, 23] on div "Menu-management Egypt Get Help A" at bounding box center [784, 16] width 1568 height 31
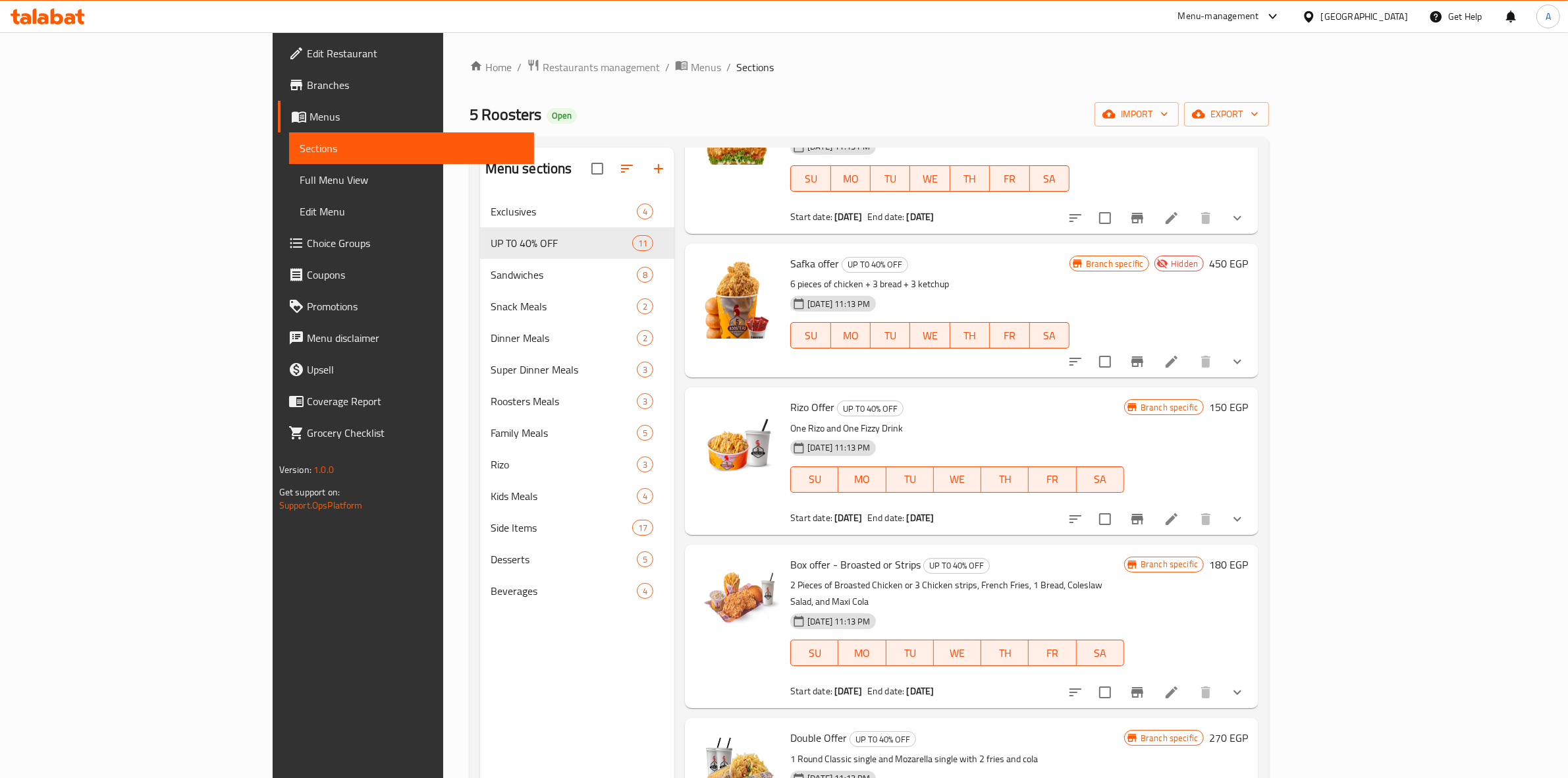
scroll to position [164, 0]
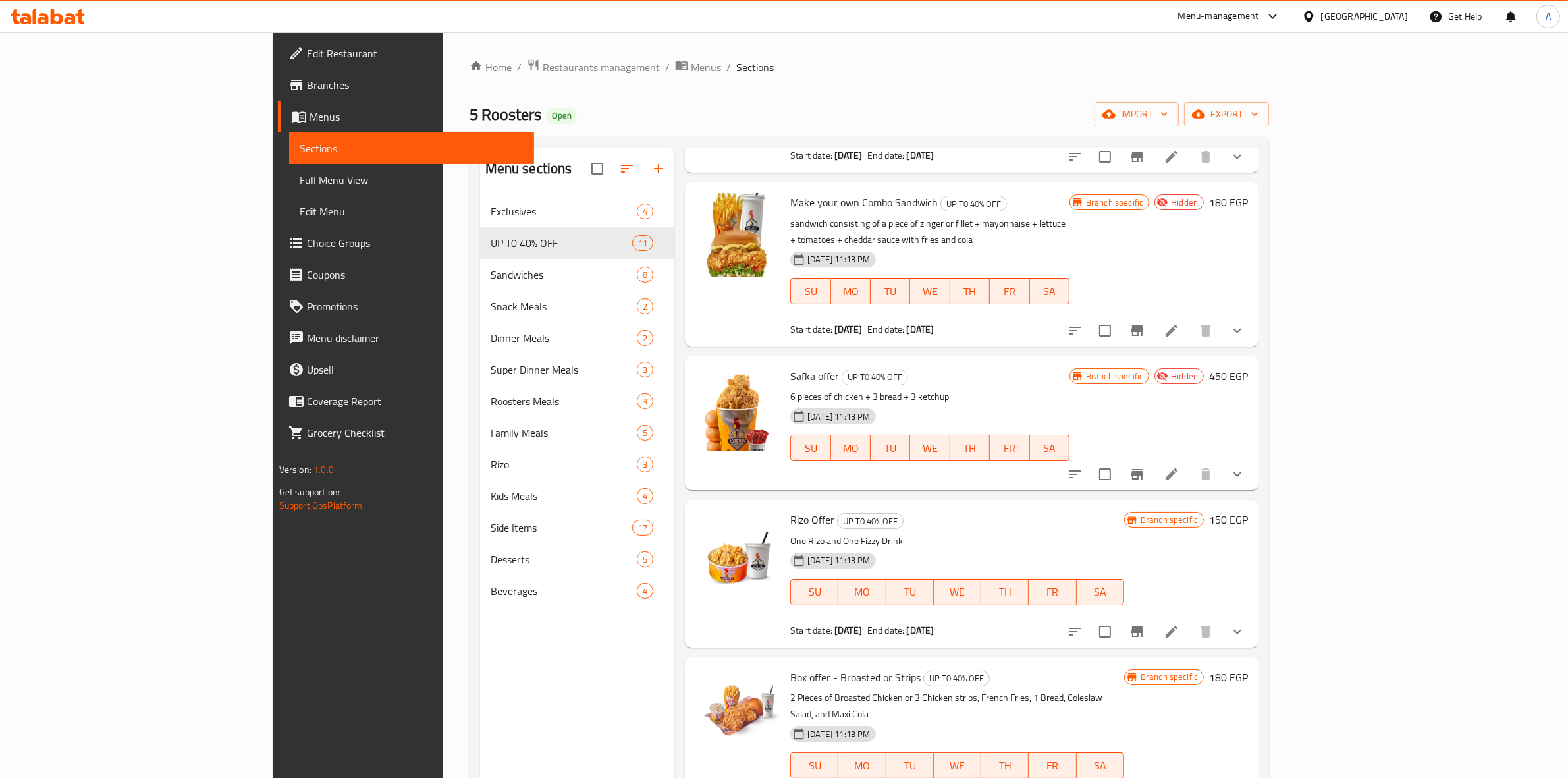
click at [307, 84] on span "Branches" at bounding box center [416, 85] width 218 height 16
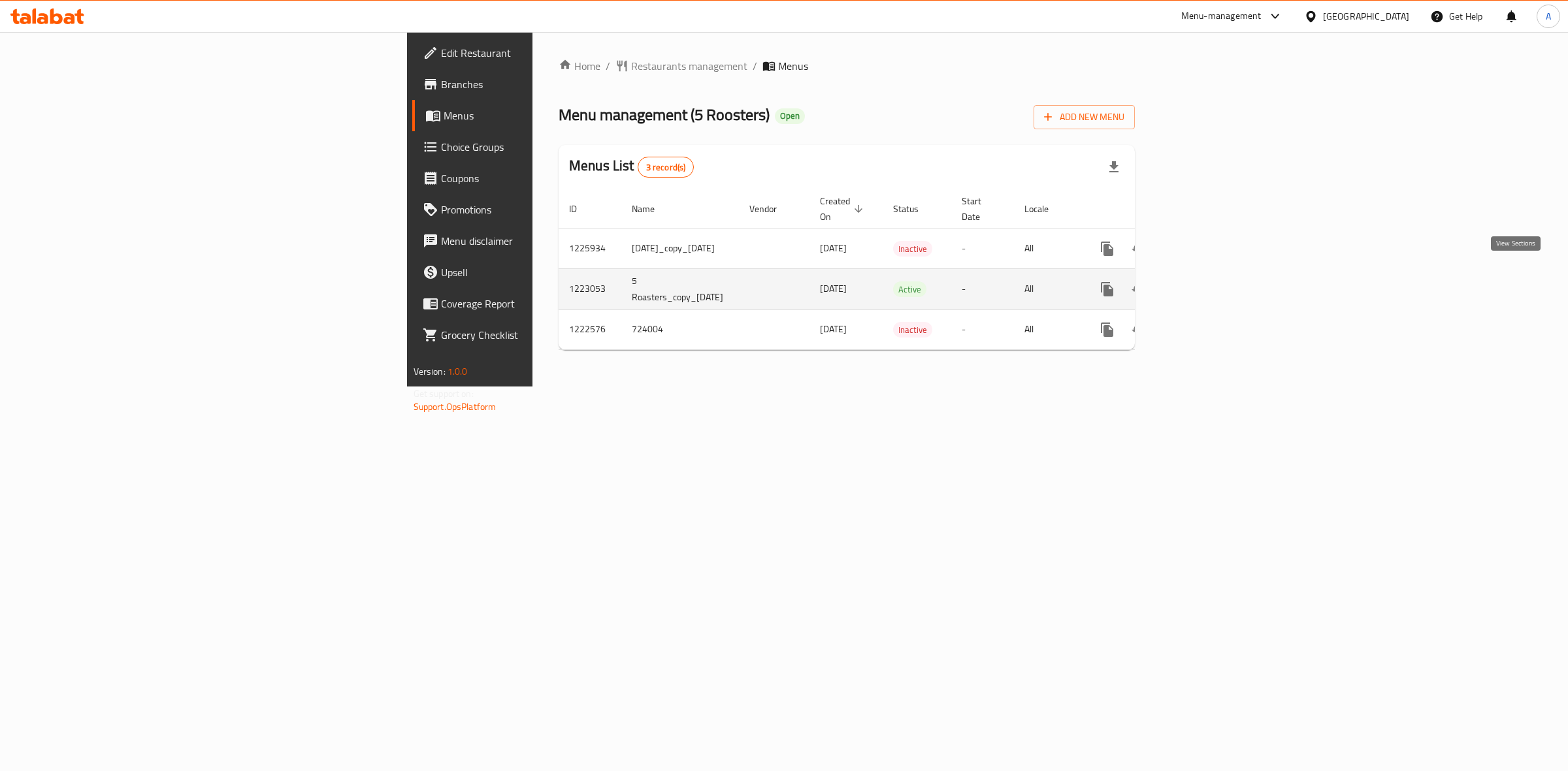
click at [1217, 280] on link "enhanced table" at bounding box center [1200, 288] width 31 height 31
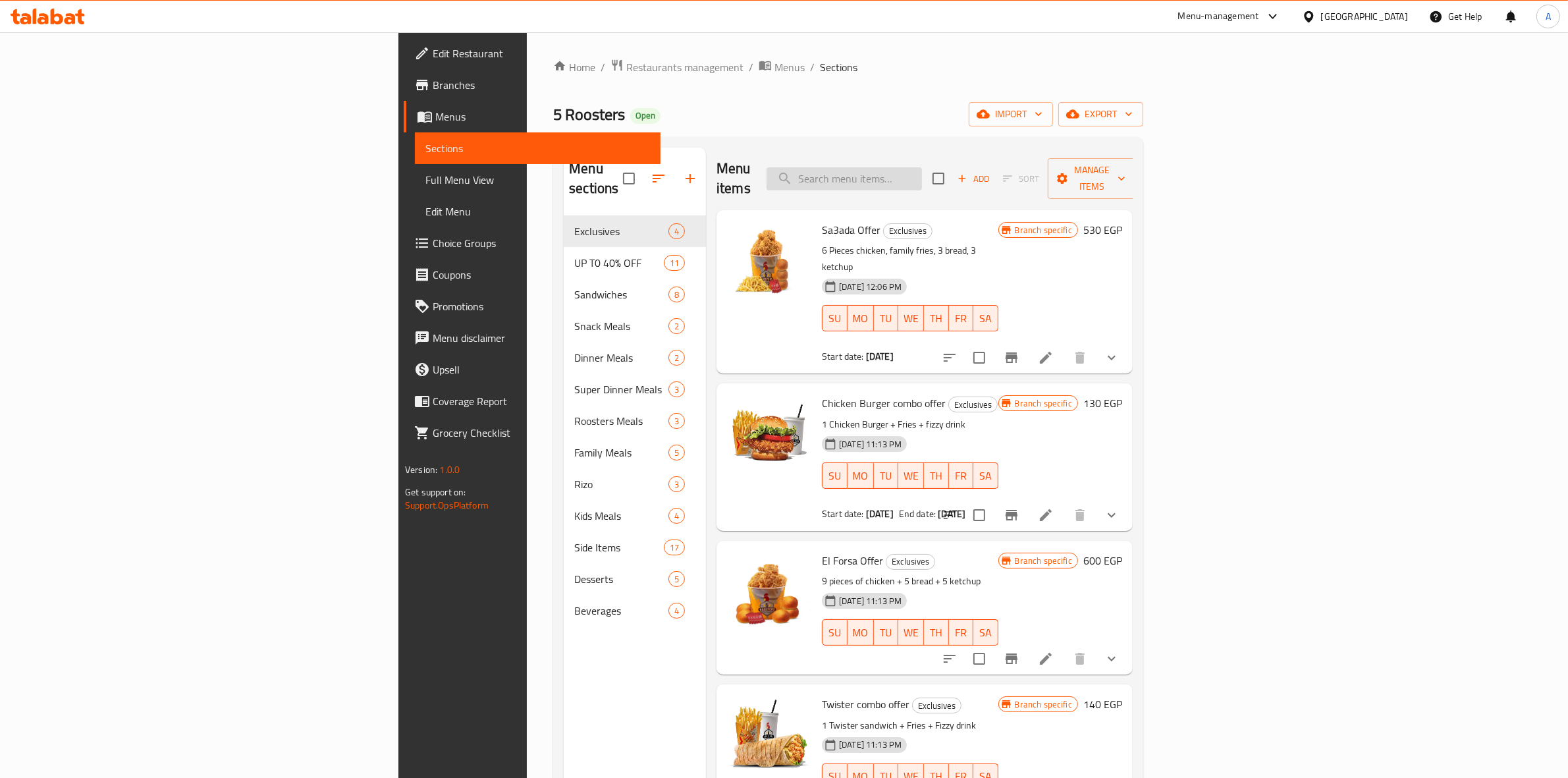
click at [922, 175] on input "search" at bounding box center [844, 179] width 156 height 23
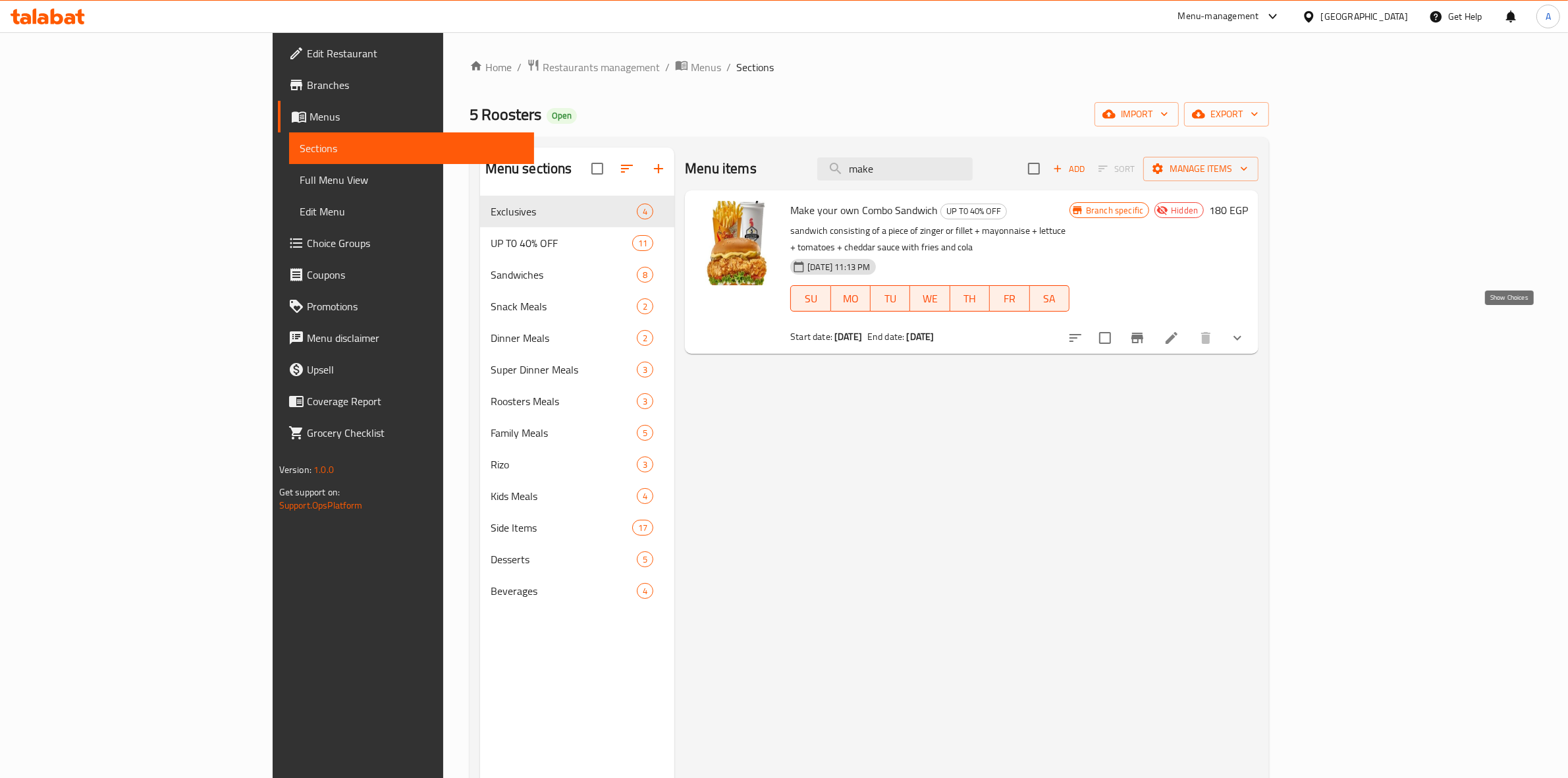
type input "make"
click at [1246, 330] on icon "show more" at bounding box center [1238, 338] width 16 height 16
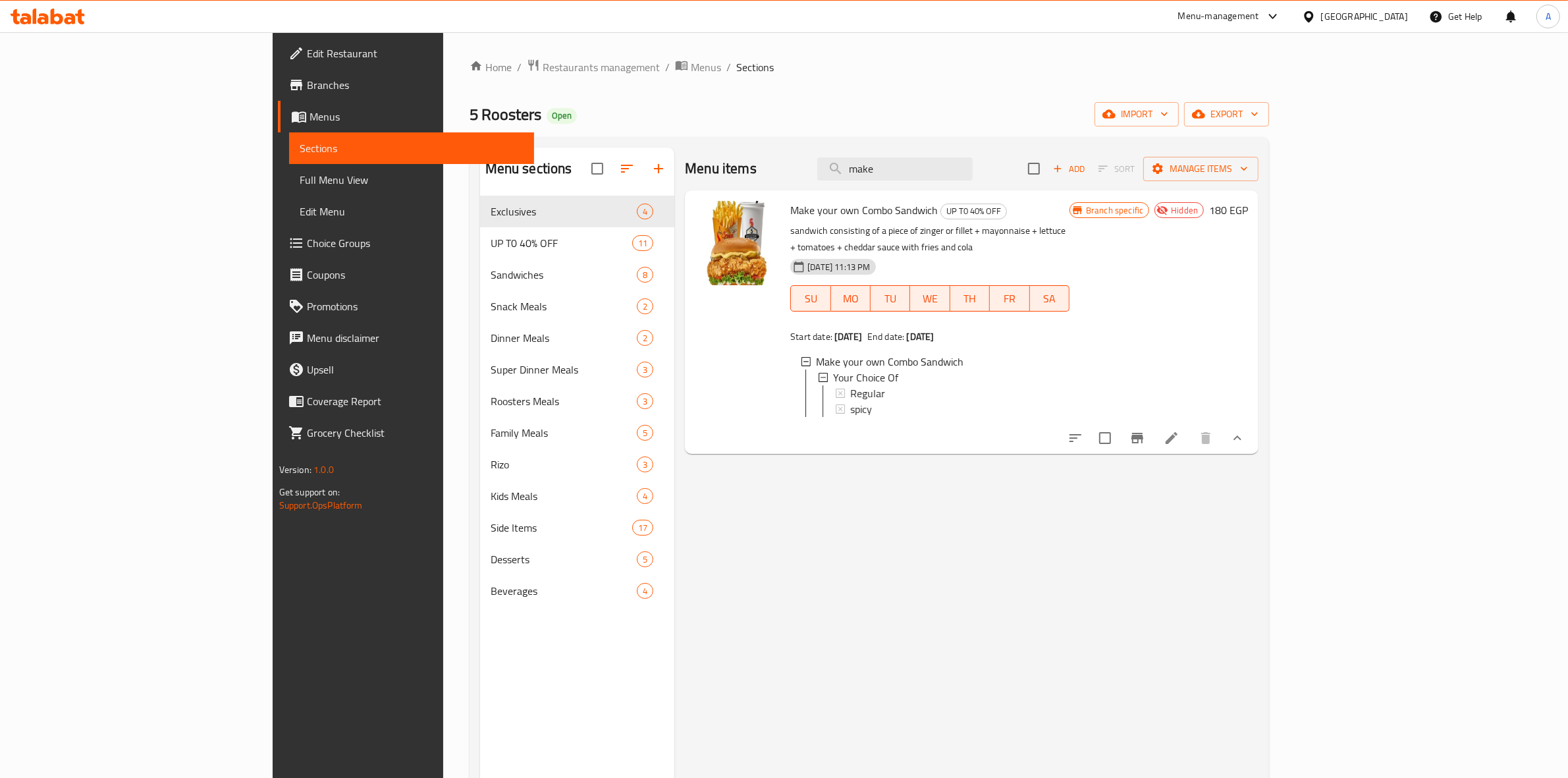
click at [1035, 564] on div "Menu items make Add Sort Manage items Make your own Combo Sandwich UP T0 40% OF…" at bounding box center [966, 536] width 584 height 778
click at [1180, 432] on icon at bounding box center [1172, 439] width 16 height 16
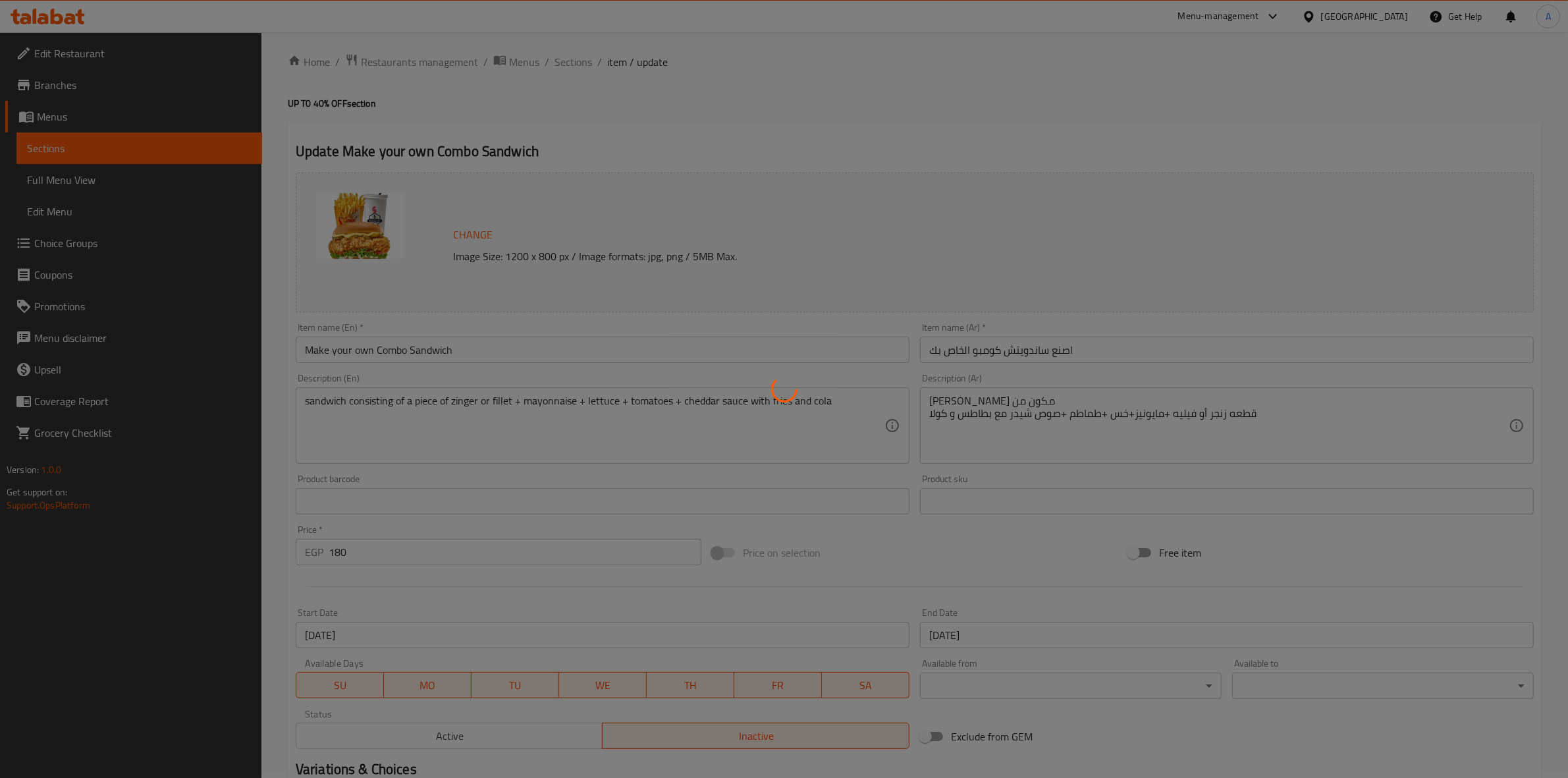
type input "اختيارك من"
type input "1"
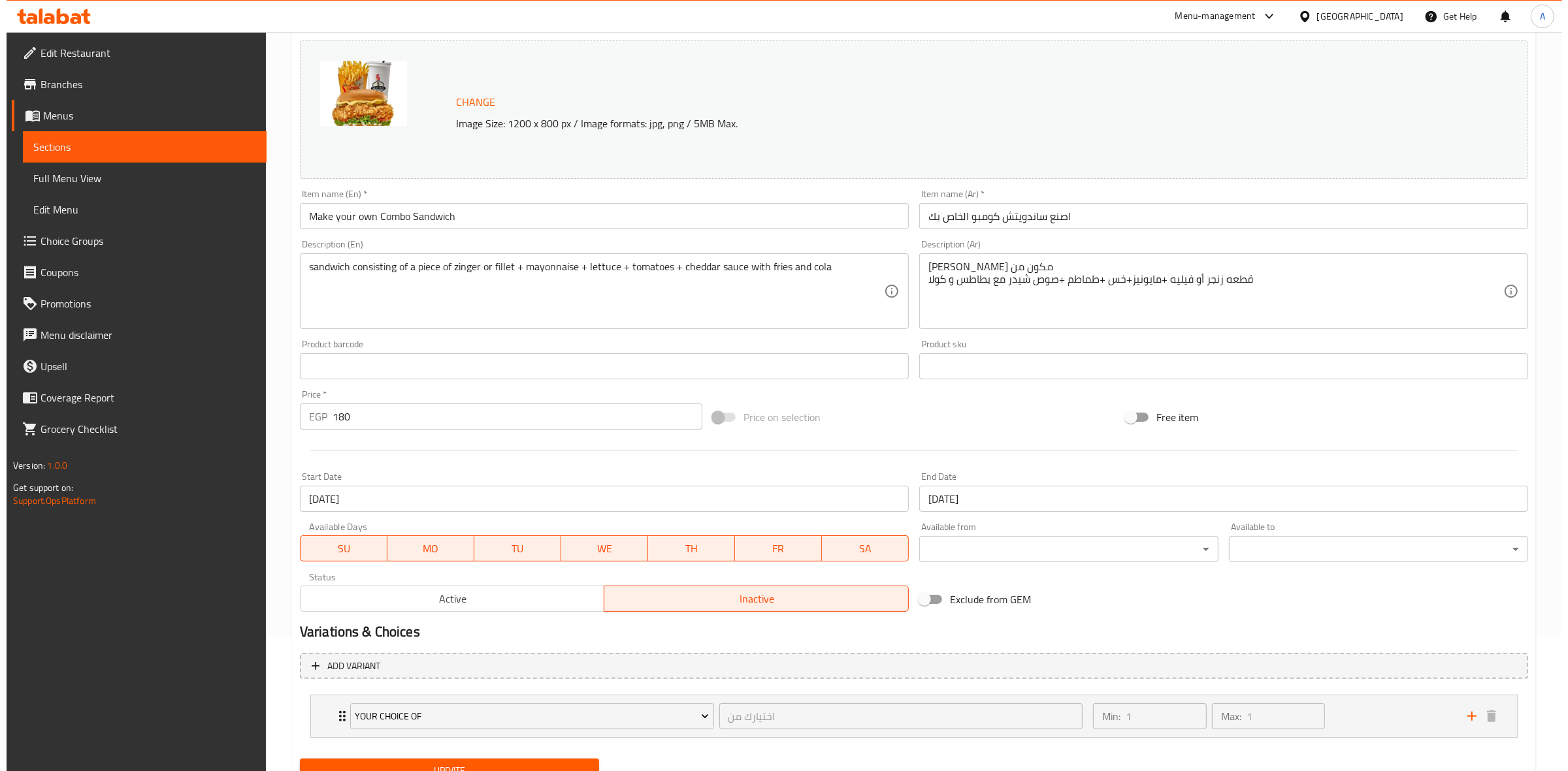
scroll to position [191, 0]
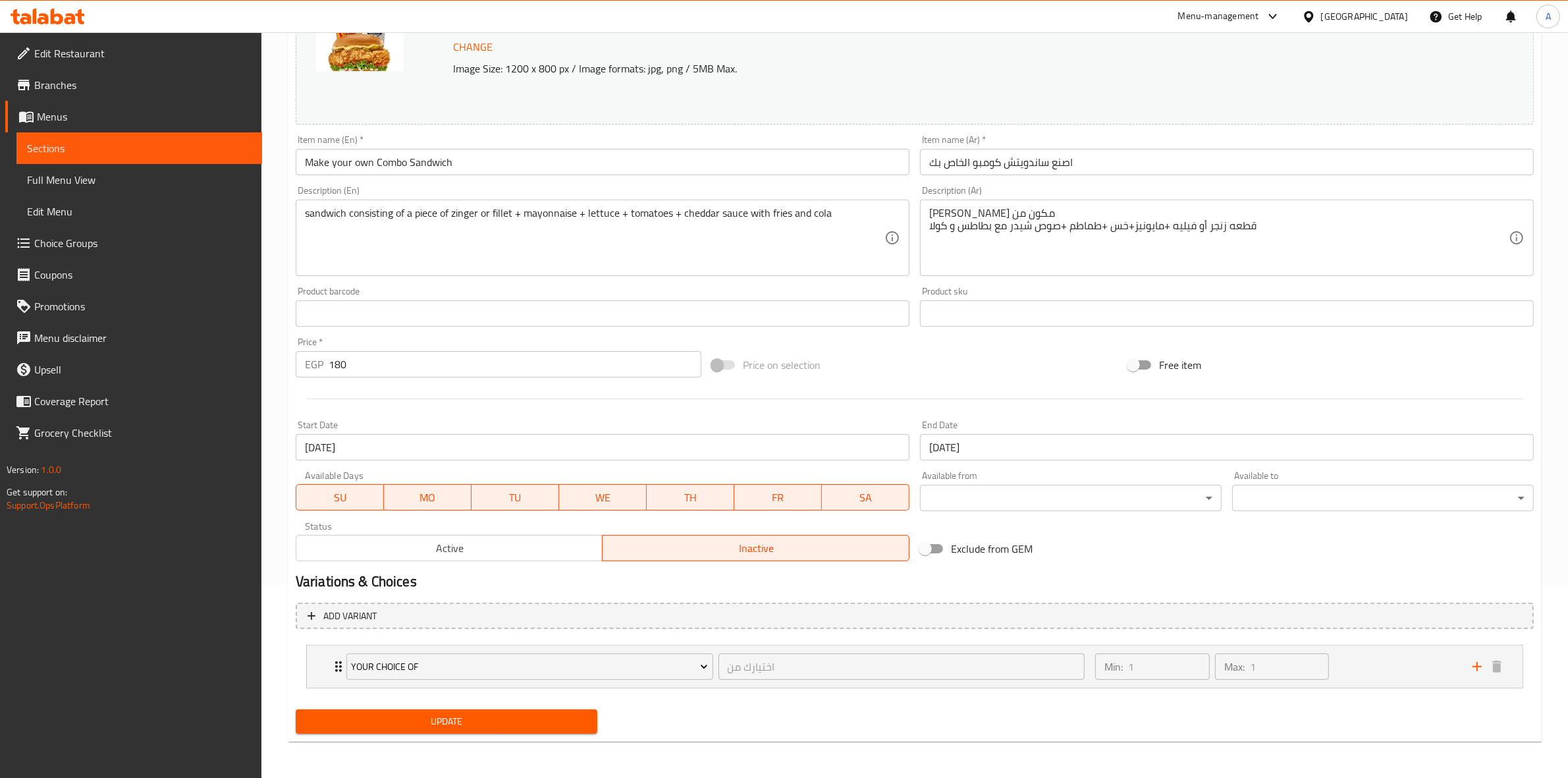
click at [545, 545] on span "Active" at bounding box center [450, 549] width 297 height 19
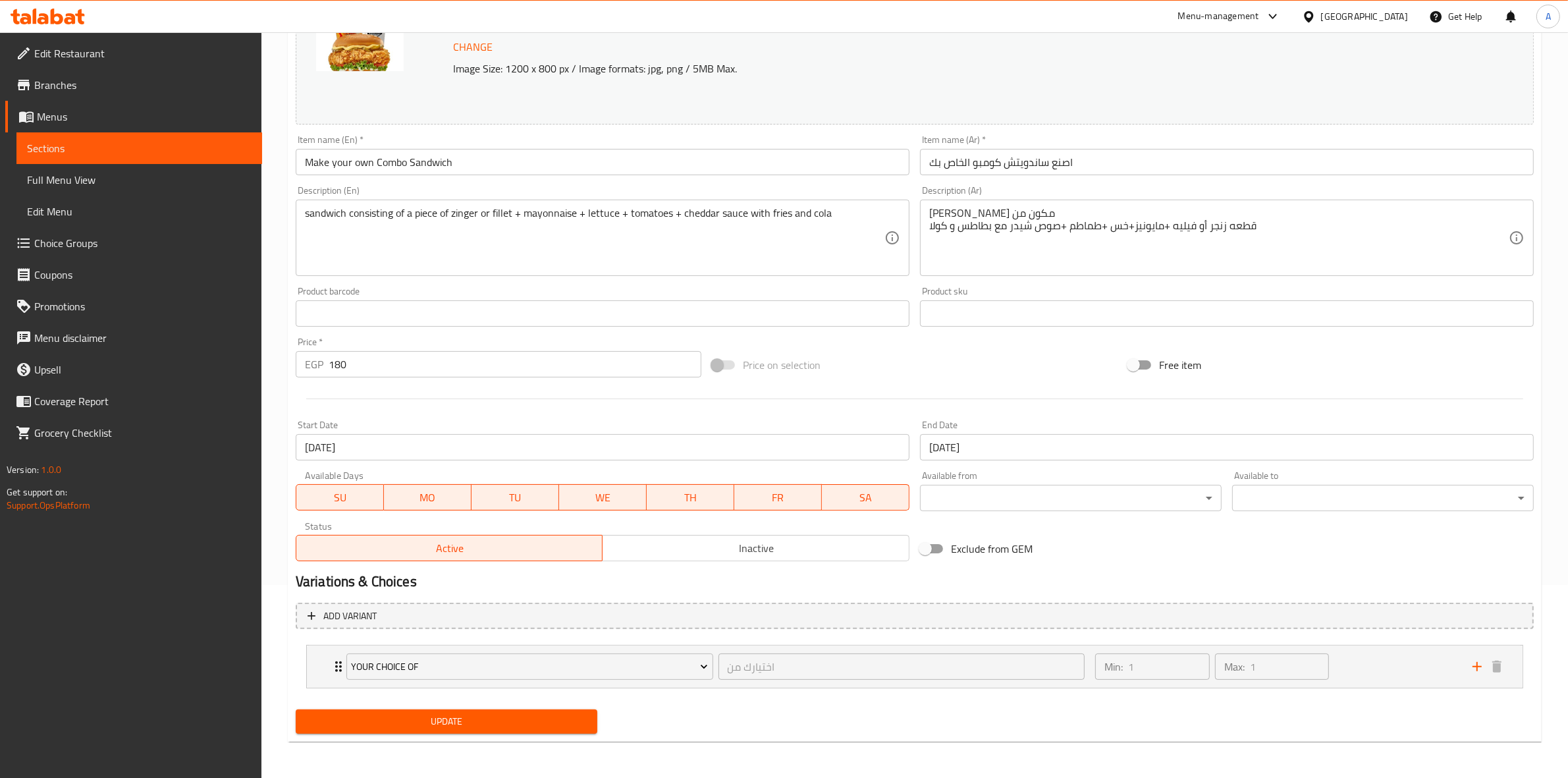
click at [458, 717] on span "Update" at bounding box center [446, 722] width 280 height 16
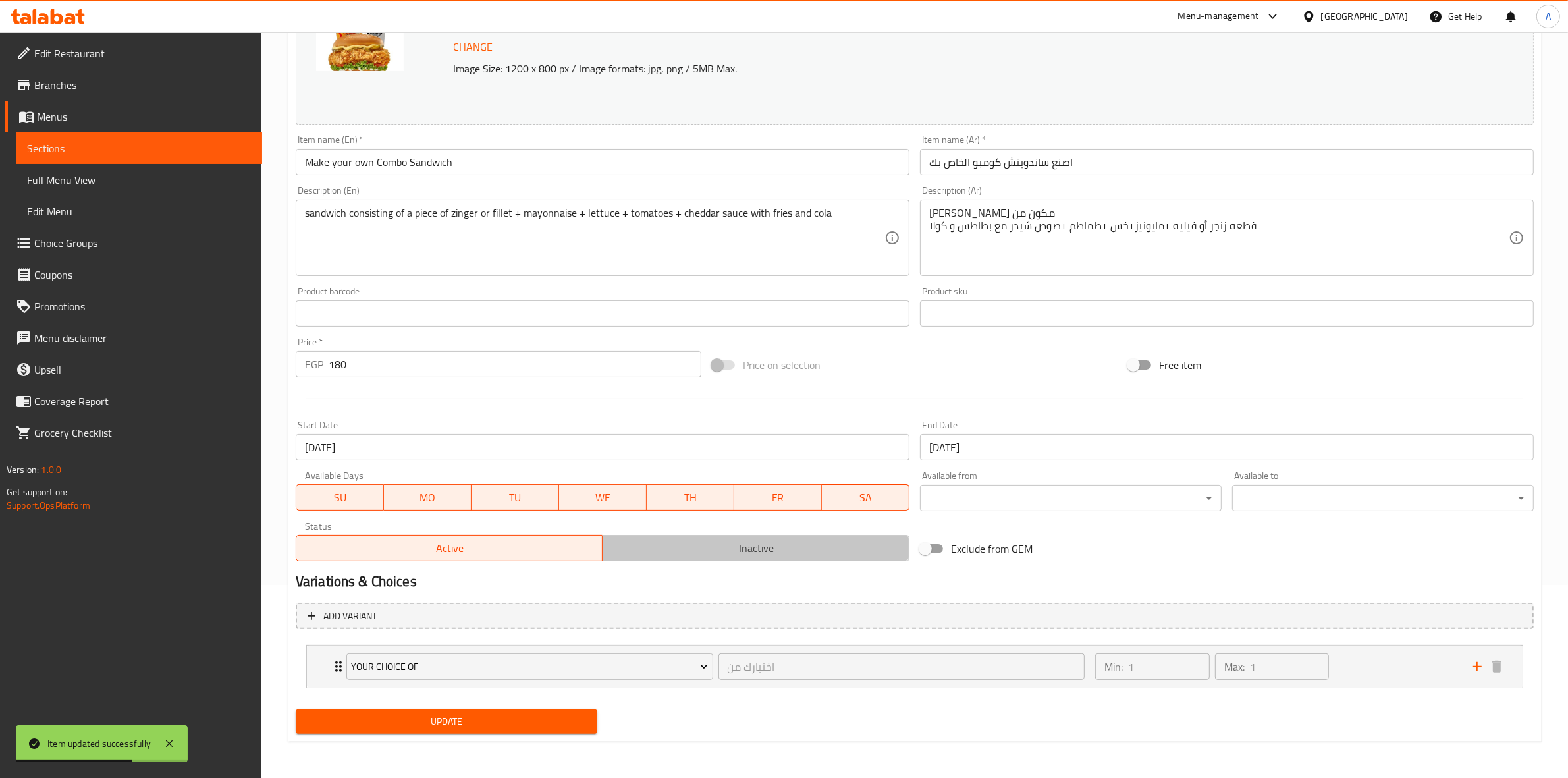
click at [731, 550] on span "Inactive" at bounding box center [756, 549] width 297 height 19
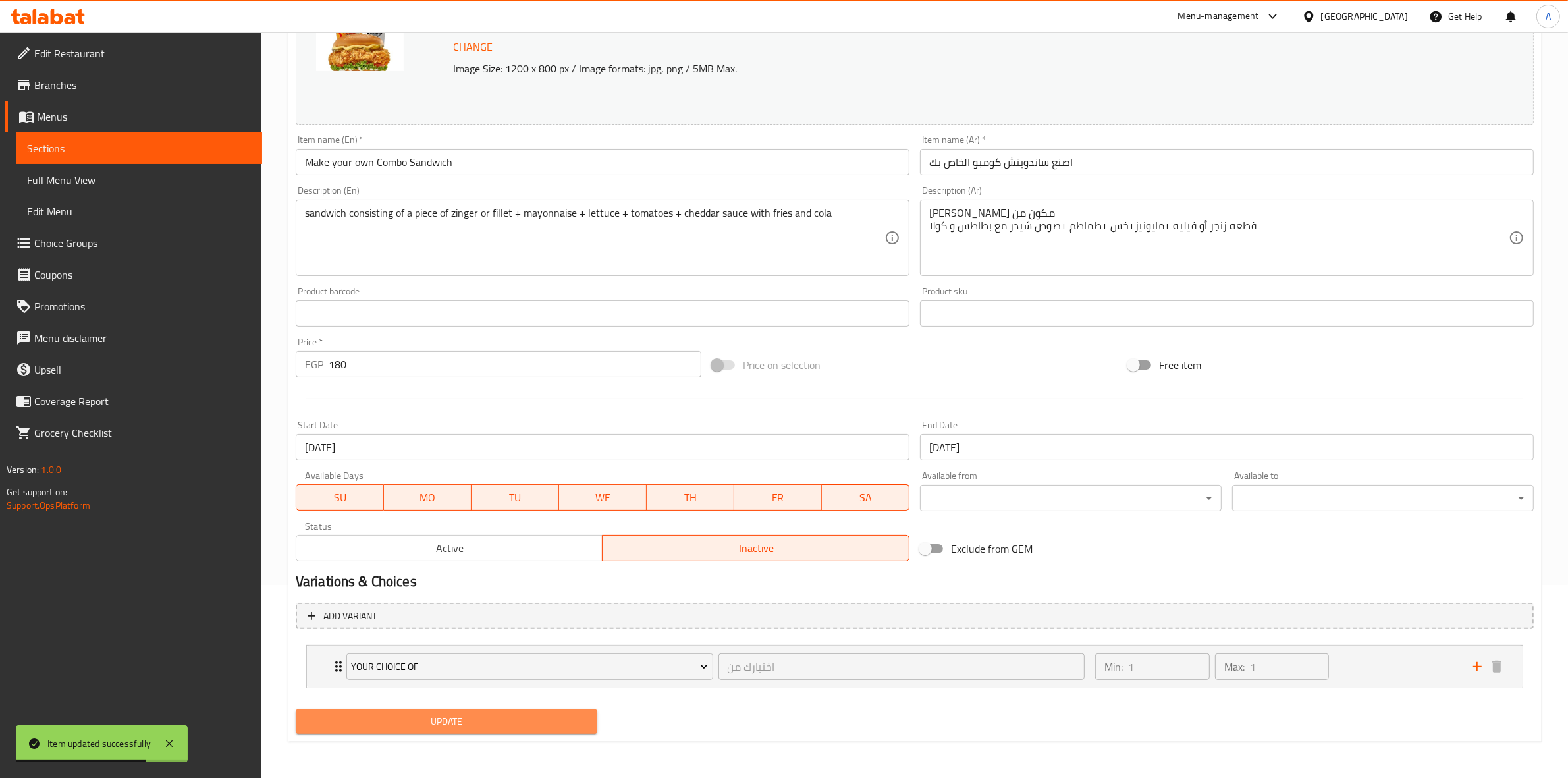
click at [491, 726] on span "Update" at bounding box center [446, 722] width 280 height 16
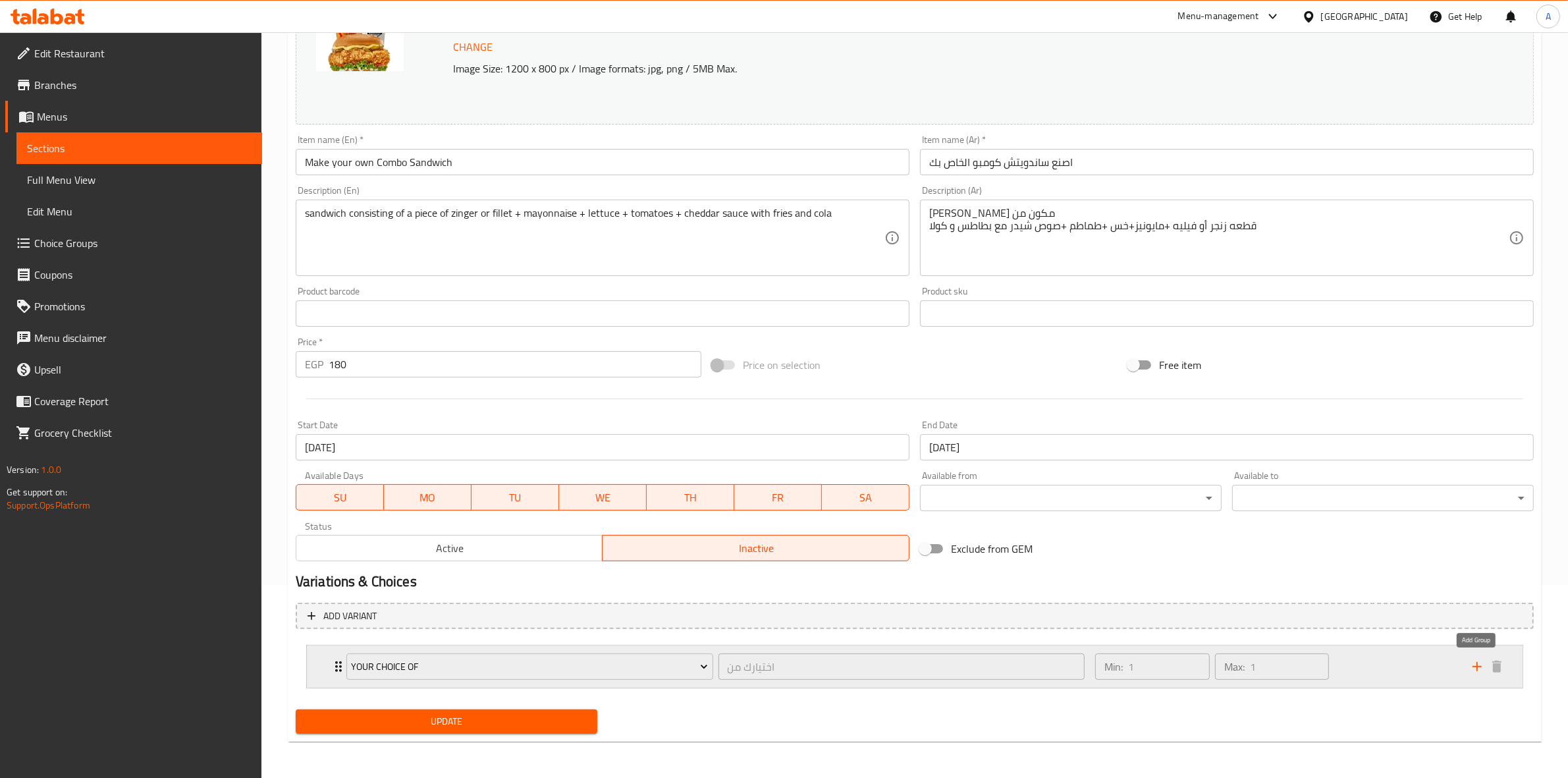
click at [1479, 668] on icon "add" at bounding box center [1477, 667] width 16 height 16
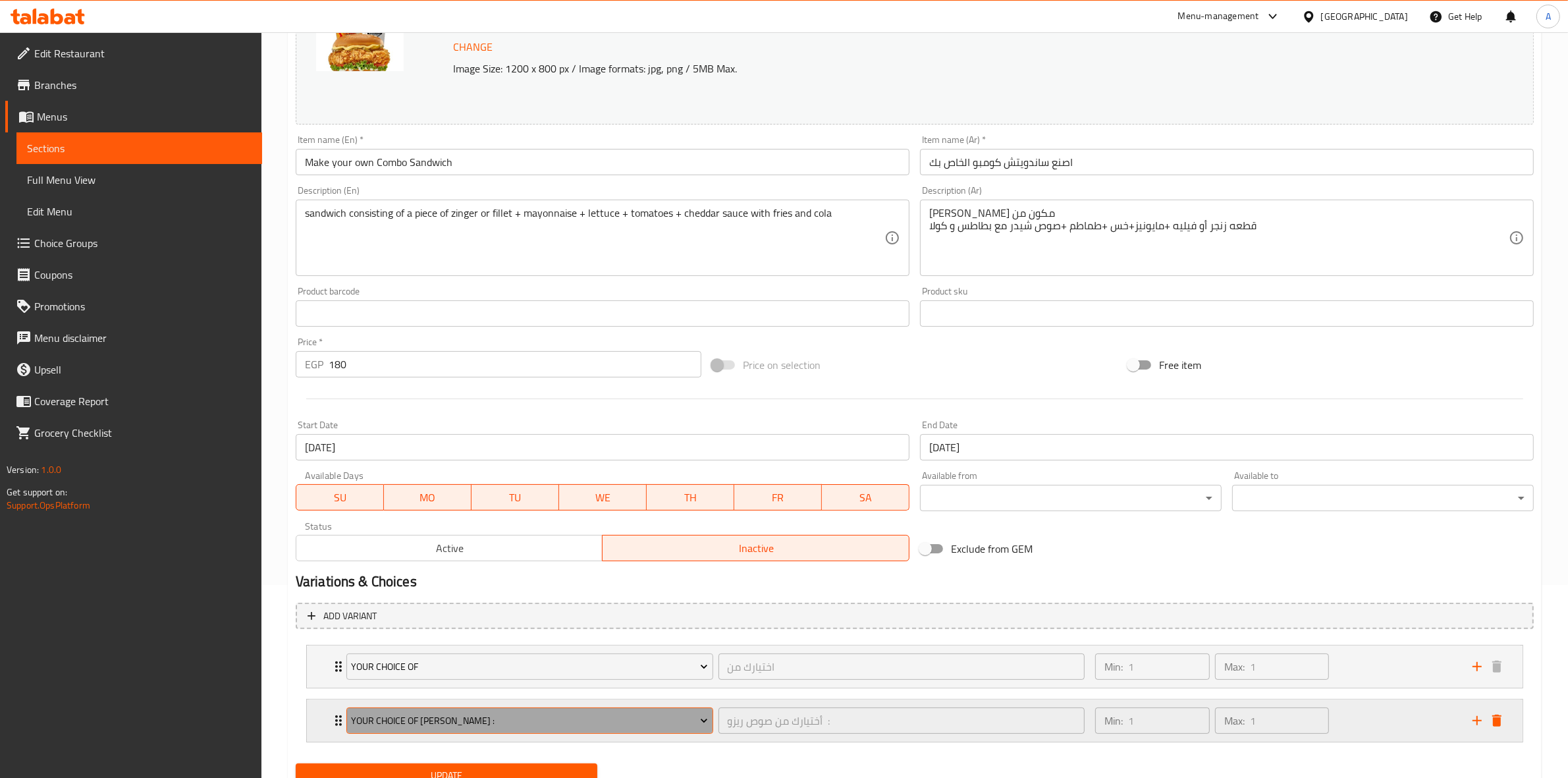
click at [618, 714] on span "Your Choice Of rizzo Sauce :" at bounding box center [529, 721] width 357 height 16
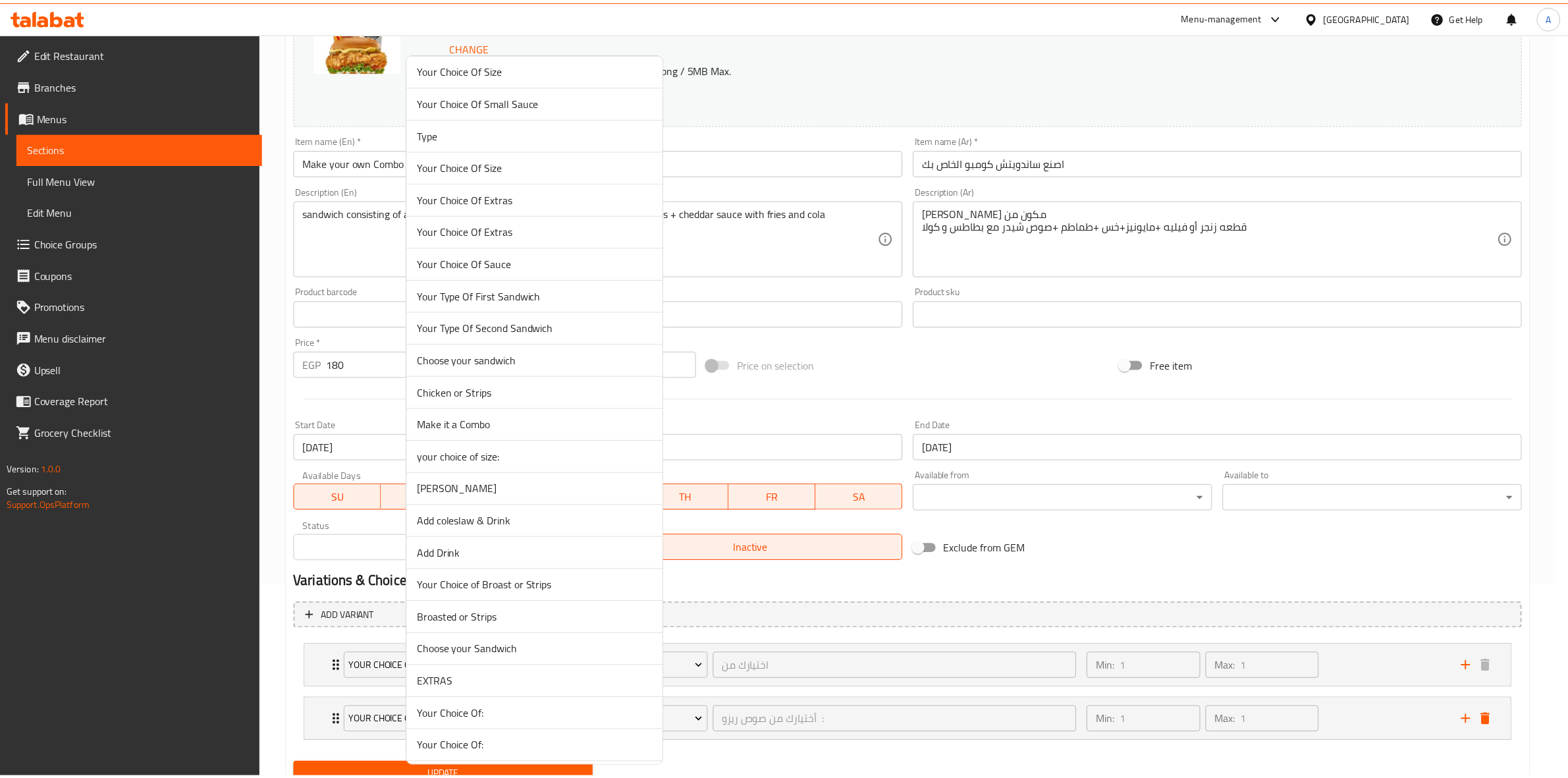
scroll to position [2553, 0]
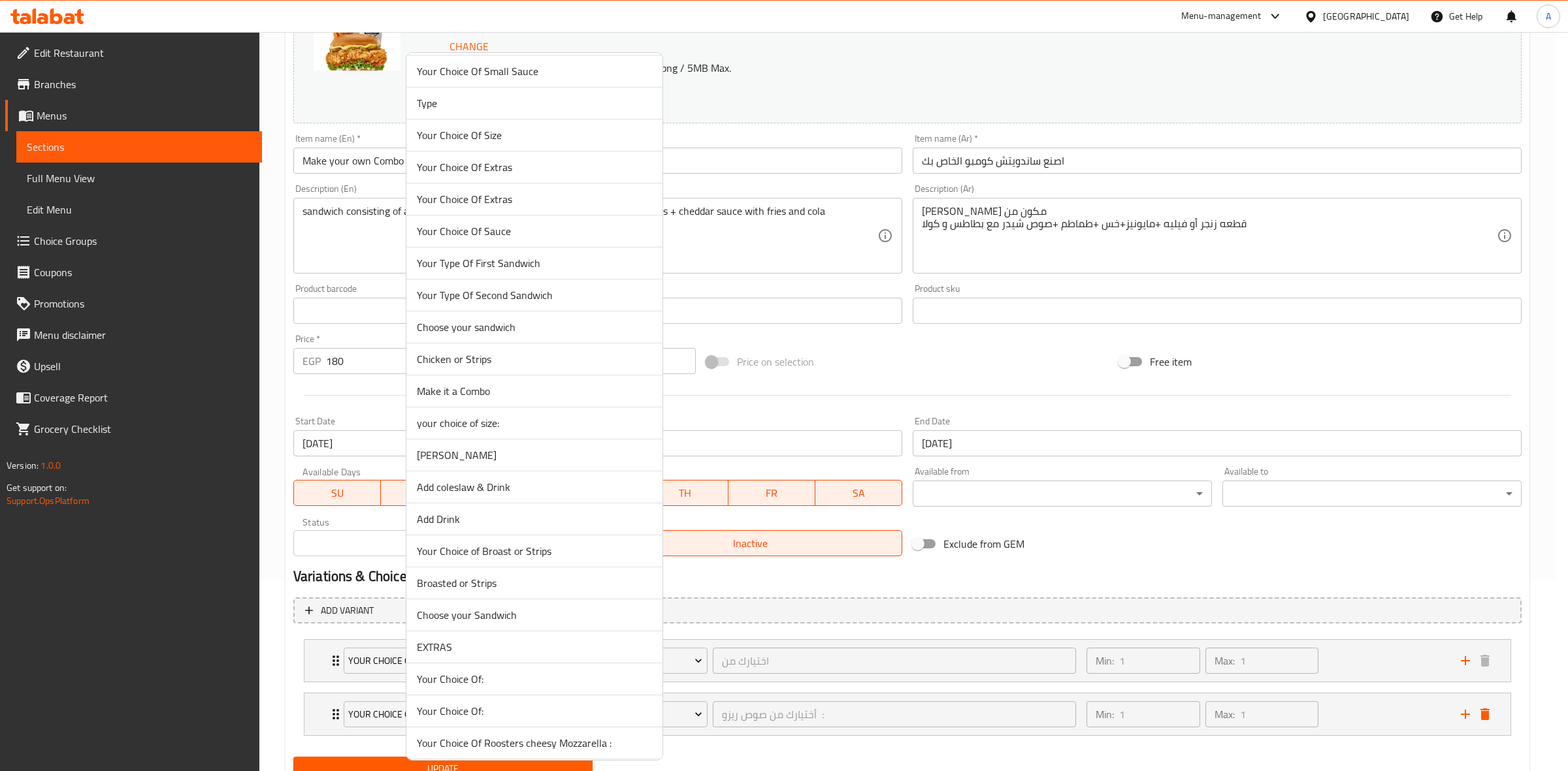
click at [527, 623] on span "Choose your Sandwich" at bounding box center [534, 615] width 235 height 16
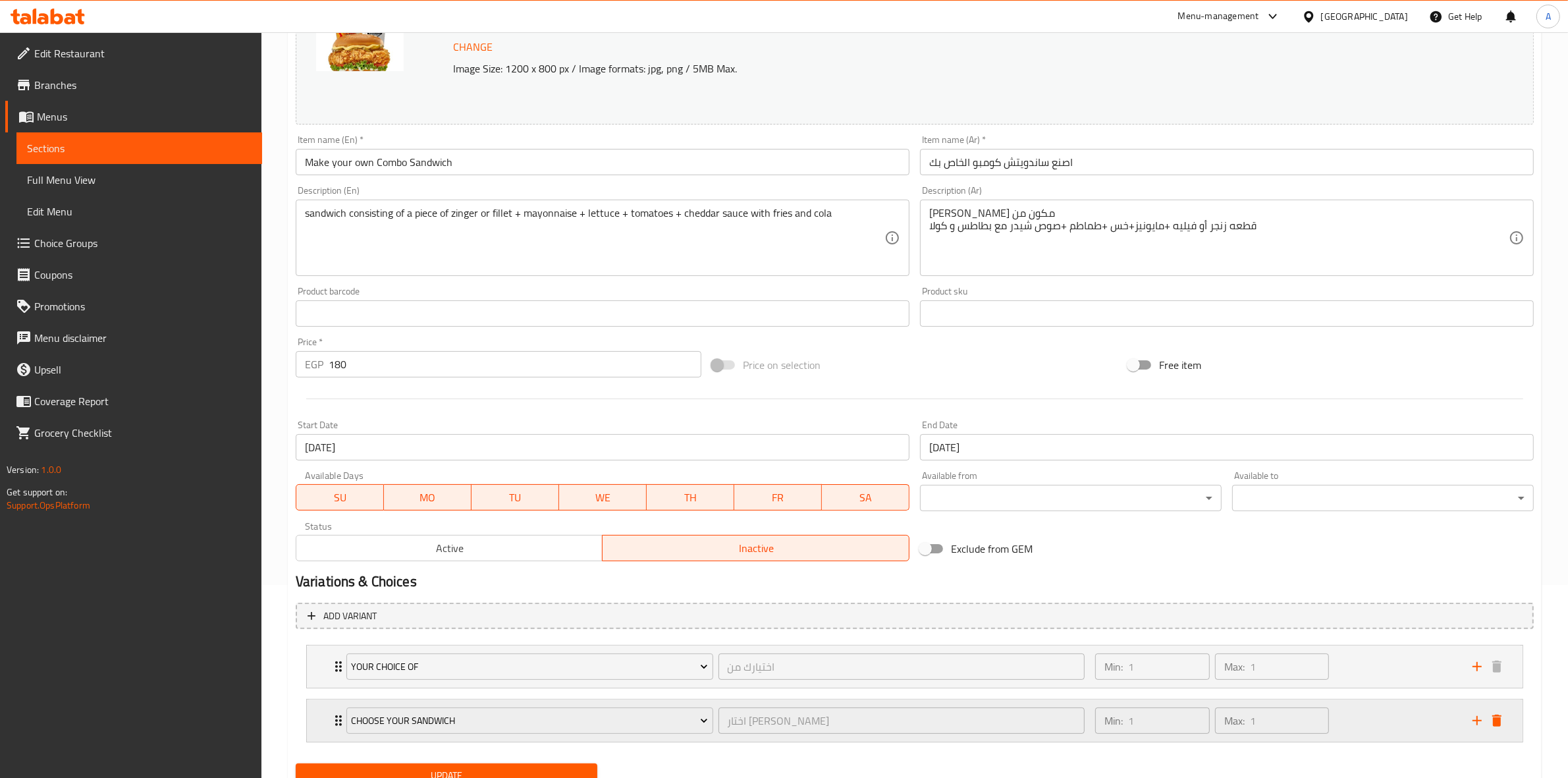
click at [1386, 728] on div "Min: 1 ​ Max: 1 ​" at bounding box center [1276, 721] width 377 height 42
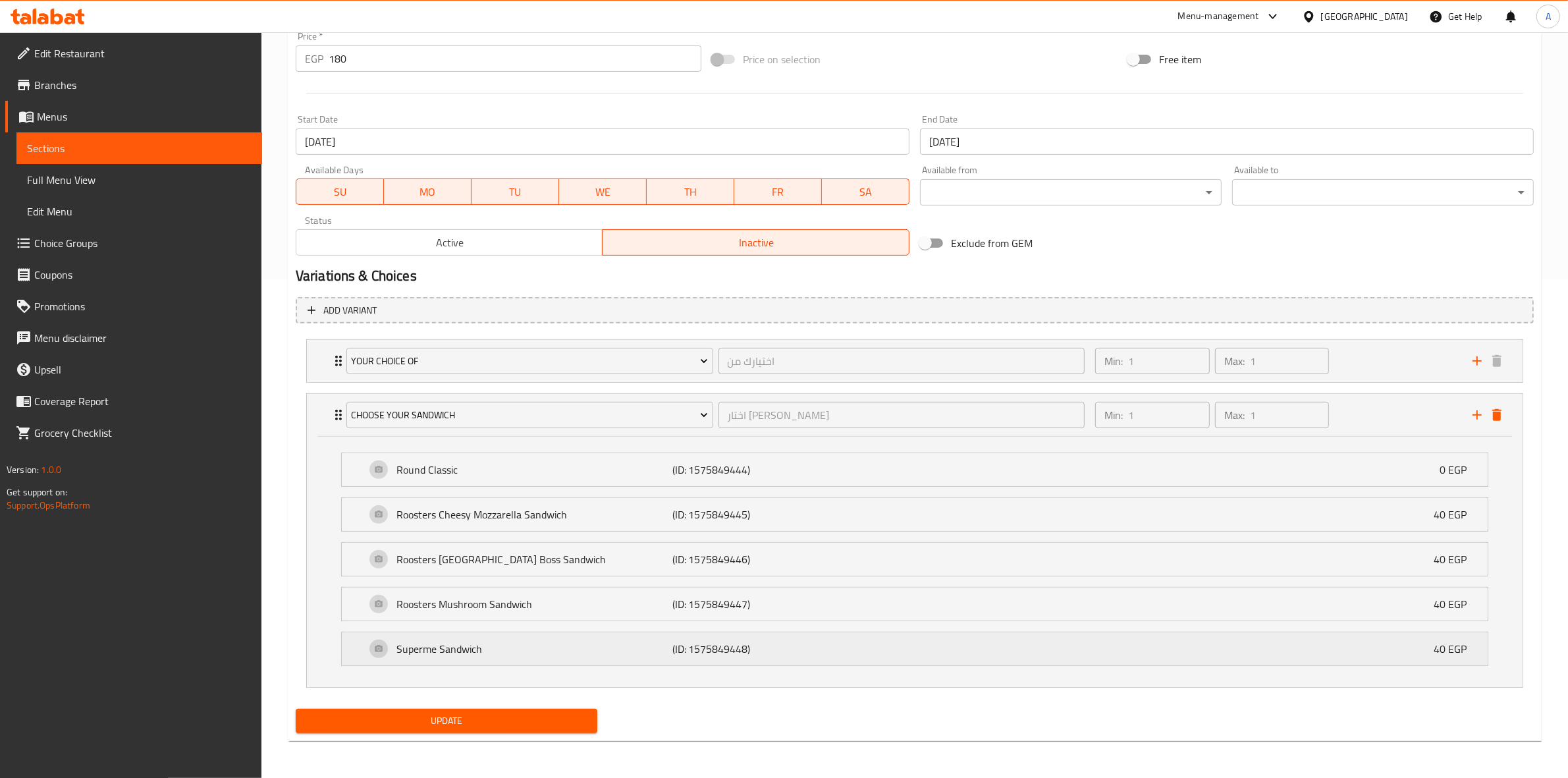
scroll to position [501, 0]
click at [506, 707] on div "Update" at bounding box center [446, 721] width 312 height 35
click at [502, 726] on span "Update" at bounding box center [446, 721] width 280 height 16
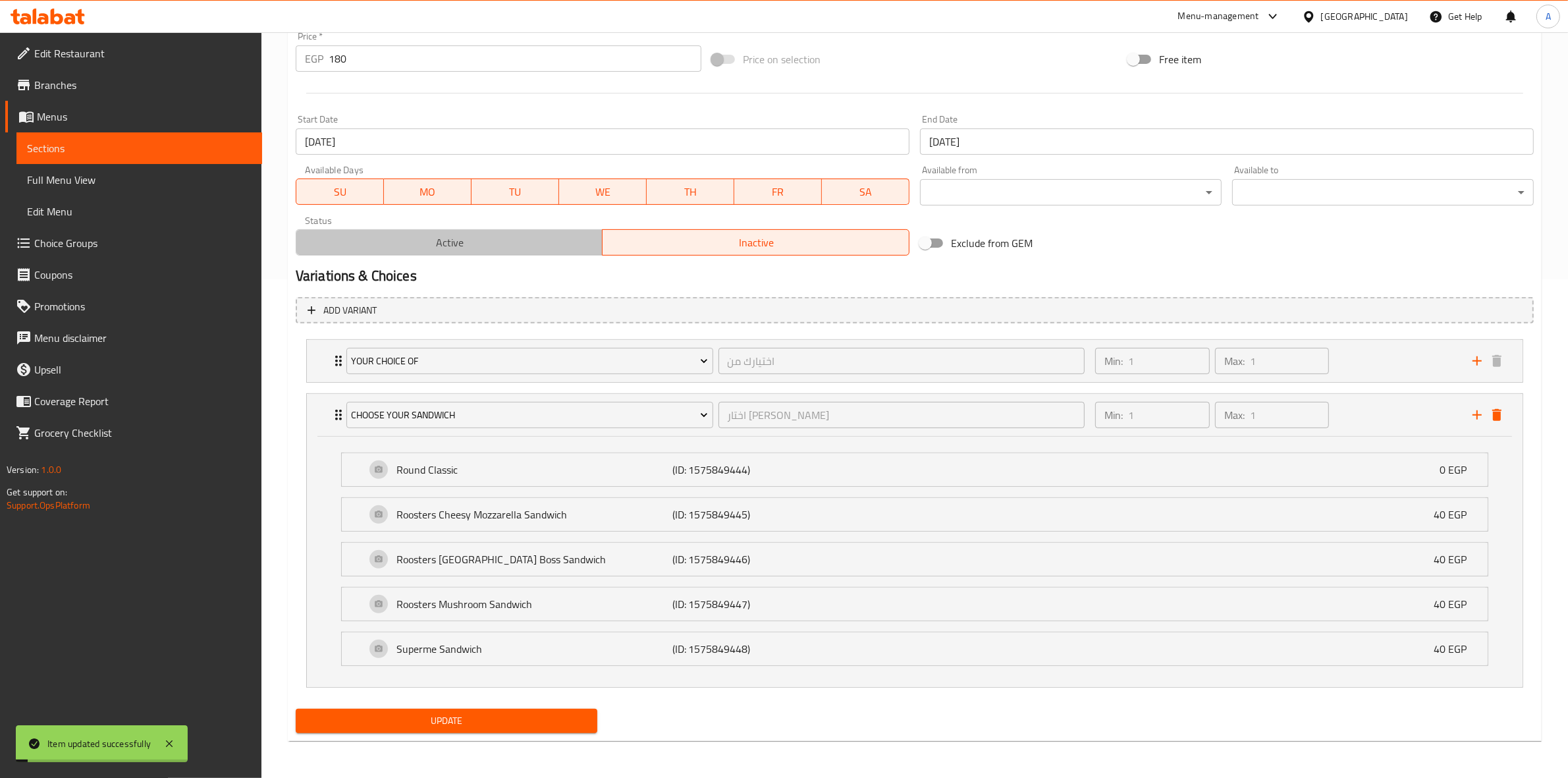
click at [475, 247] on span "Active" at bounding box center [450, 243] width 297 height 19
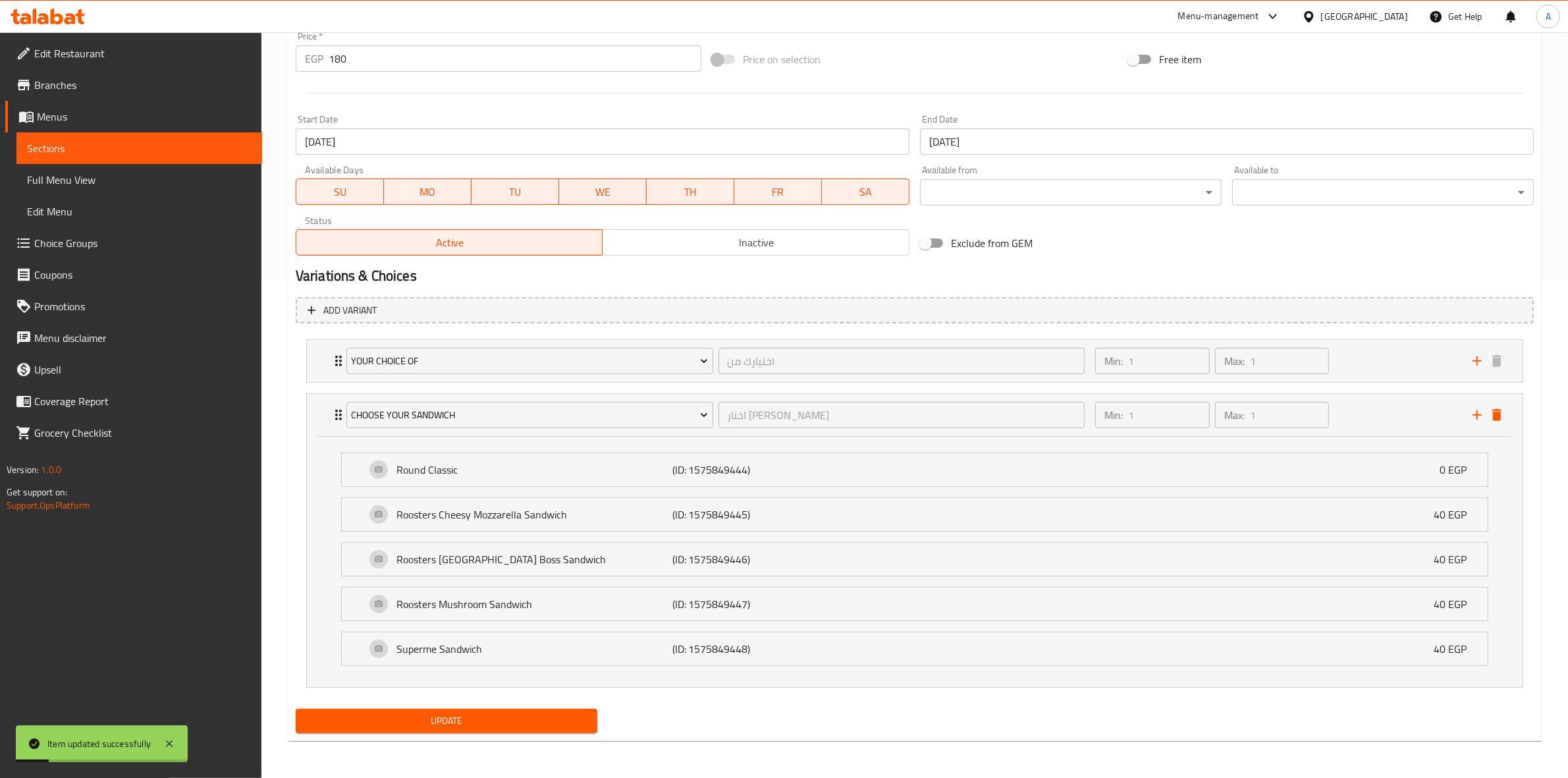
click at [462, 725] on span "Update" at bounding box center [446, 721] width 280 height 16
click at [449, 716] on span "Update" at bounding box center [446, 721] width 280 height 16
click at [621, 97] on div at bounding box center [915, 94] width 1249 height 32
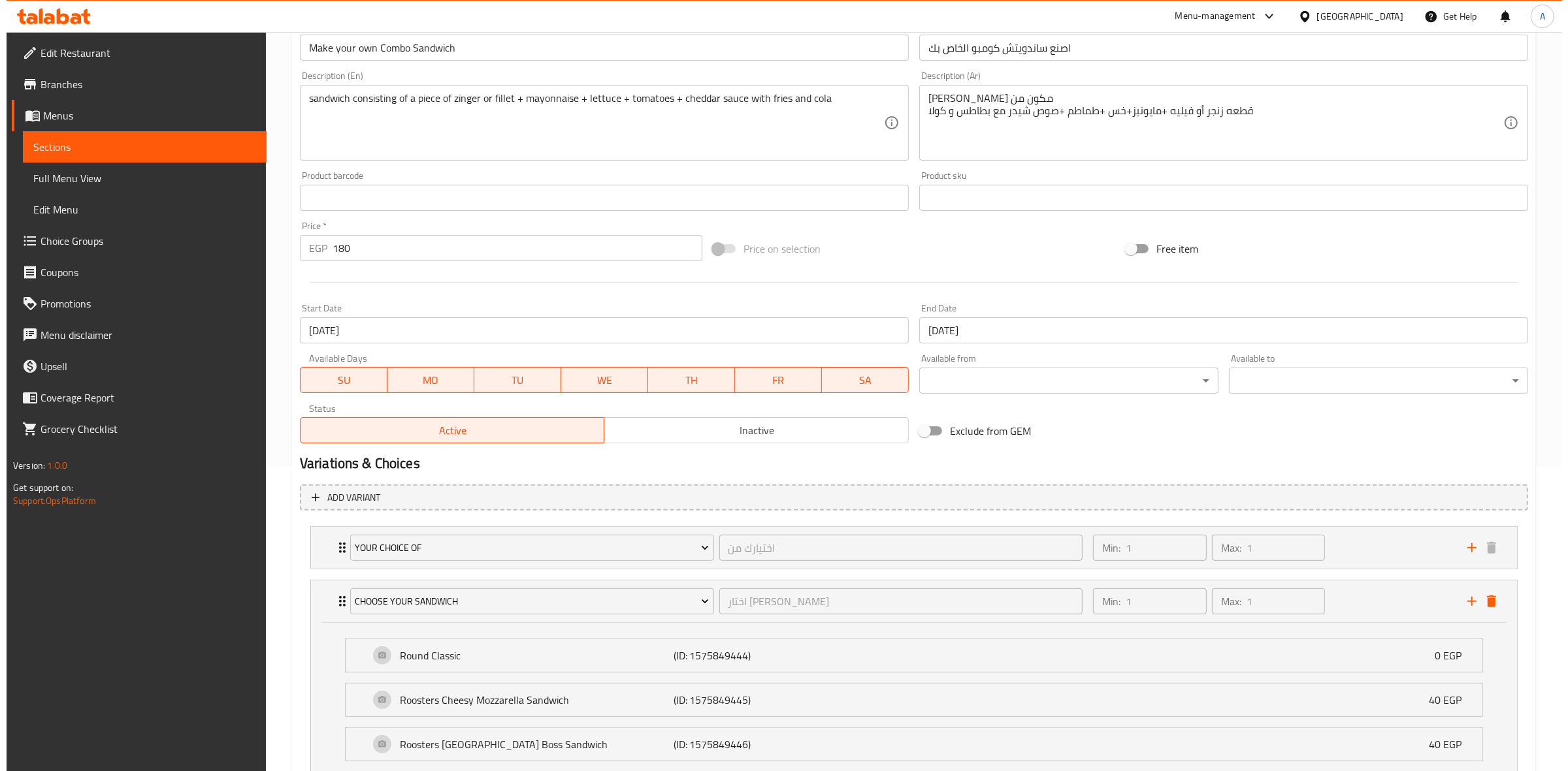
scroll to position [0, 0]
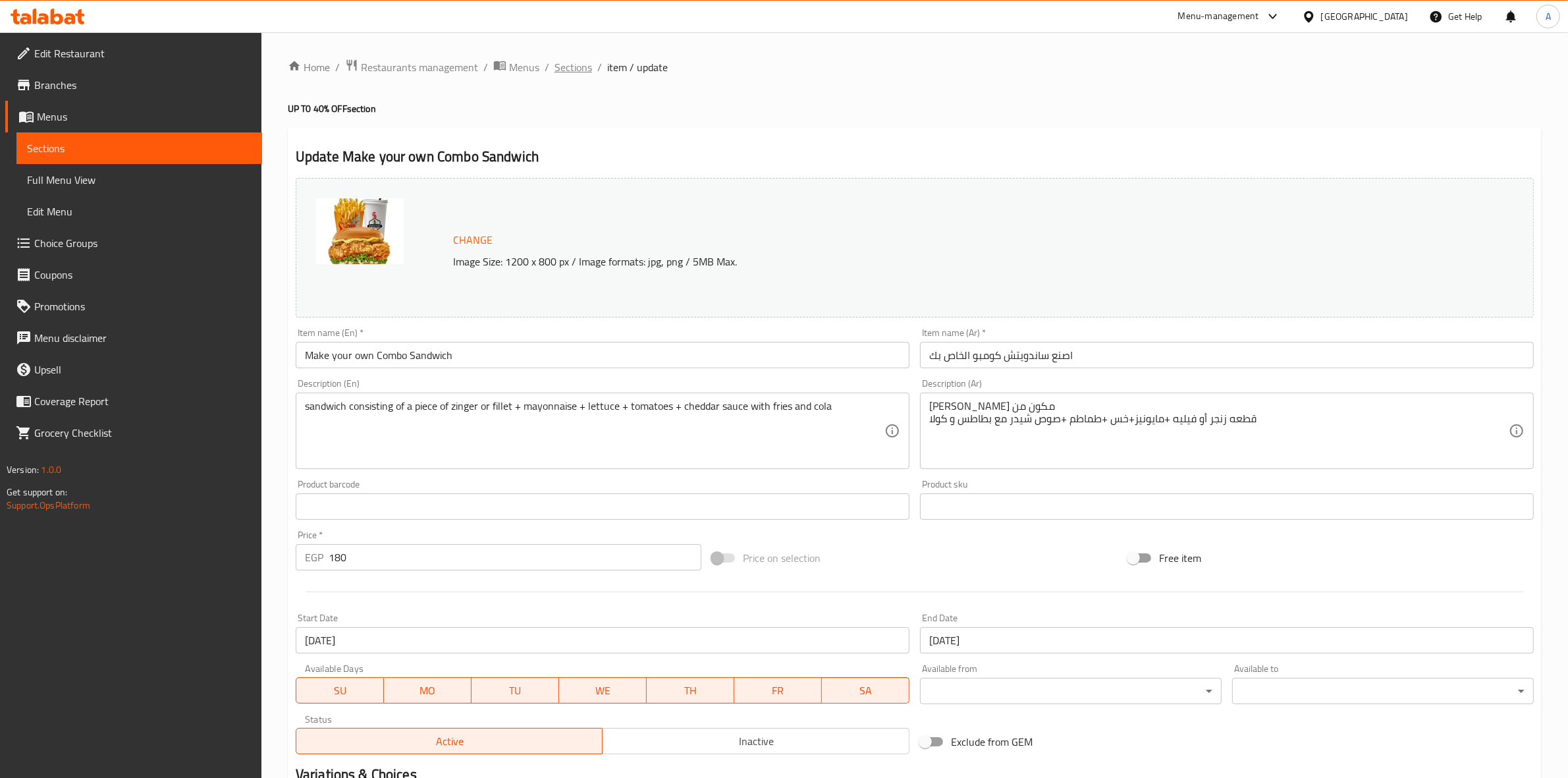
click at [587, 61] on span "Sections" at bounding box center [573, 68] width 38 height 16
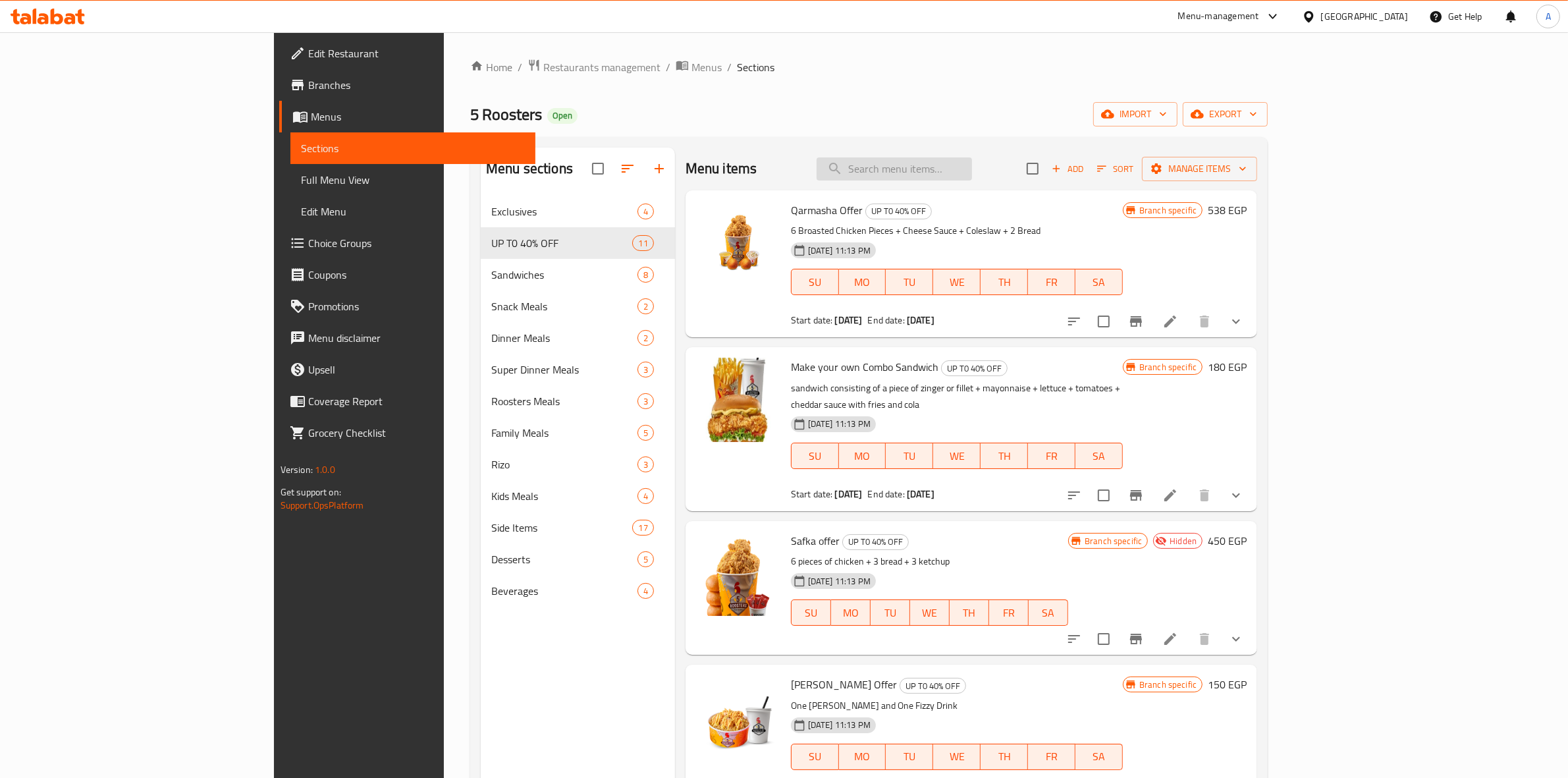
click at [972, 170] on input "search" at bounding box center [894, 168] width 156 height 23
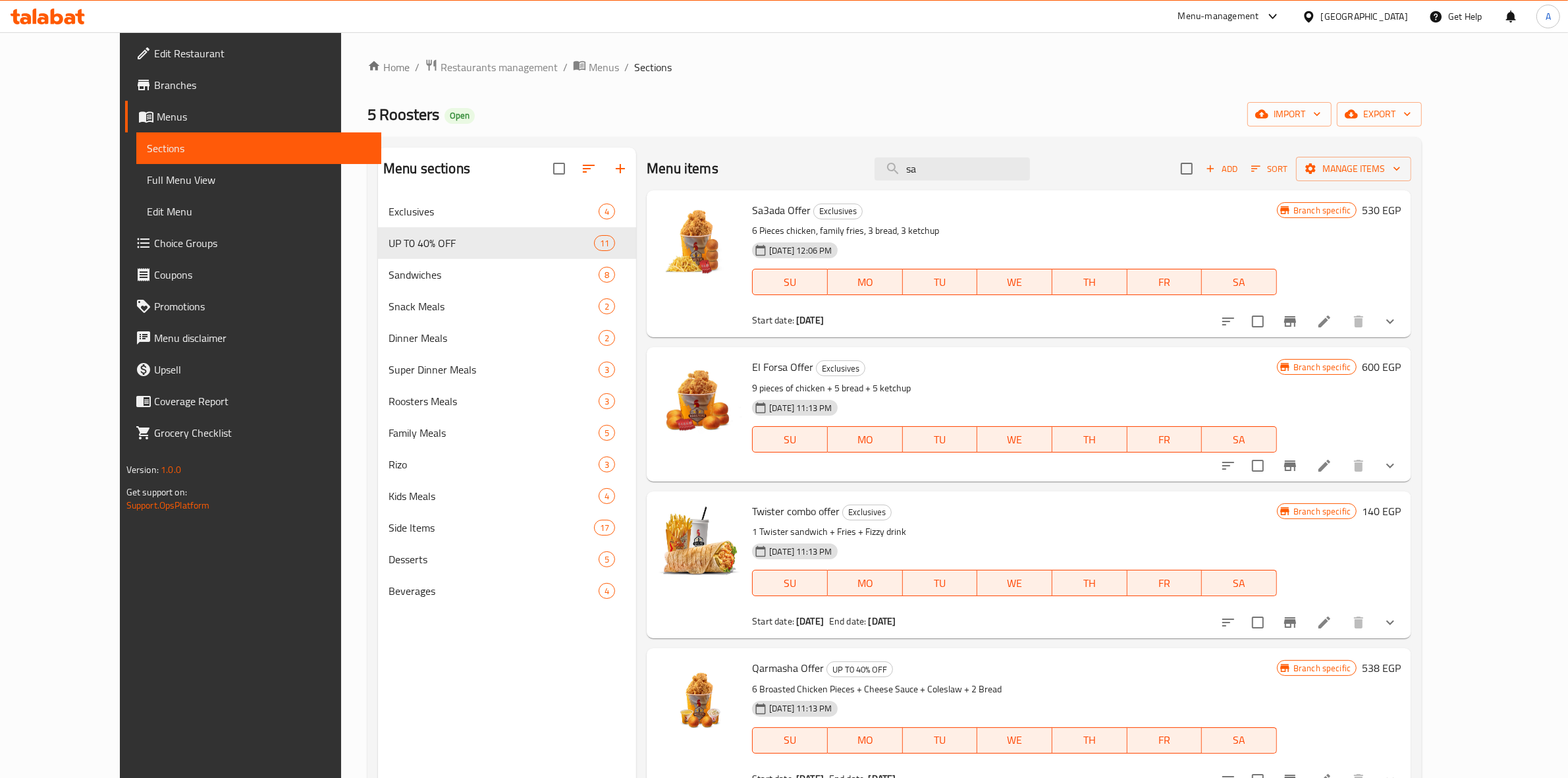
type input "sa"
click at [1296, 320] on icon "Branch-specific-item" at bounding box center [1290, 321] width 12 height 10
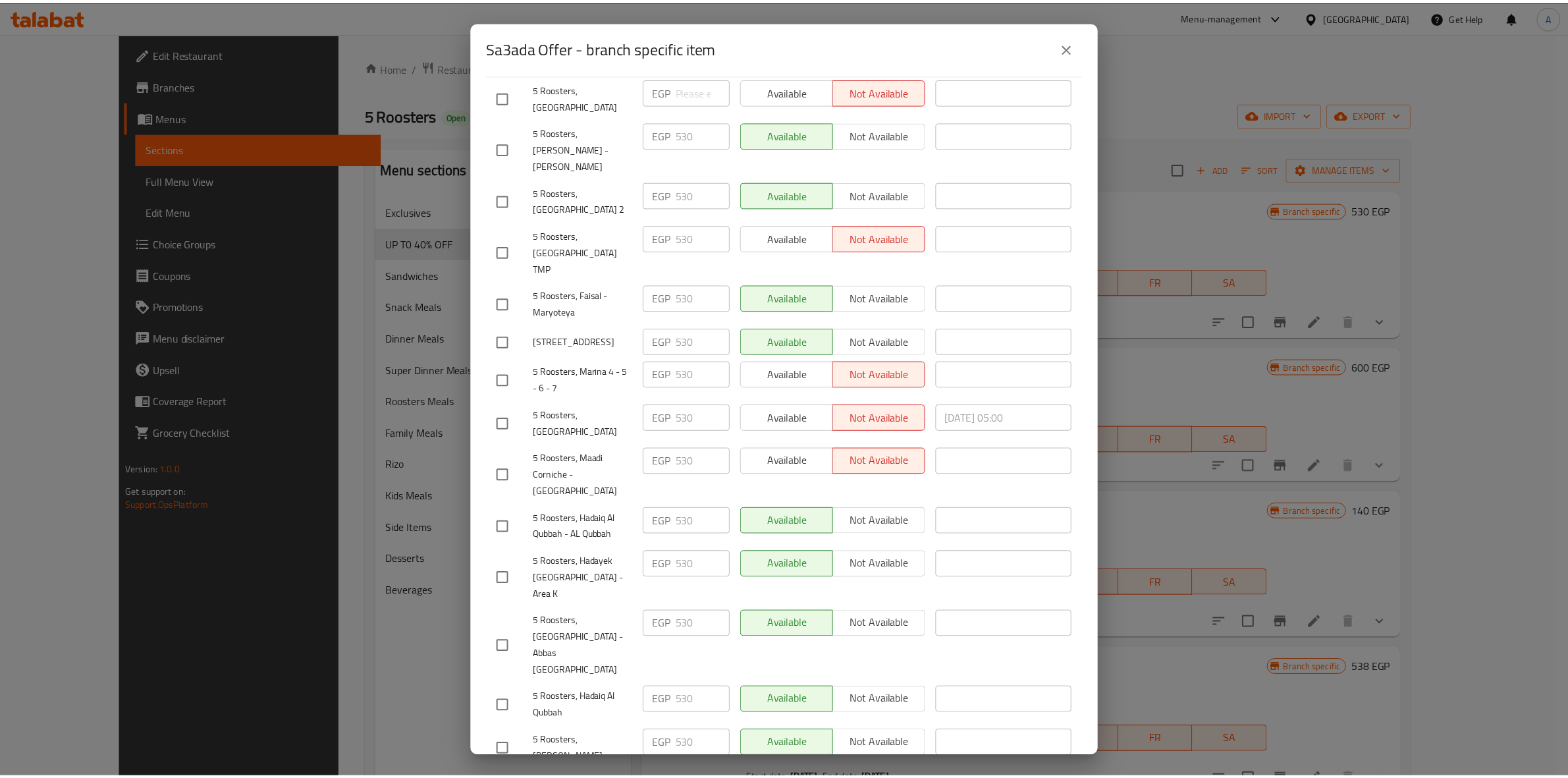
scroll to position [290, 0]
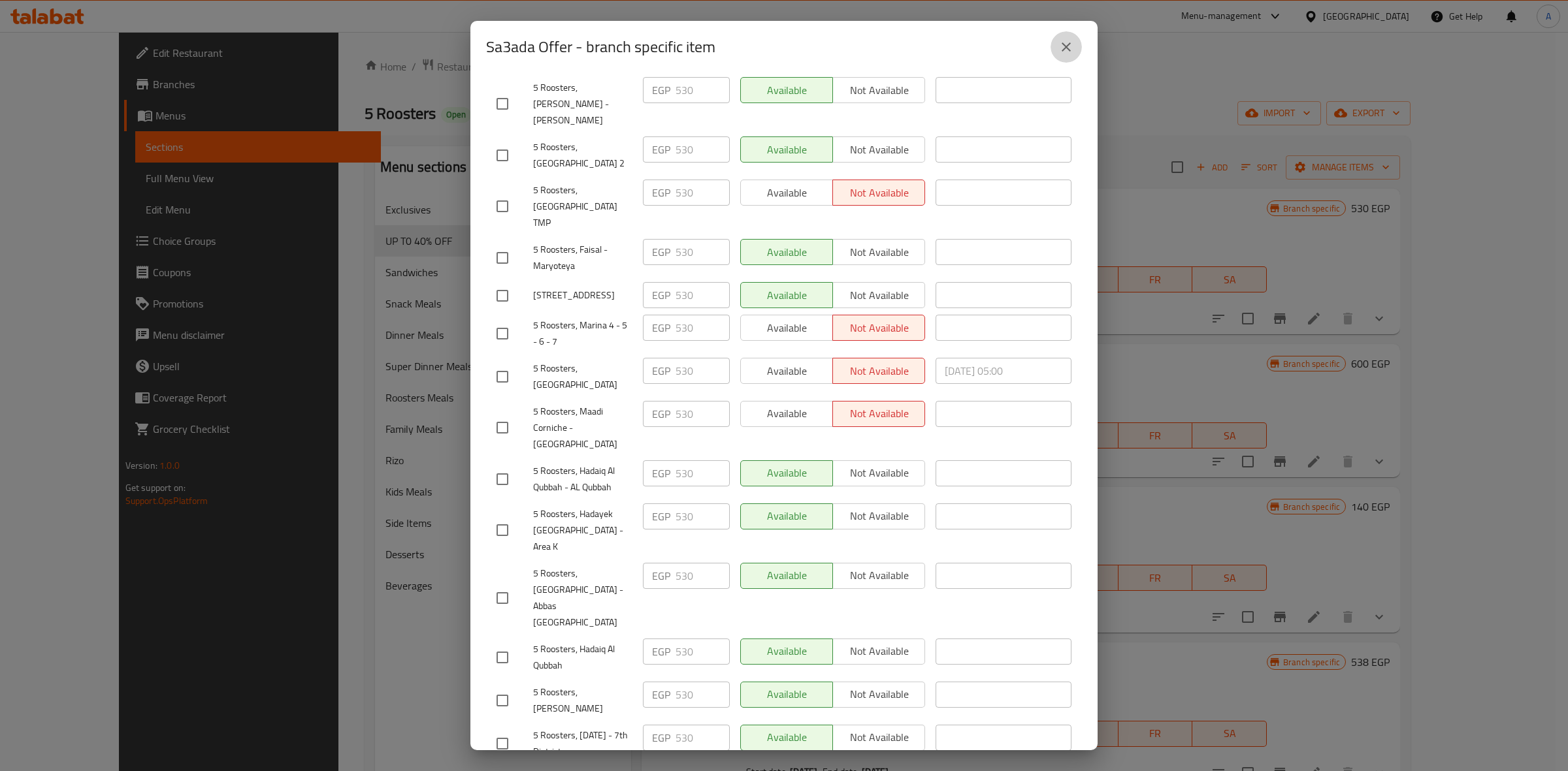
click at [1061, 37] on button "close" at bounding box center [1065, 46] width 31 height 31
